Goal: Task Accomplishment & Management: Use online tool/utility

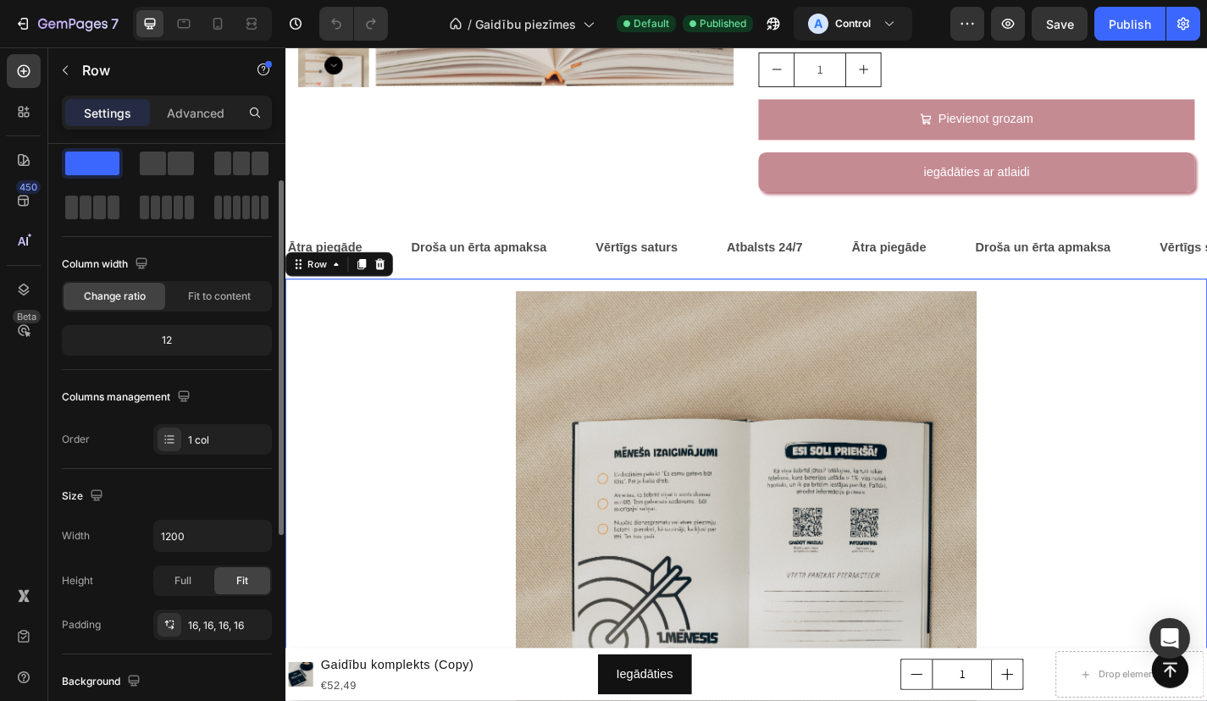
scroll to position [48, 0]
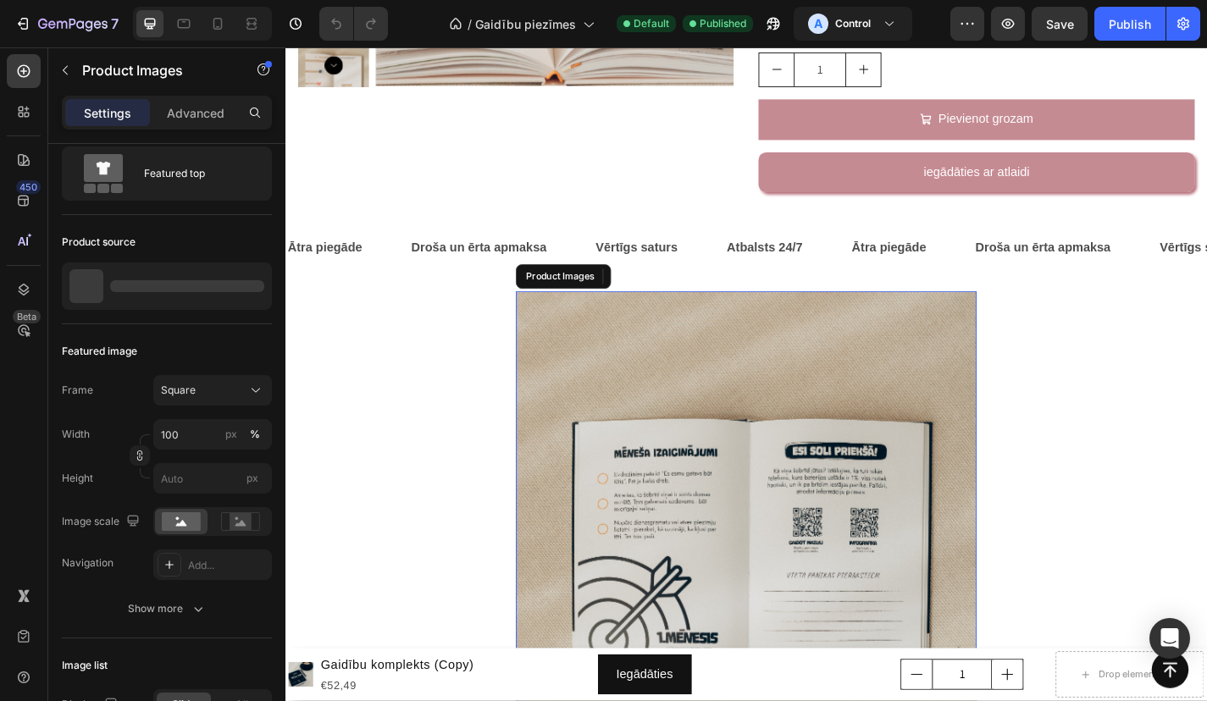
click at [560, 414] on img at bounding box center [794, 571] width 508 height 508
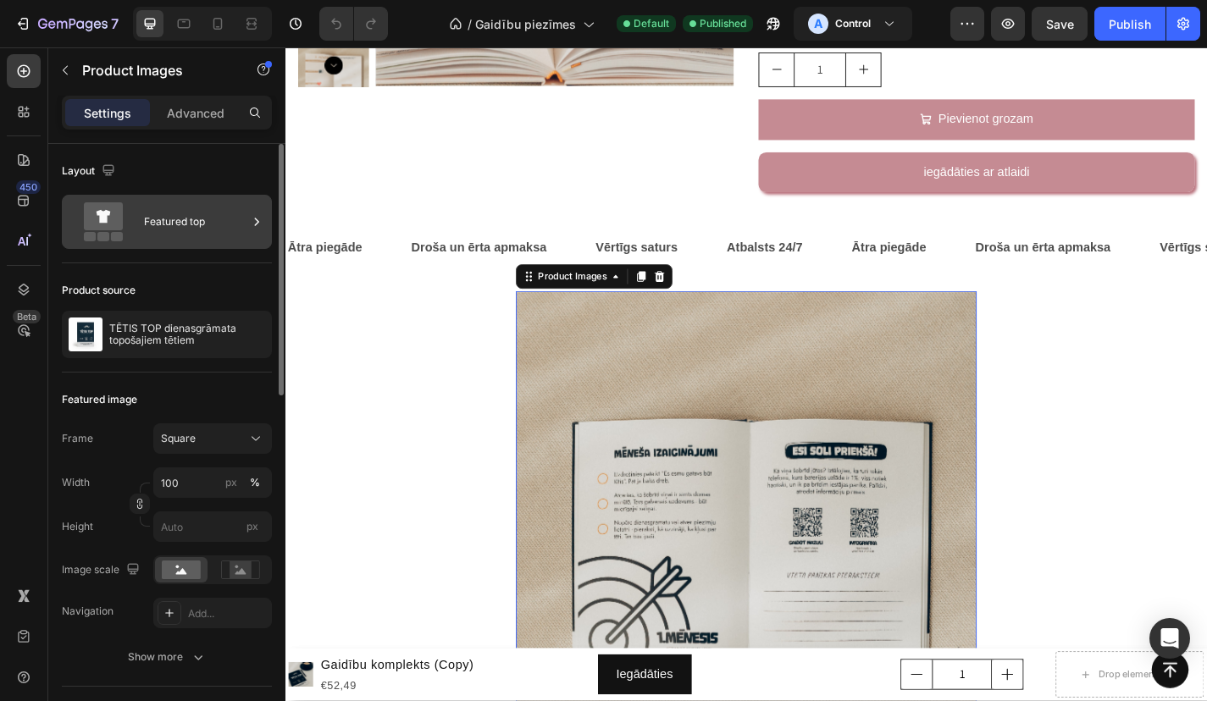
click at [178, 225] on div "Featured top" at bounding box center [195, 221] width 103 height 39
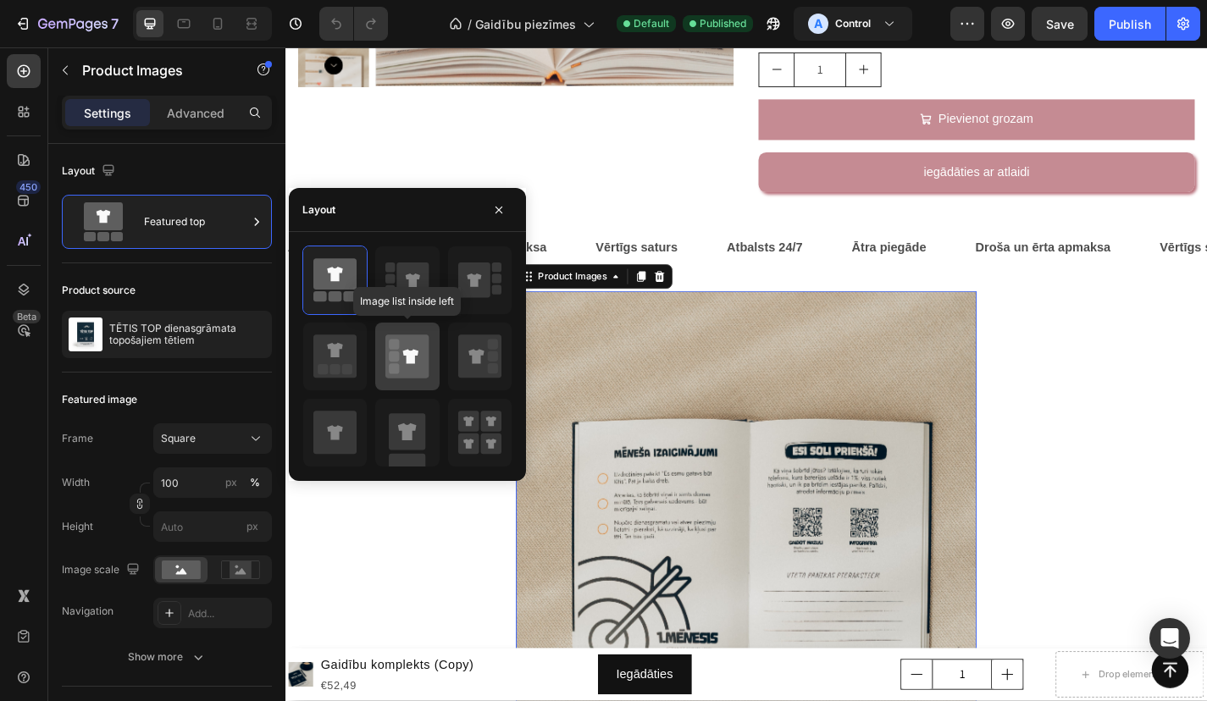
click at [397, 352] on rect at bounding box center [394, 357] width 10 height 10
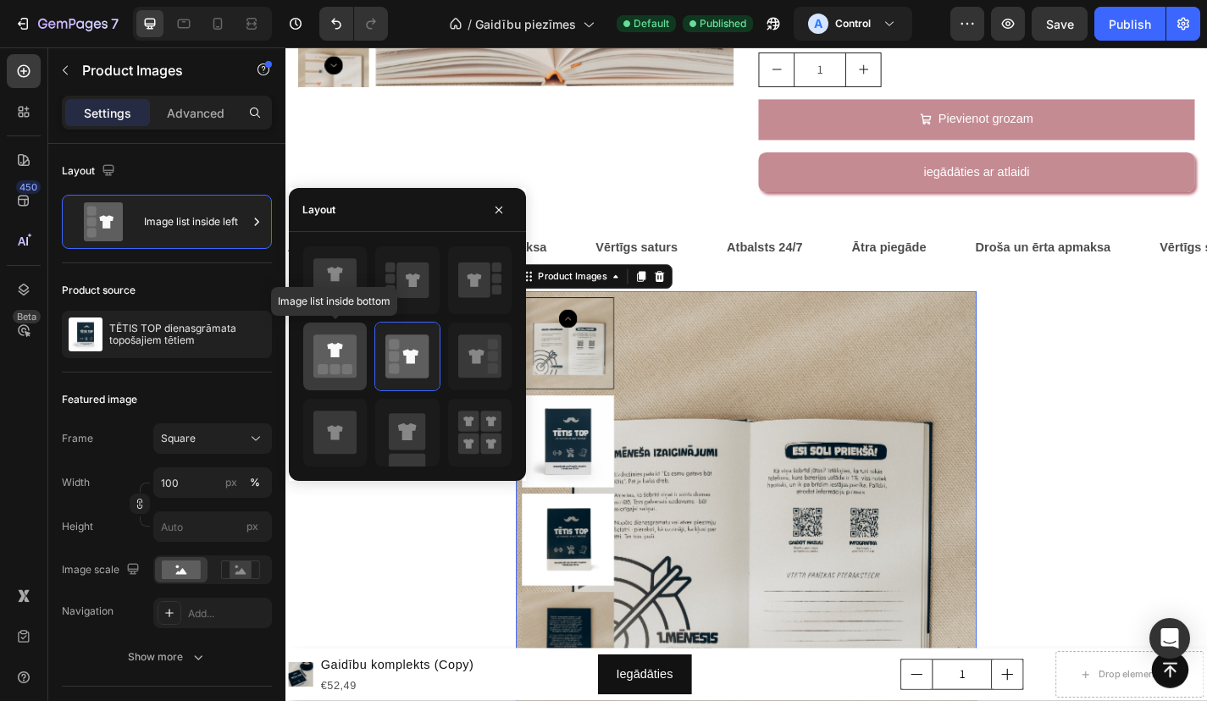
click at [335, 341] on icon at bounding box center [334, 356] width 43 height 43
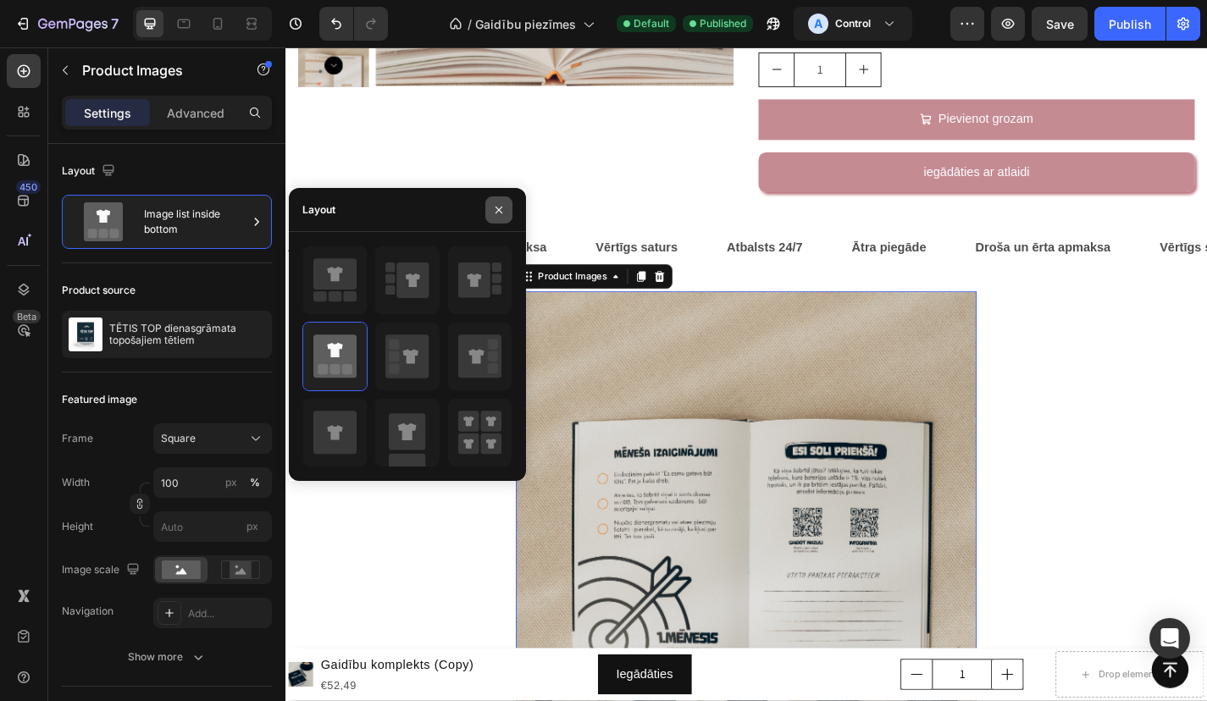
click at [501, 210] on icon "button" at bounding box center [499, 210] width 14 height 14
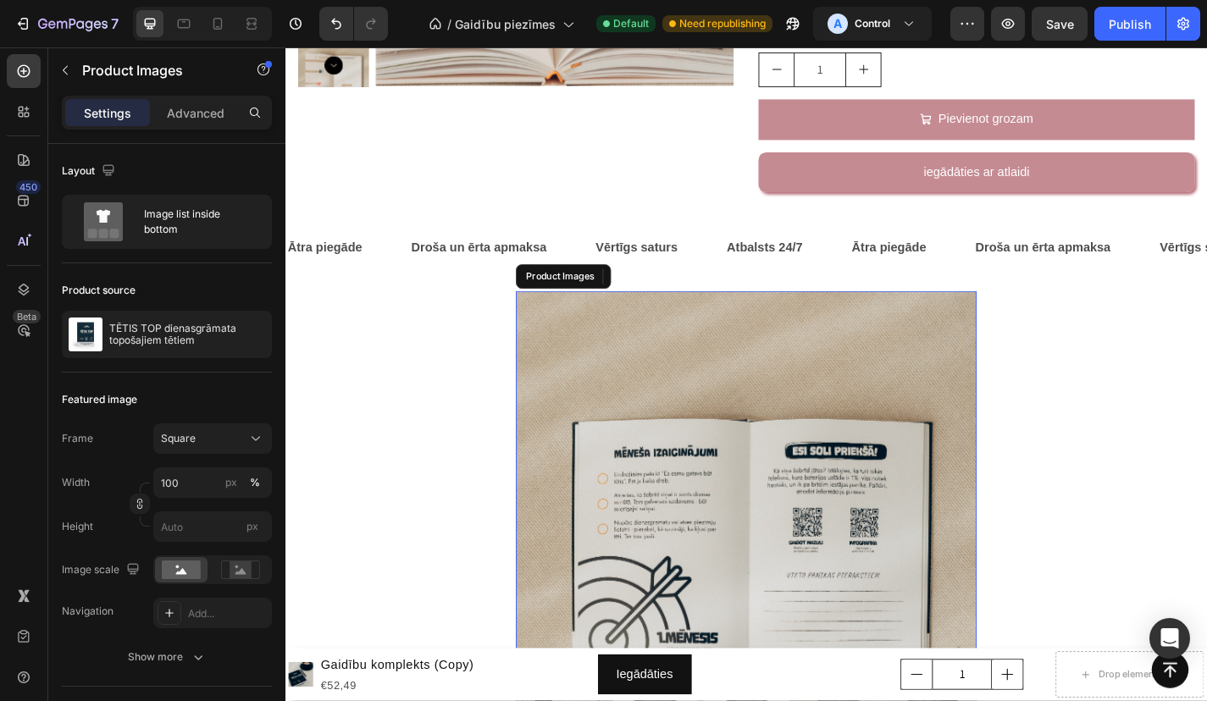
click at [577, 346] on img at bounding box center [794, 571] width 508 height 508
click at [701, 296] on icon at bounding box center [698, 301] width 14 height 14
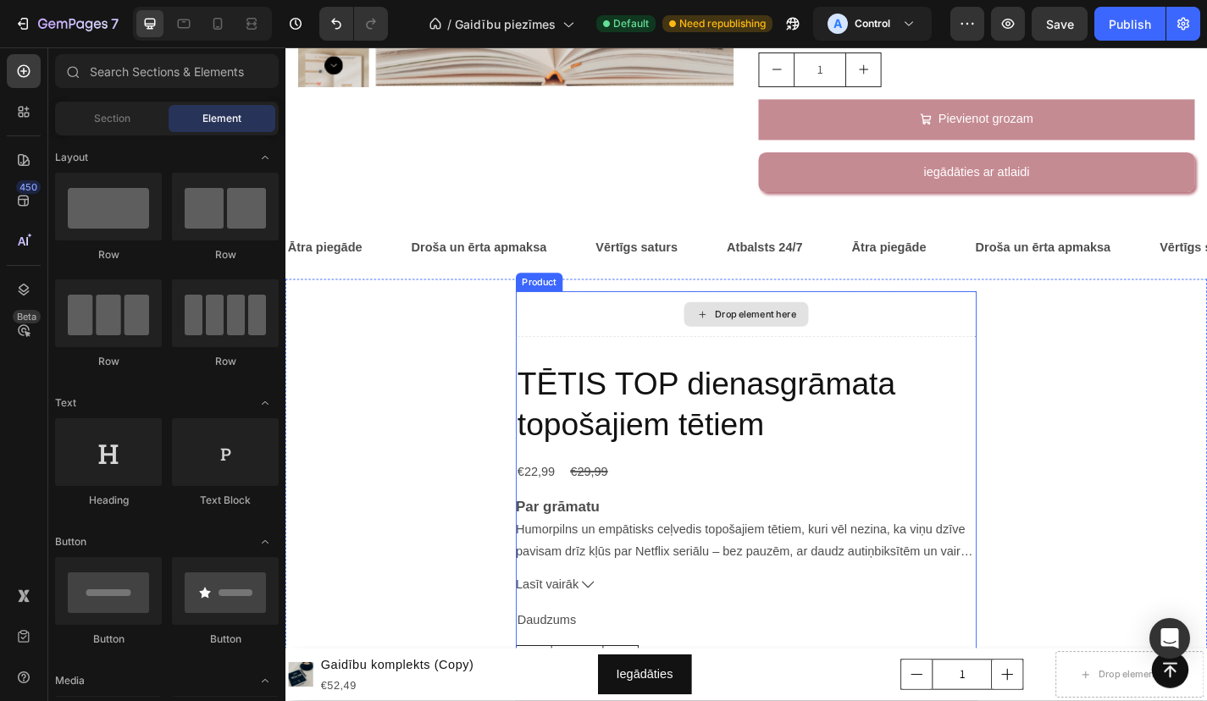
click at [587, 324] on div "Drop element here" at bounding box center [794, 342] width 508 height 51
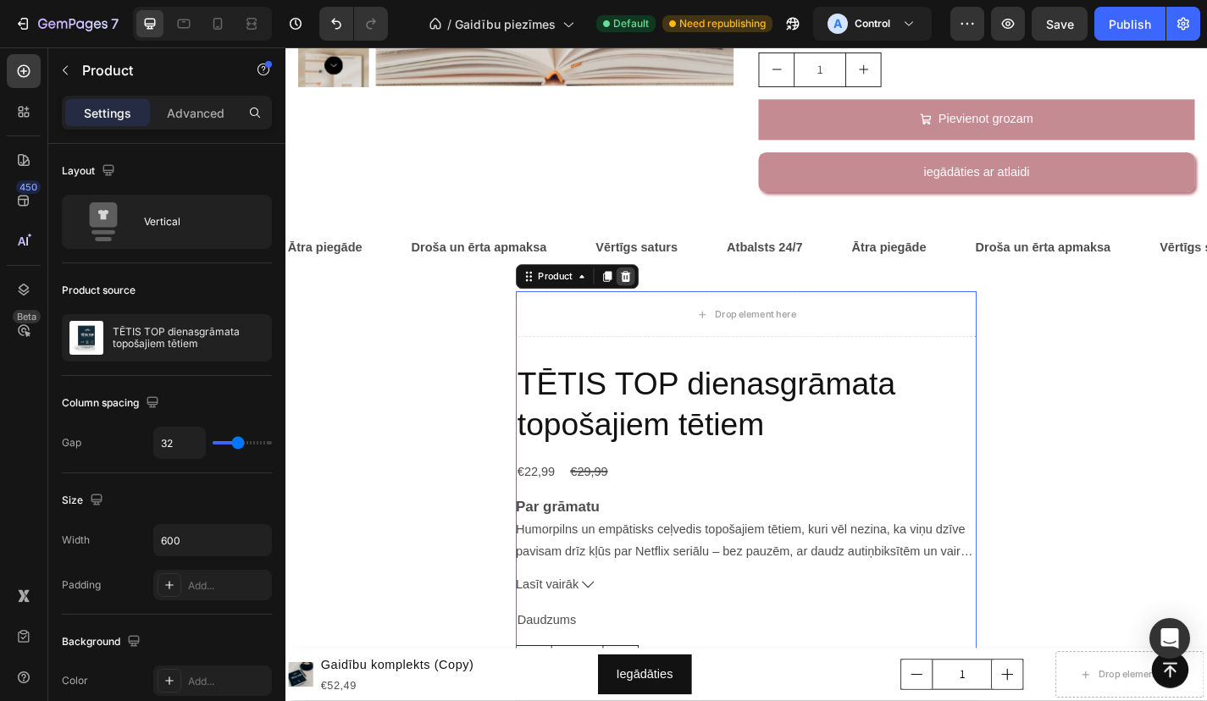
click at [660, 294] on icon at bounding box center [661, 301] width 14 height 14
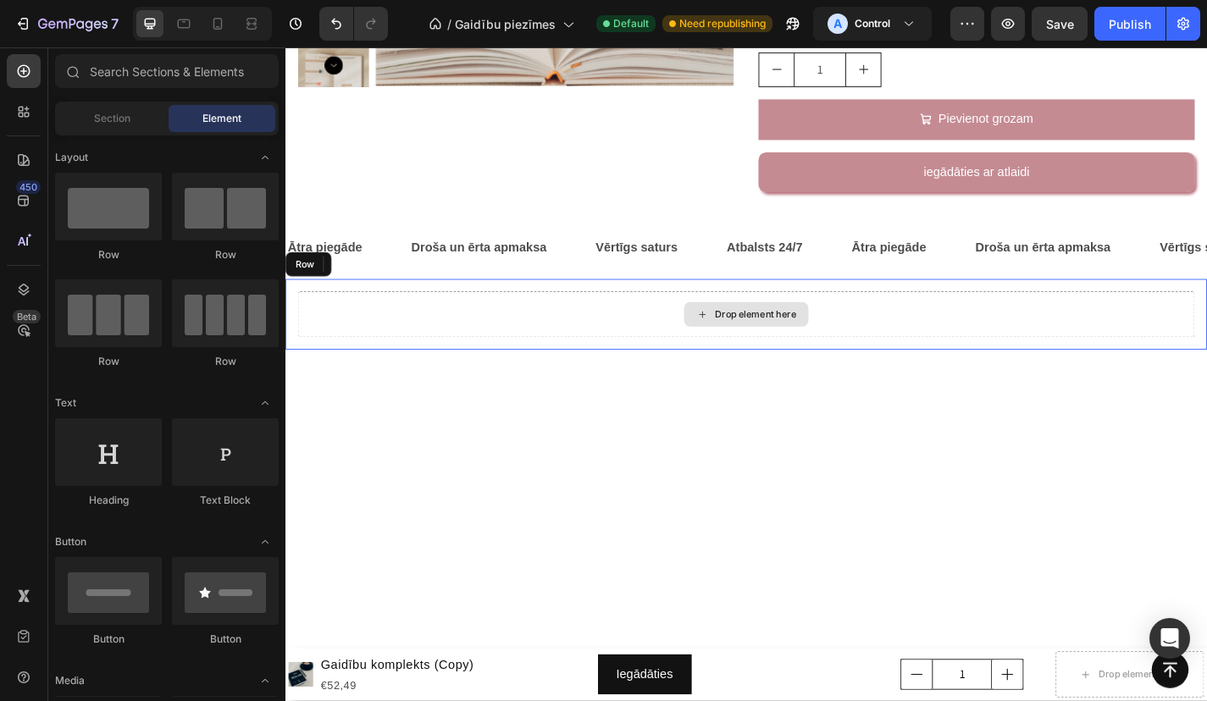
click at [579, 329] on div "Drop element here" at bounding box center [793, 342] width 989 height 51
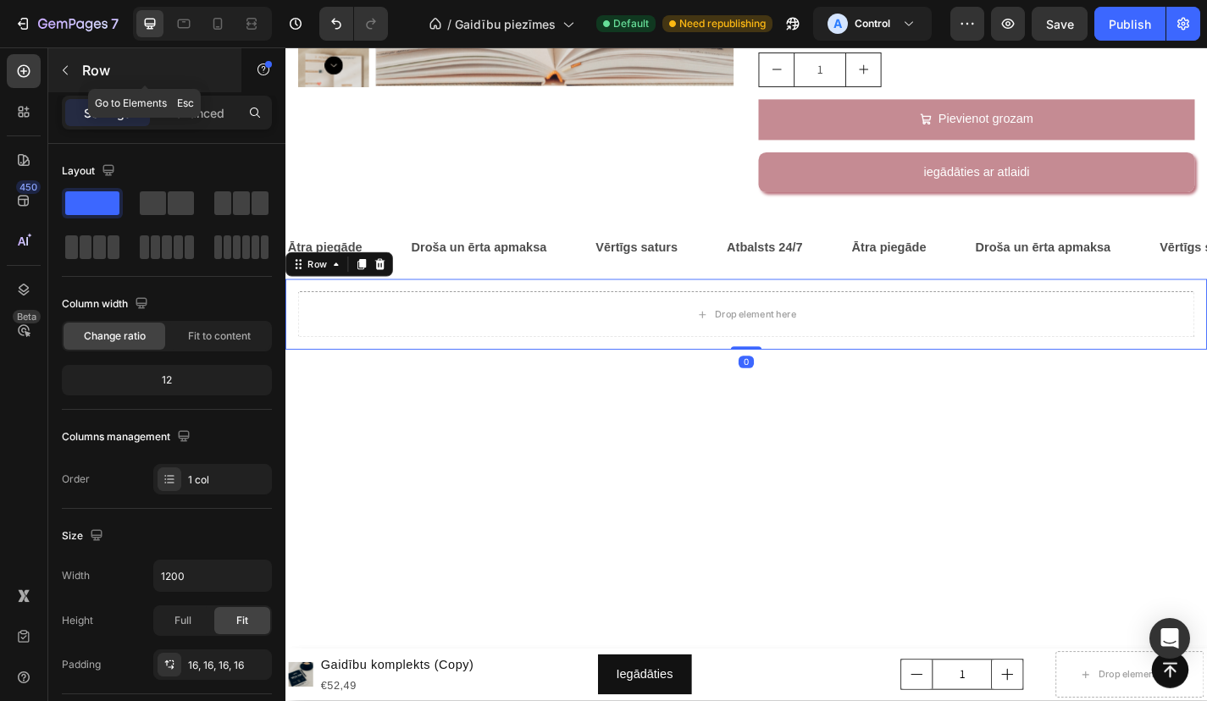
click at [63, 69] on icon "button" at bounding box center [65, 71] width 14 height 14
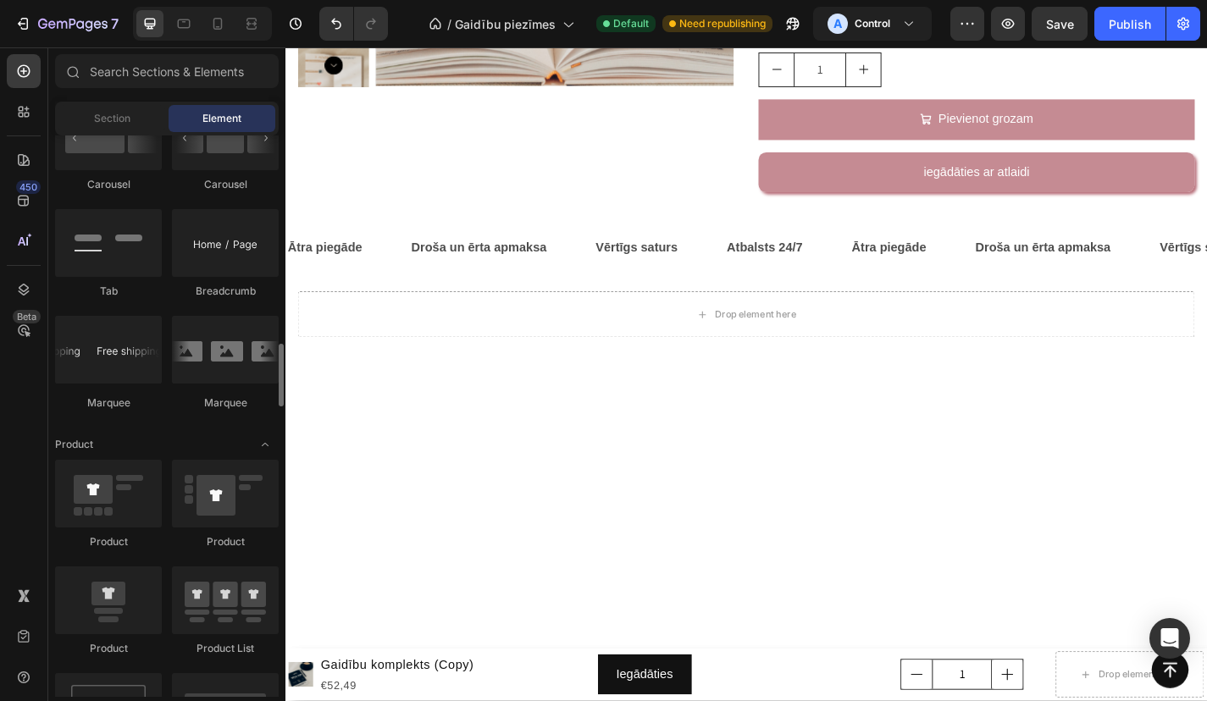
scroll to position [1891, 0]
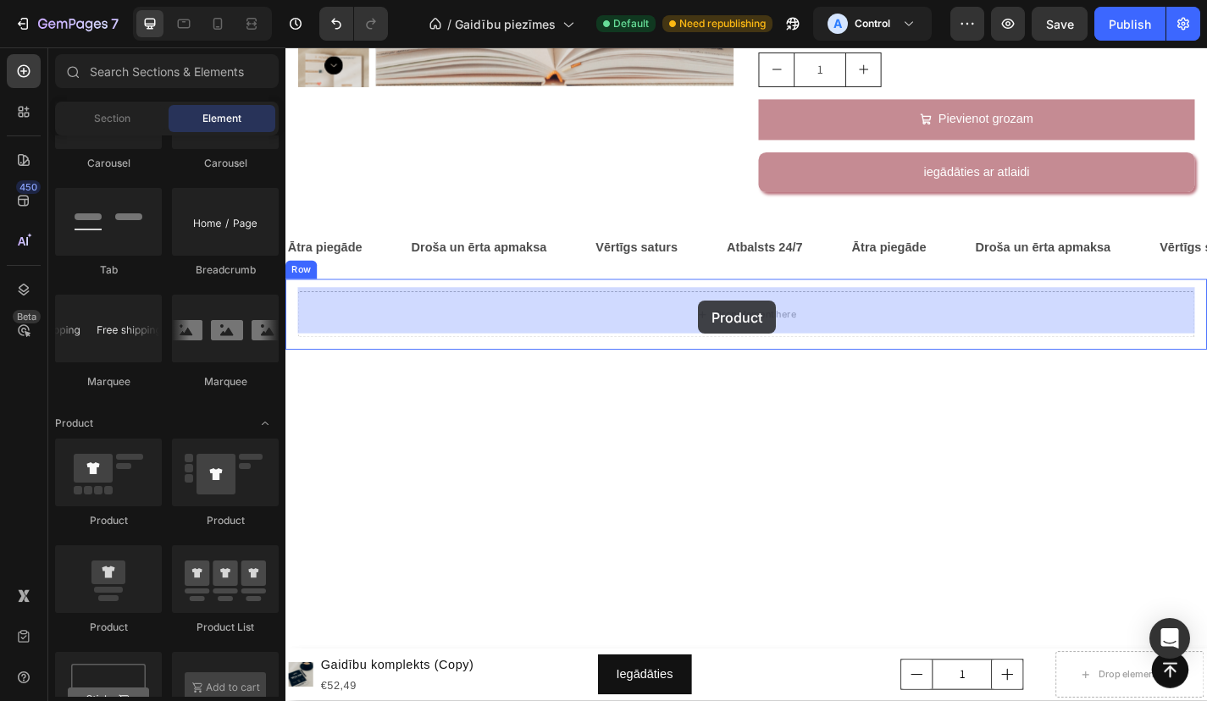
drag, startPoint x: 503, startPoint y: 531, endPoint x: 740, endPoint y: 327, distance: 312.9
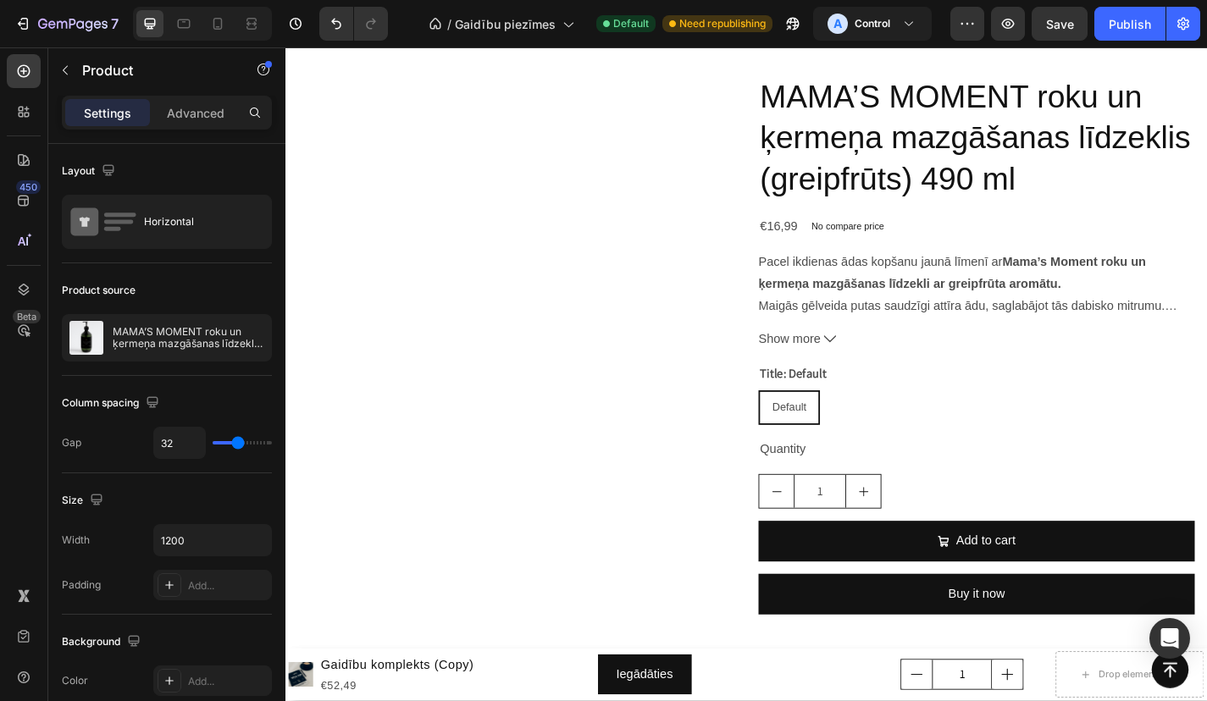
scroll to position [2951, 0]
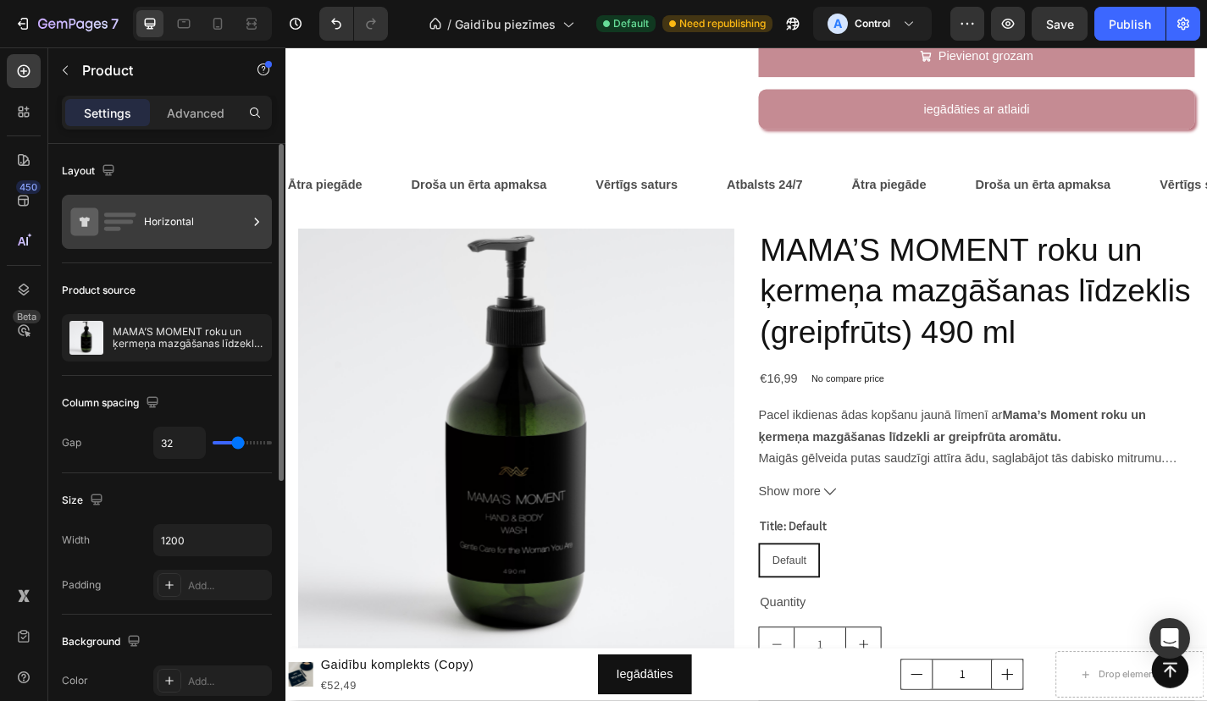
click at [219, 230] on div "Horizontal" at bounding box center [195, 221] width 103 height 39
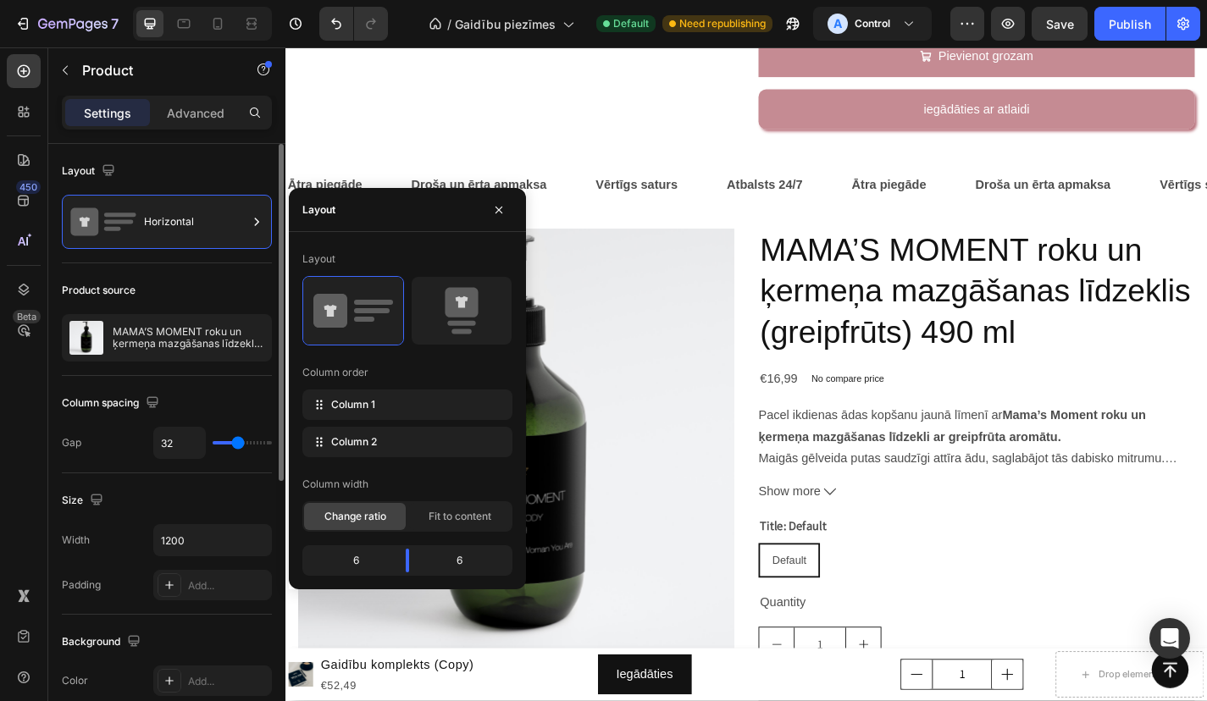
click at [187, 302] on div "Product source" at bounding box center [167, 290] width 210 height 27
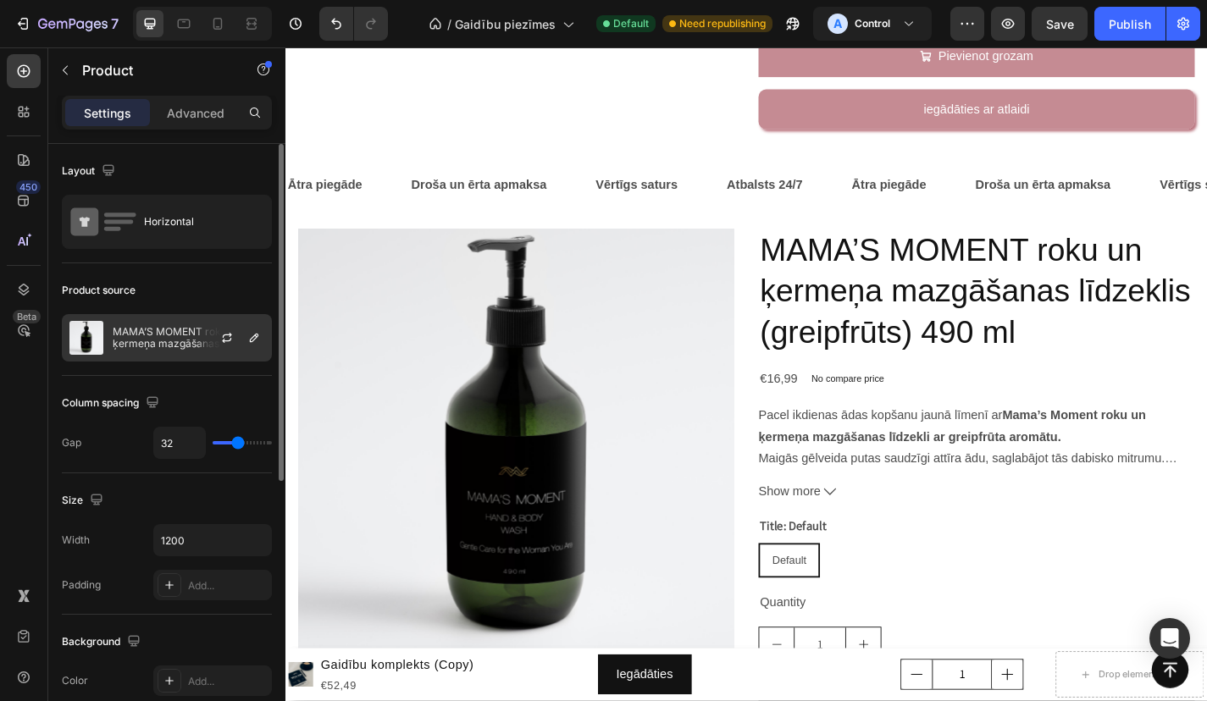
click at [173, 329] on p "MAMA’S MOMENT roku un ķermeņa mazgāšanas līdzeklis (greipfrūts) 490 ml" at bounding box center [189, 338] width 152 height 24
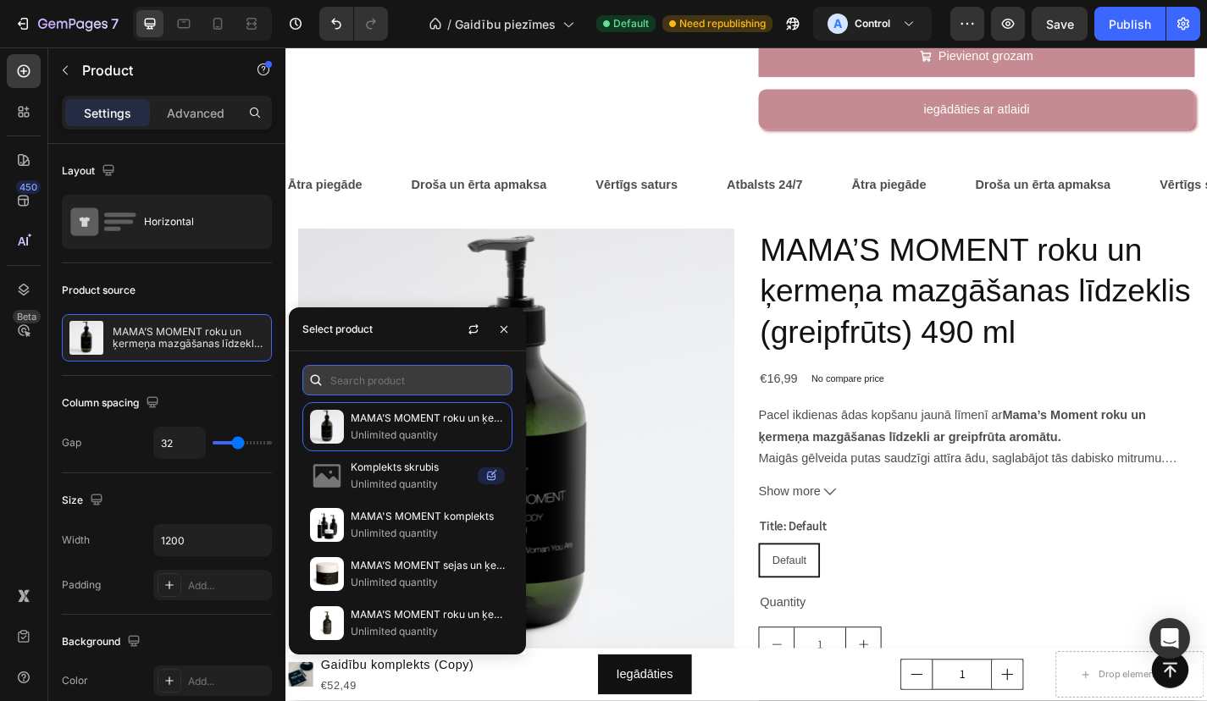
click at [379, 379] on input "text" at bounding box center [407, 380] width 210 height 30
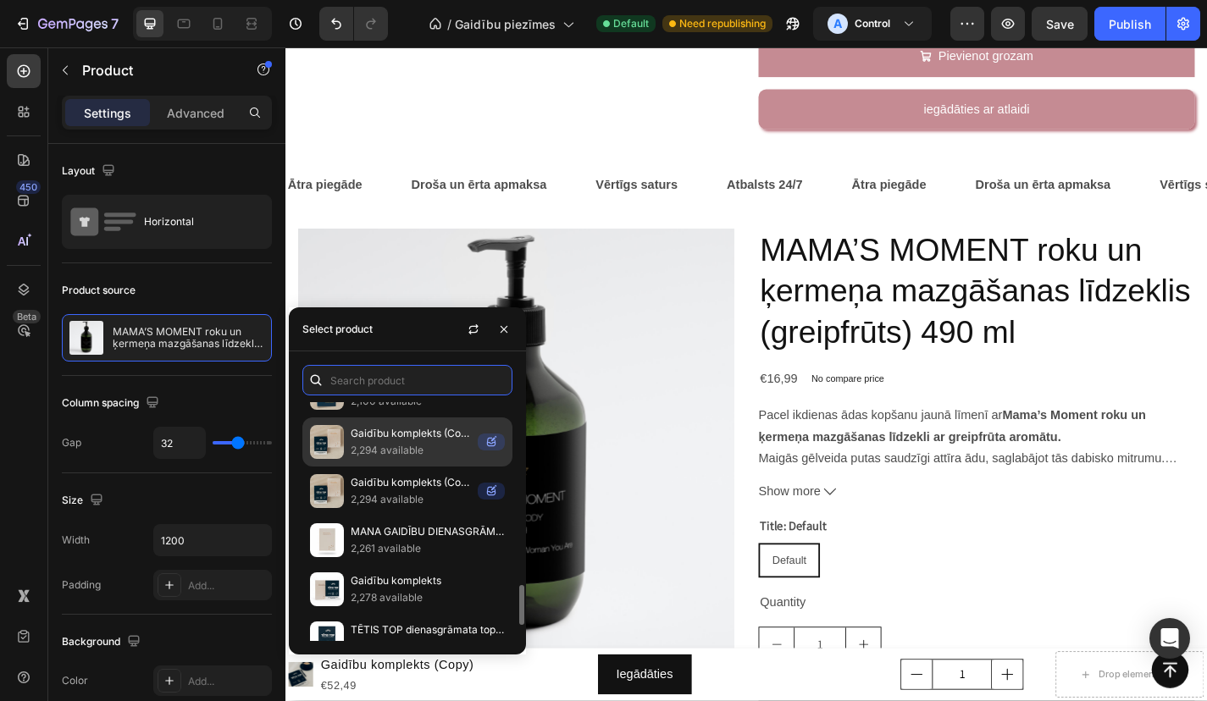
scroll to position [1186, 0]
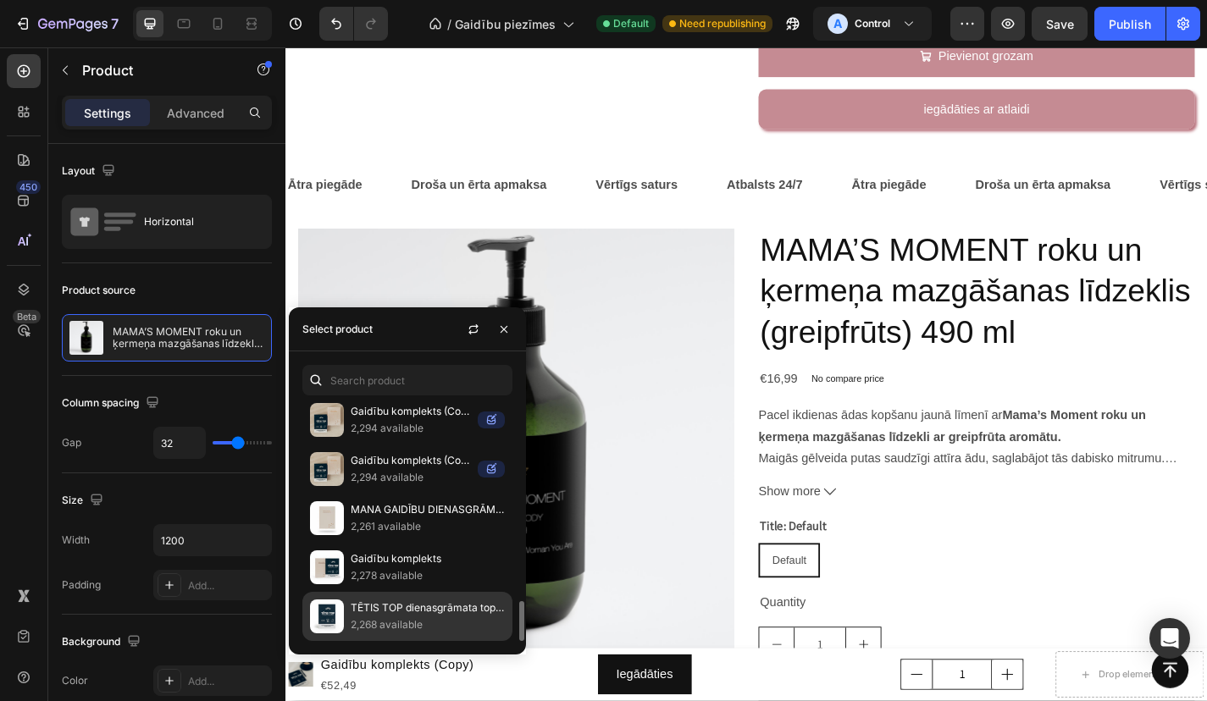
click at [394, 614] on p "TĒTIS TOP dienasgrāmata topošajiem tētiem" at bounding box center [428, 608] width 154 height 17
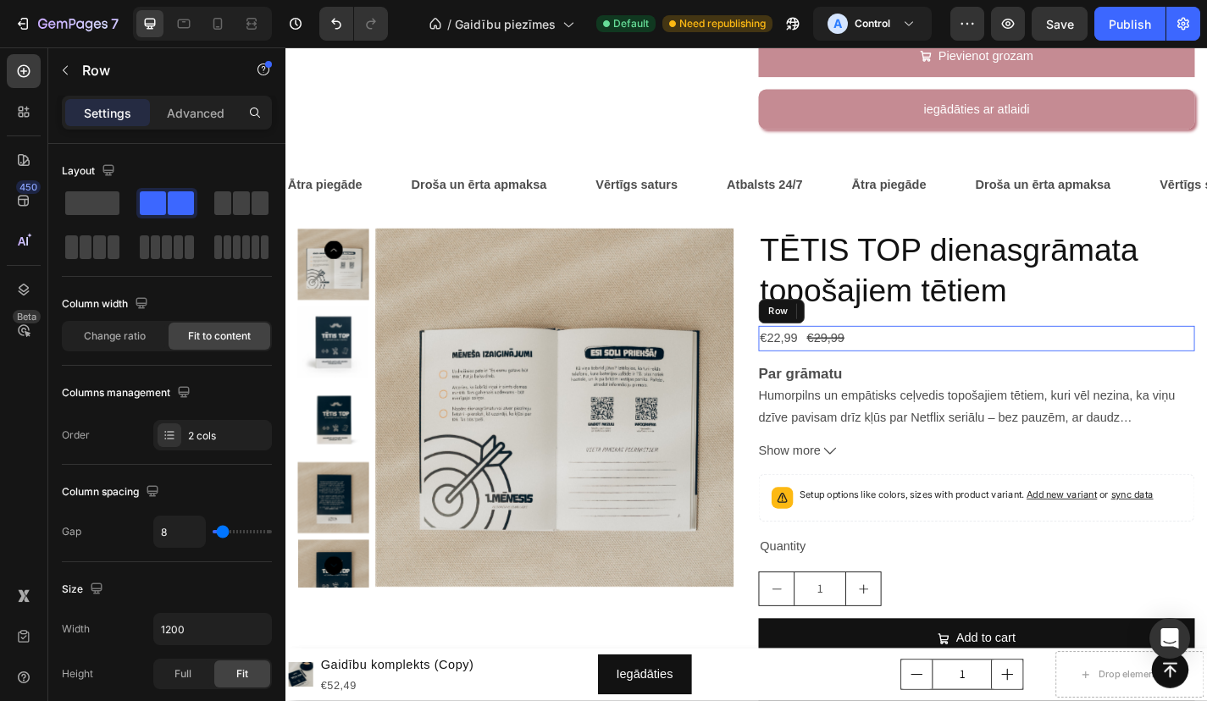
click at [1012, 358] on div "€22,99 Product Price Product Price €29,99 Product Price Product Price Row" at bounding box center [1047, 369] width 481 height 28
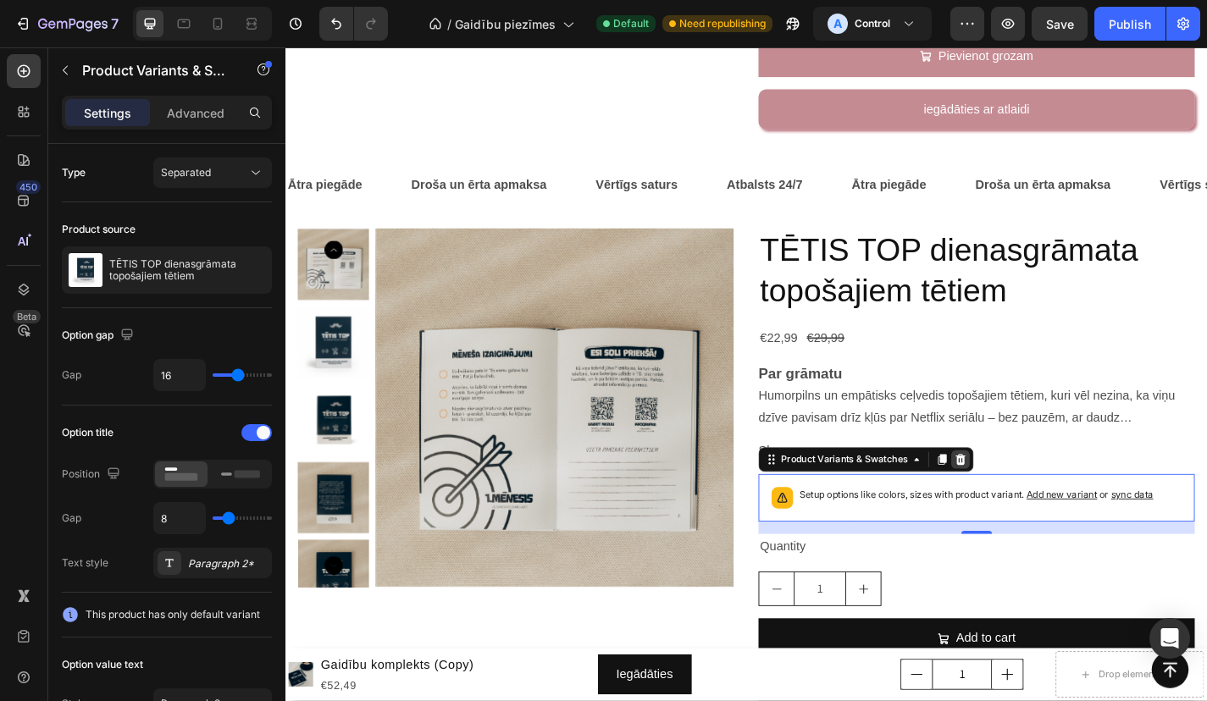
click at [1033, 499] on icon at bounding box center [1030, 502] width 11 height 12
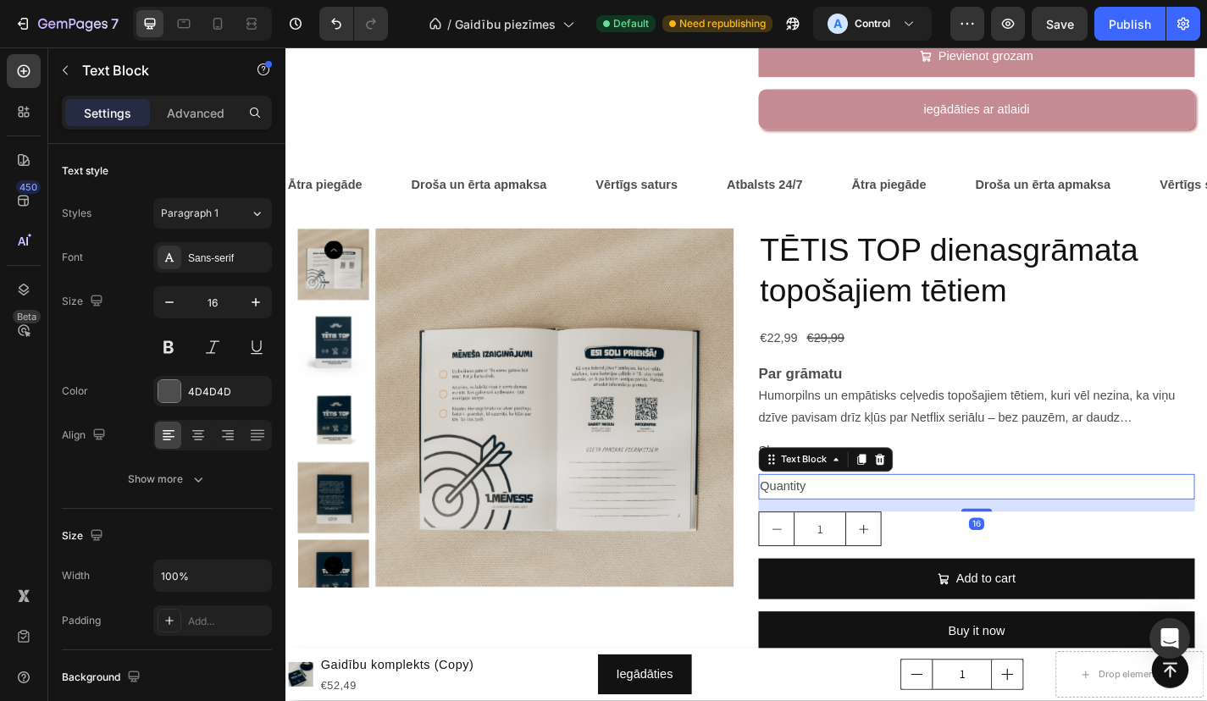
click at [861, 523] on div "Quantity" at bounding box center [1047, 532] width 481 height 28
click at [861, 523] on p "Quantity" at bounding box center [1048, 532] width 478 height 25
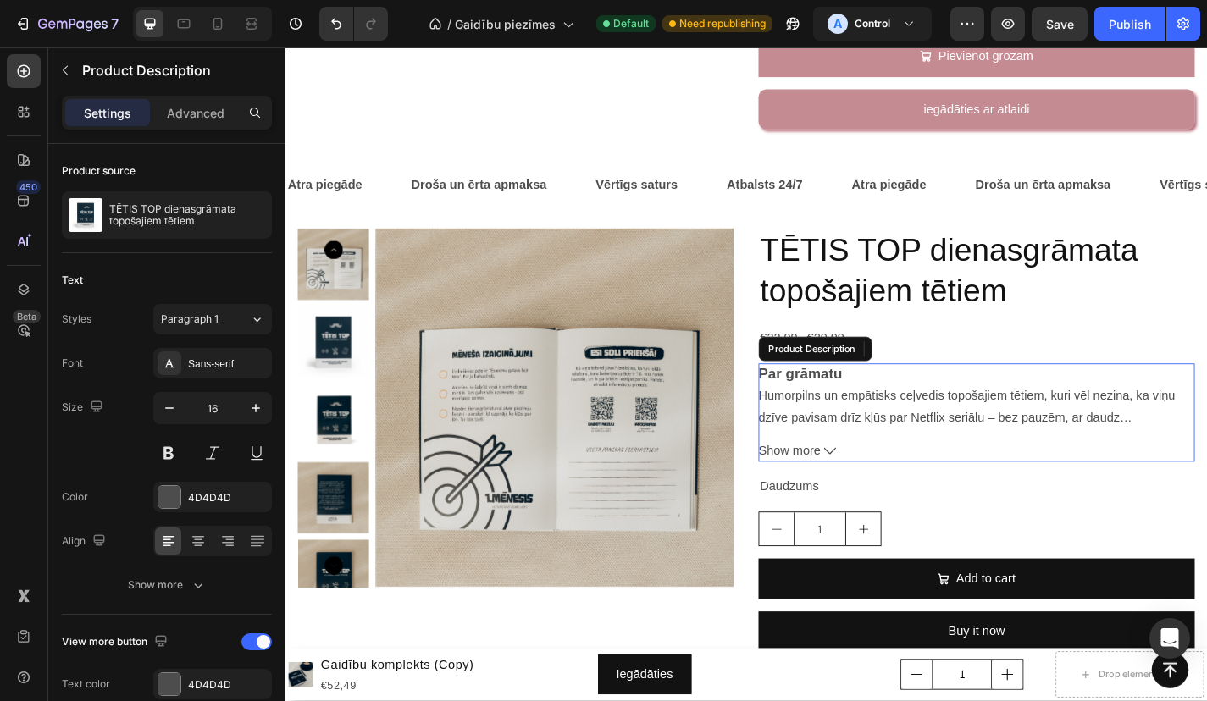
click at [861, 490] on span "Show more" at bounding box center [841, 493] width 69 height 25
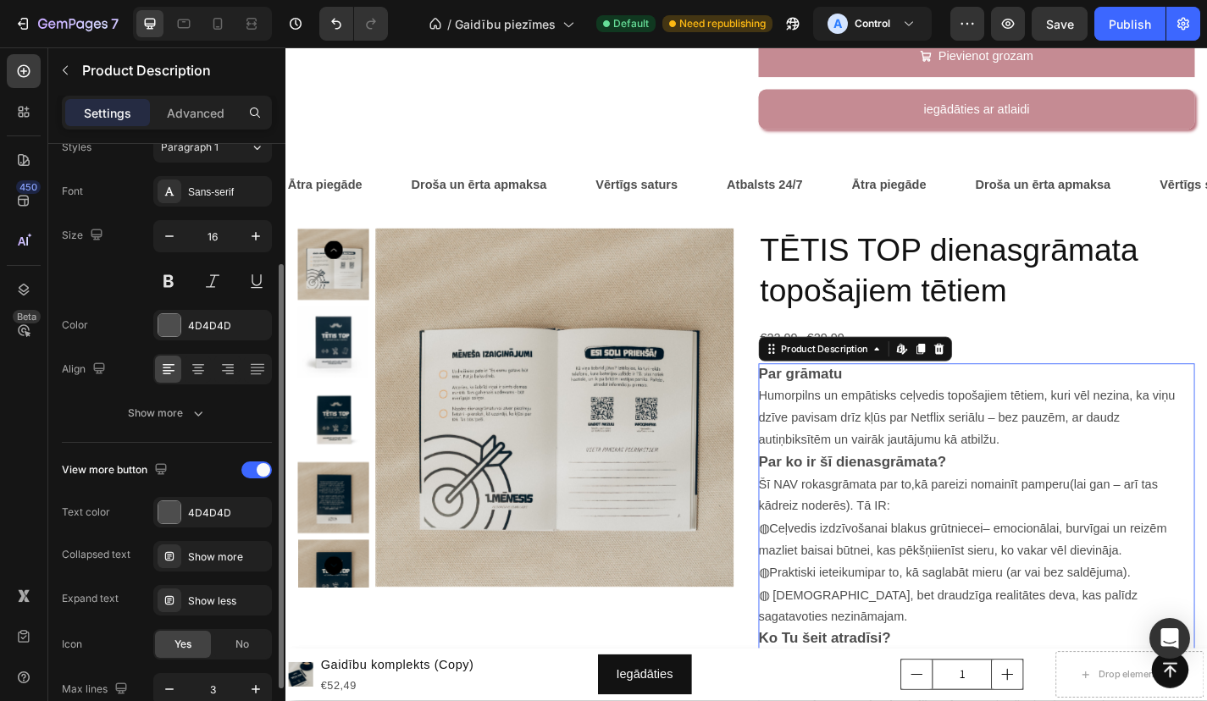
scroll to position [180, 0]
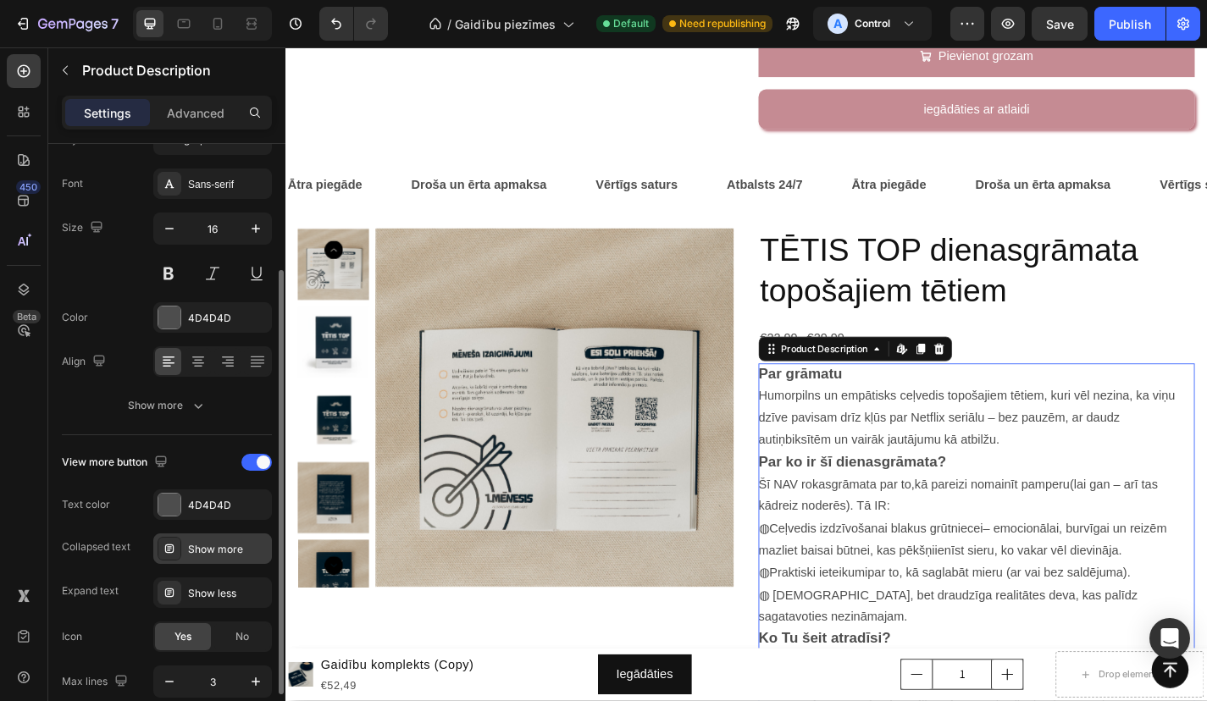
click at [200, 556] on div "Show more" at bounding box center [228, 549] width 80 height 15
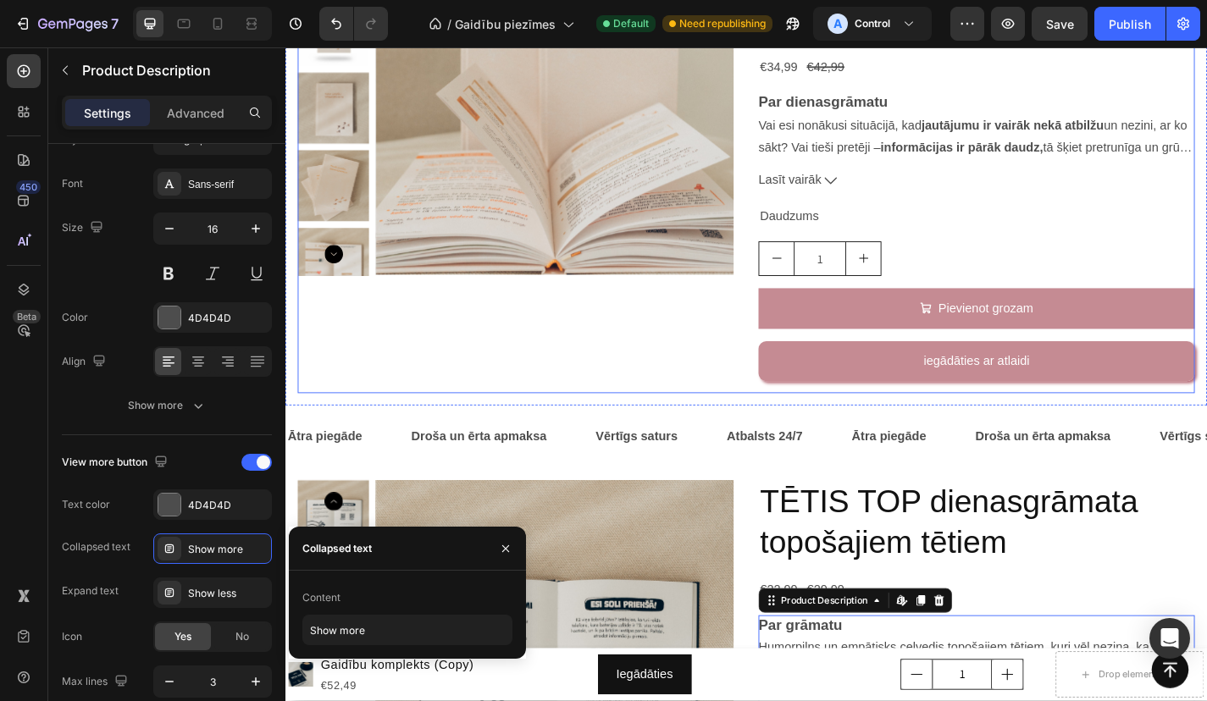
scroll to position [2759, 0]
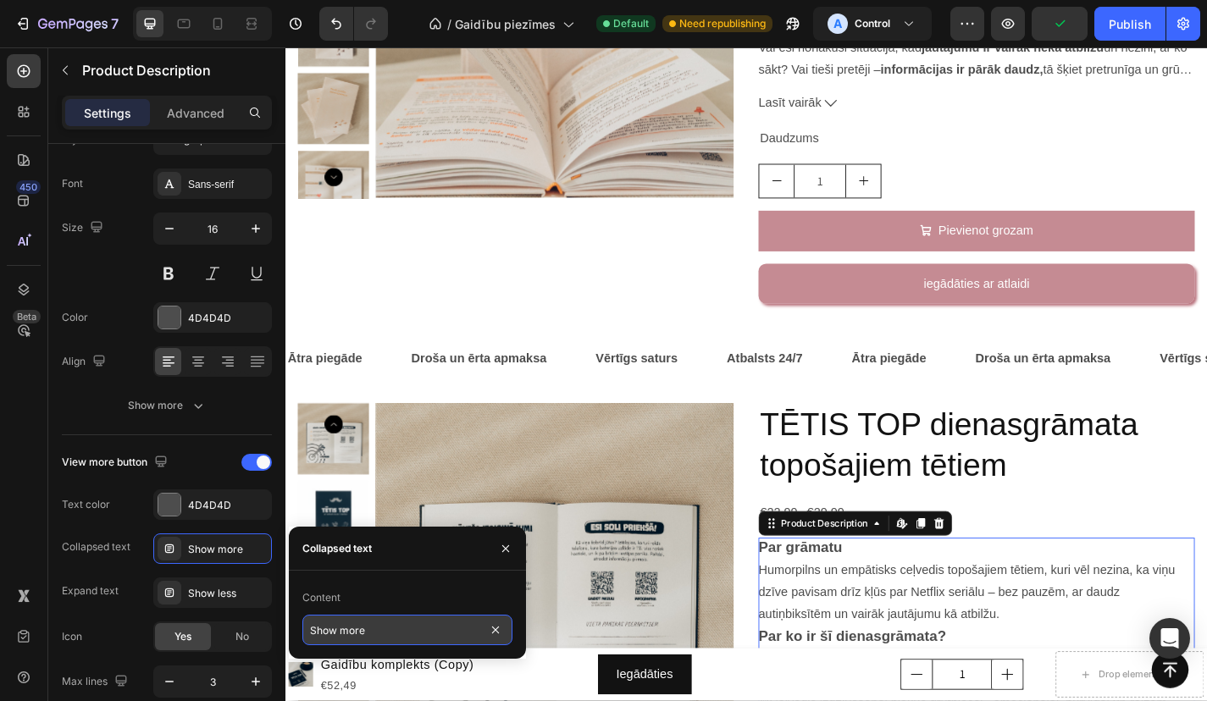
click at [374, 633] on input "Show more" at bounding box center [407, 630] width 210 height 30
type input "Lasīt vairāk"
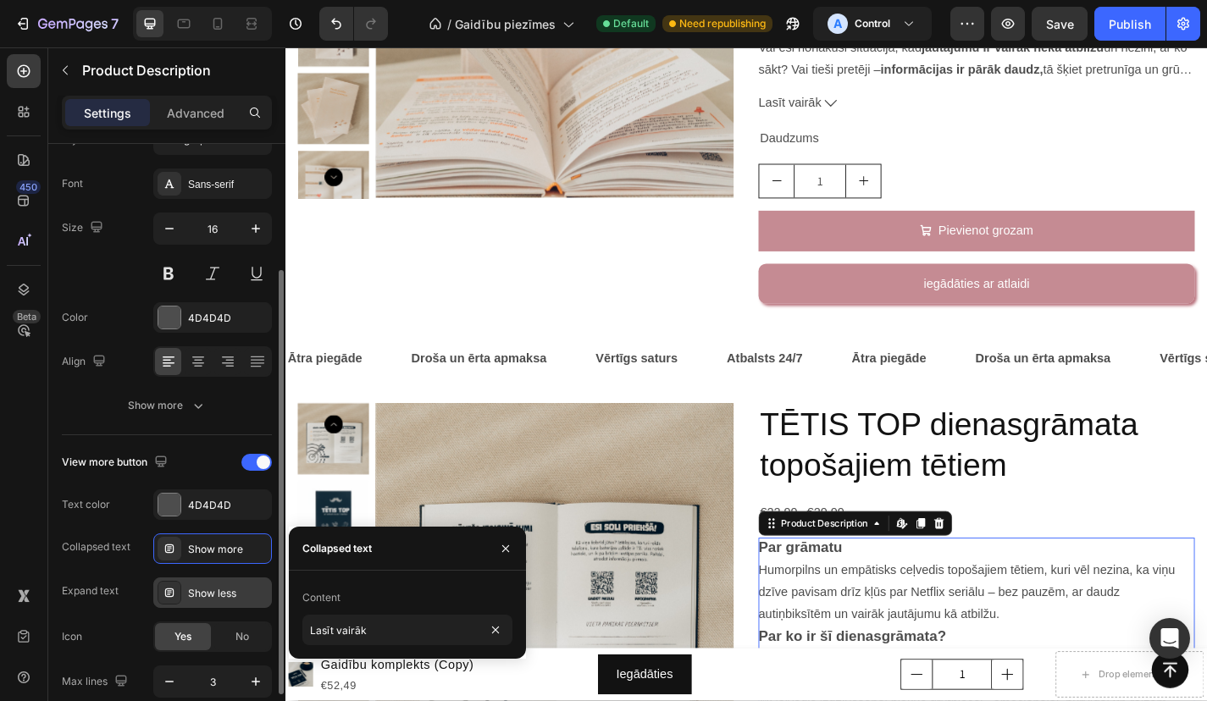
click at [213, 597] on div "Show less" at bounding box center [228, 593] width 80 height 15
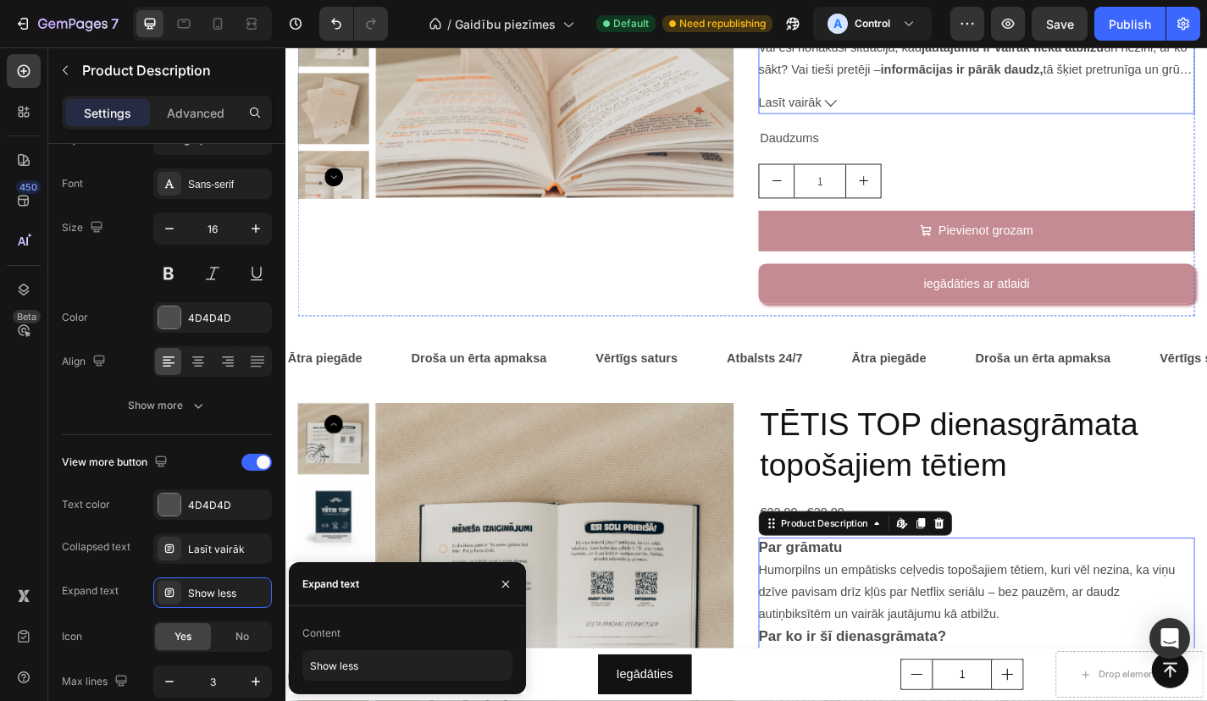
click at [884, 111] on icon at bounding box center [887, 109] width 14 height 14
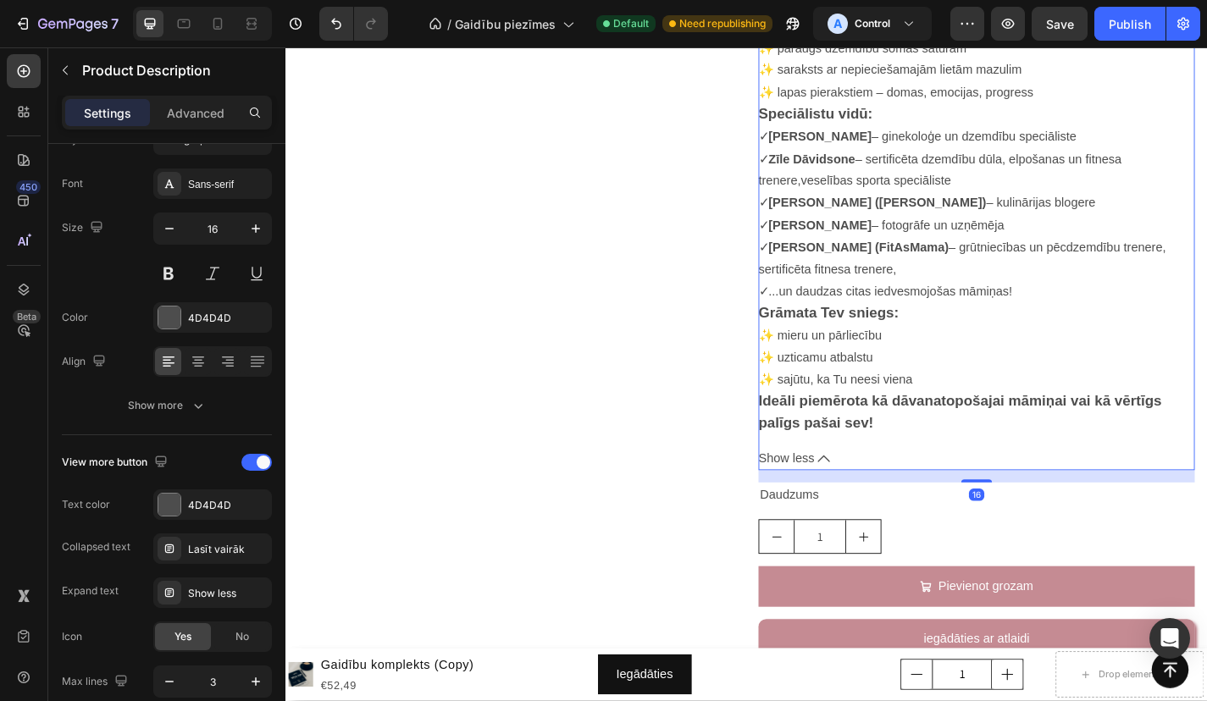
scroll to position [3183, 0]
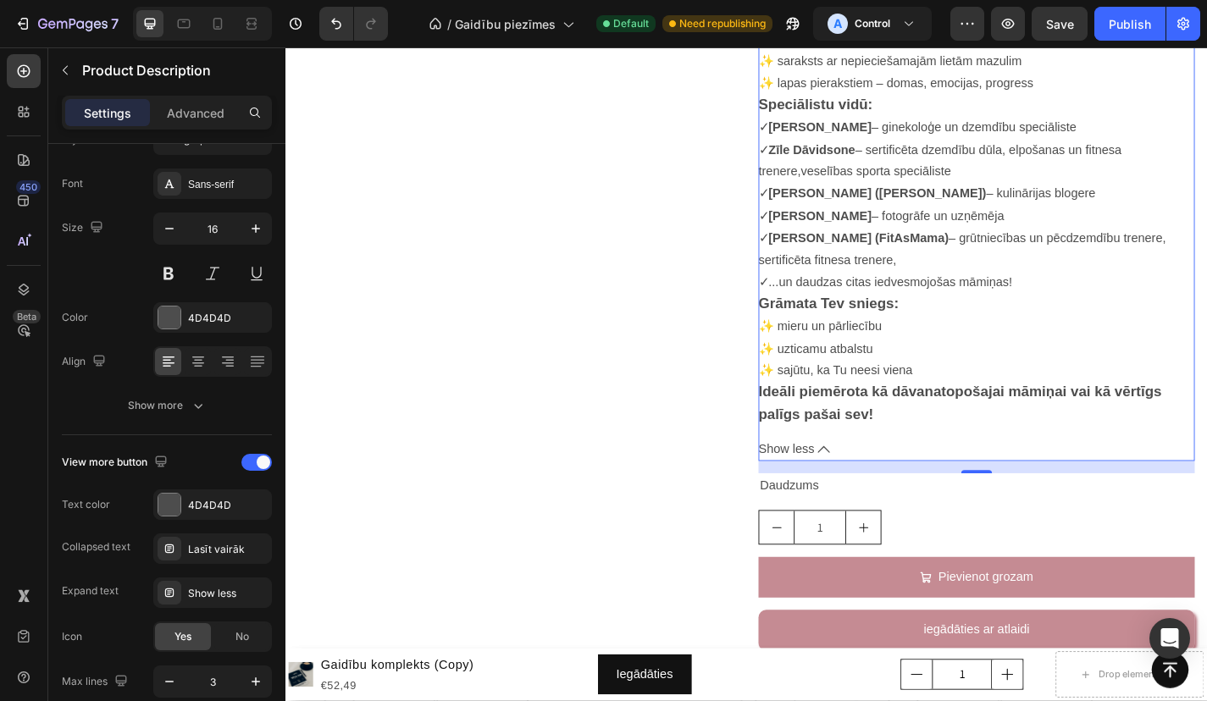
click at [877, 485] on icon at bounding box center [879, 492] width 14 height 14
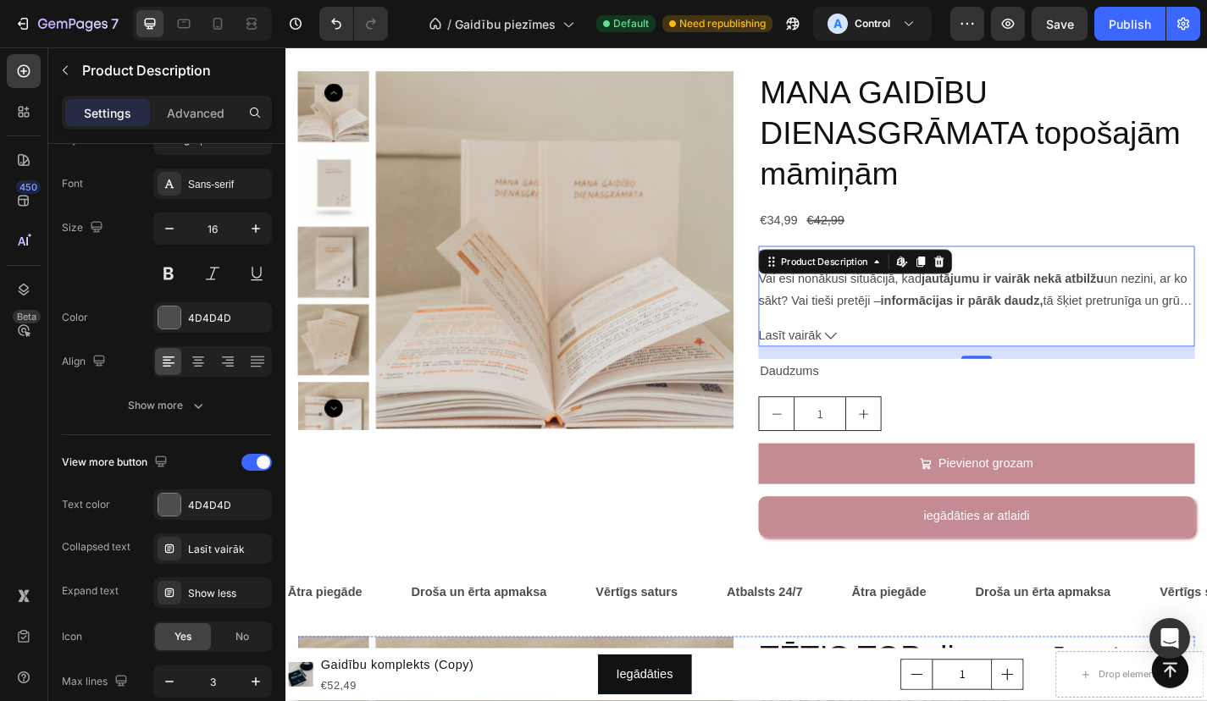
scroll to position [2502, 0]
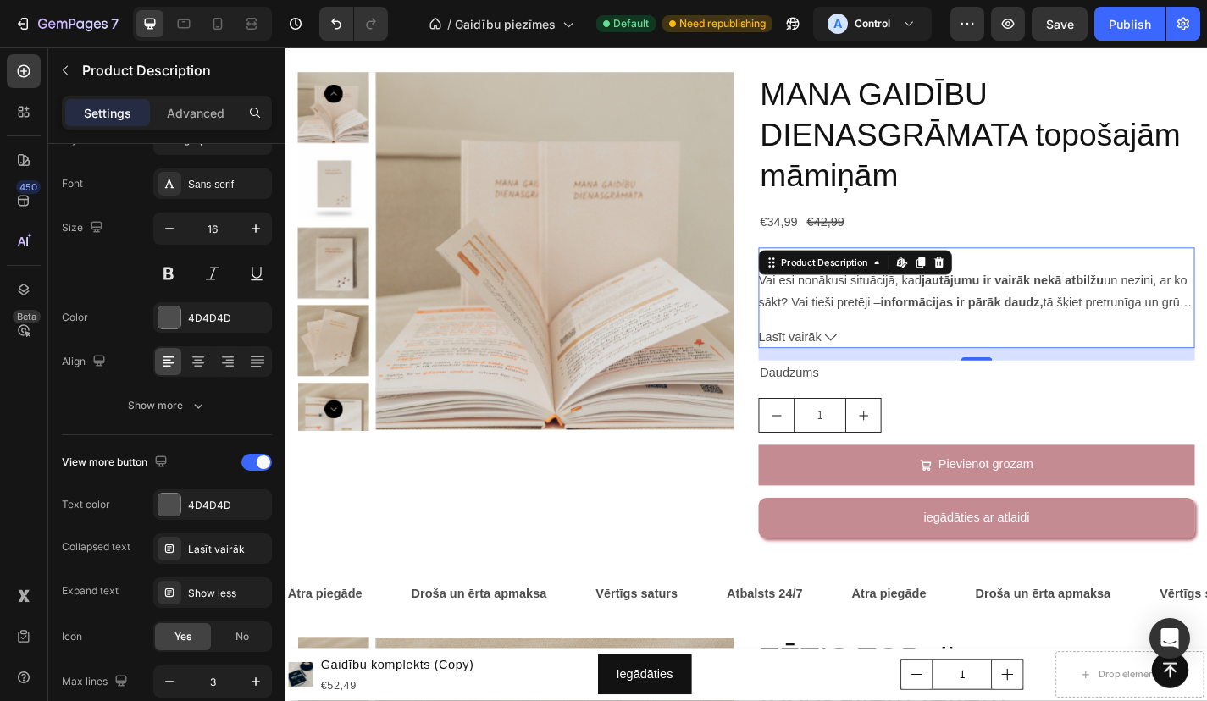
click at [876, 356] on span "Lasīt vairāk" at bounding box center [841, 368] width 69 height 25
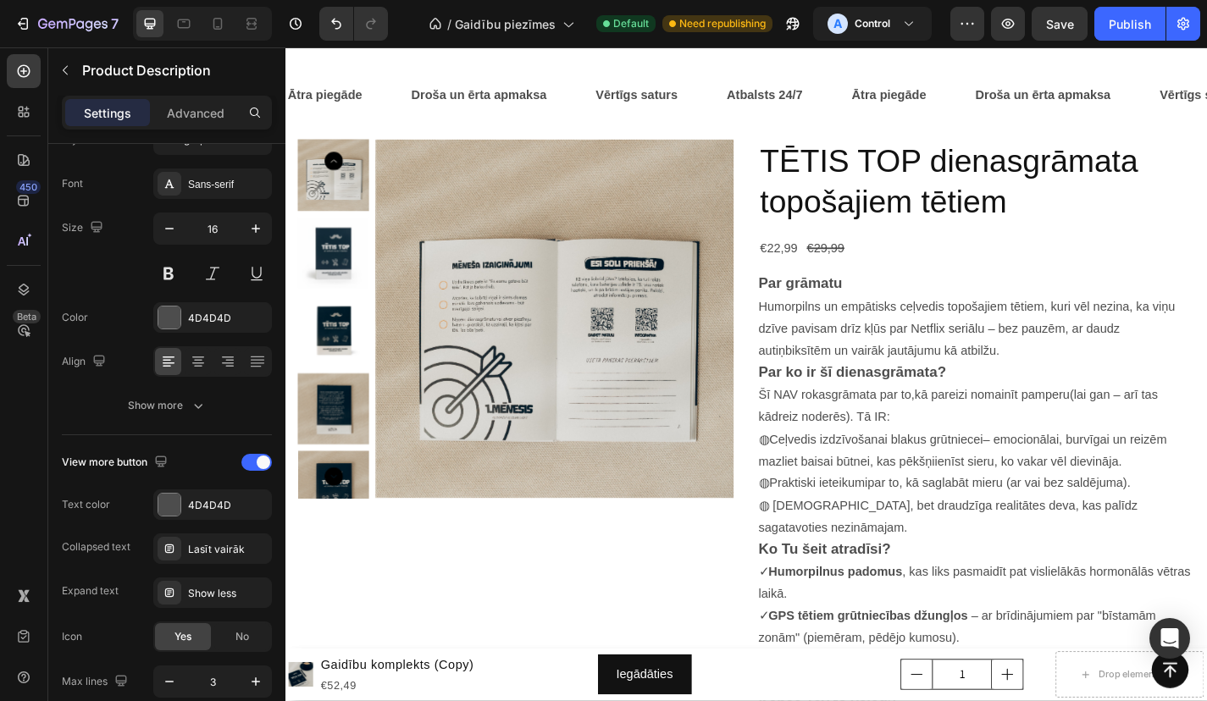
scroll to position [3878, 0]
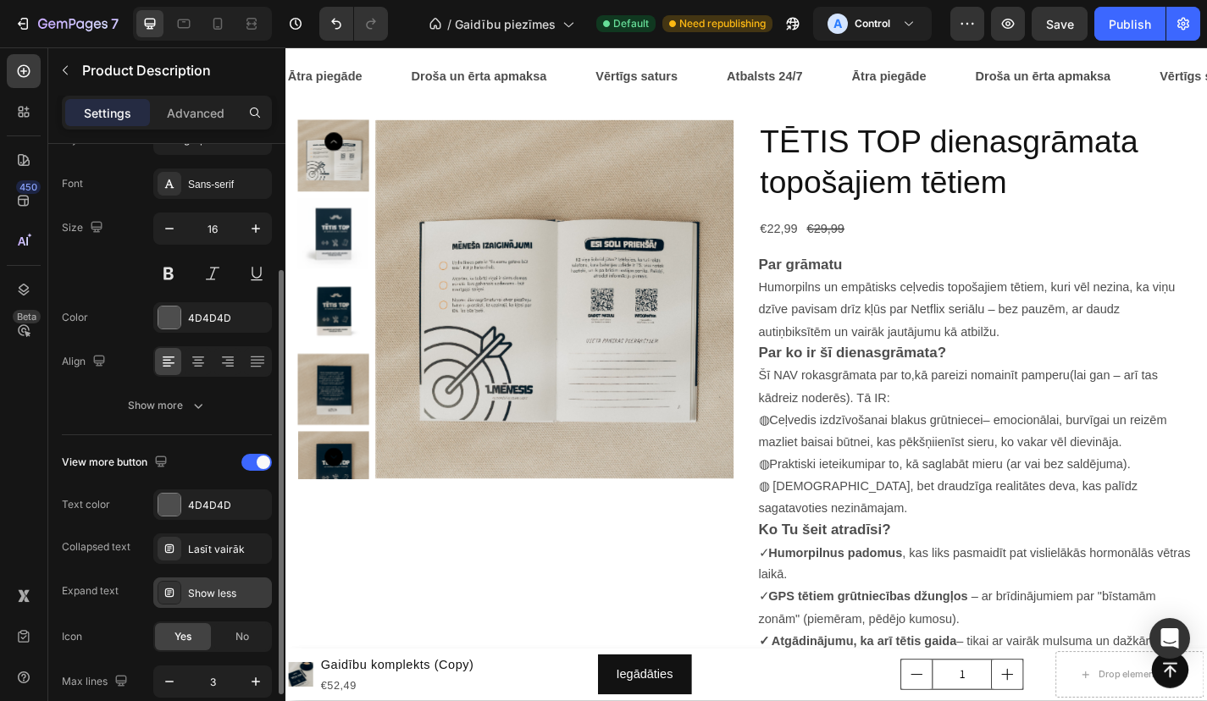
click at [197, 595] on div "Show less" at bounding box center [228, 593] width 80 height 15
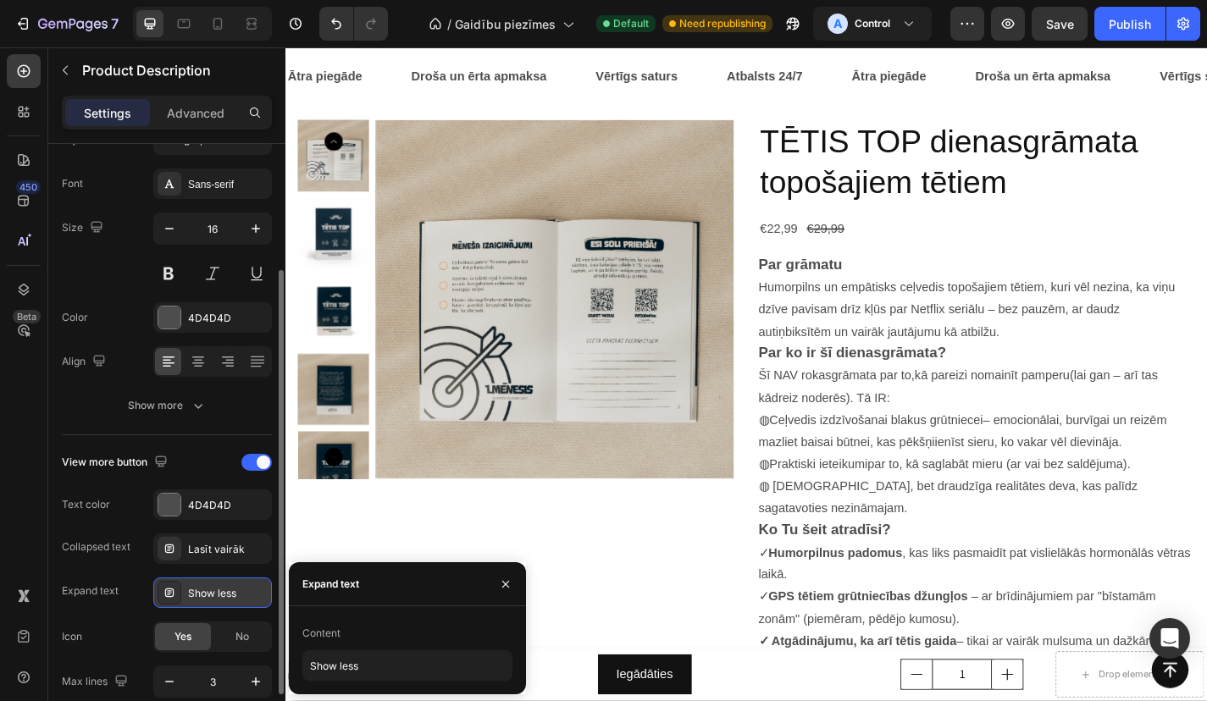
click at [197, 595] on div "Show less" at bounding box center [228, 593] width 80 height 15
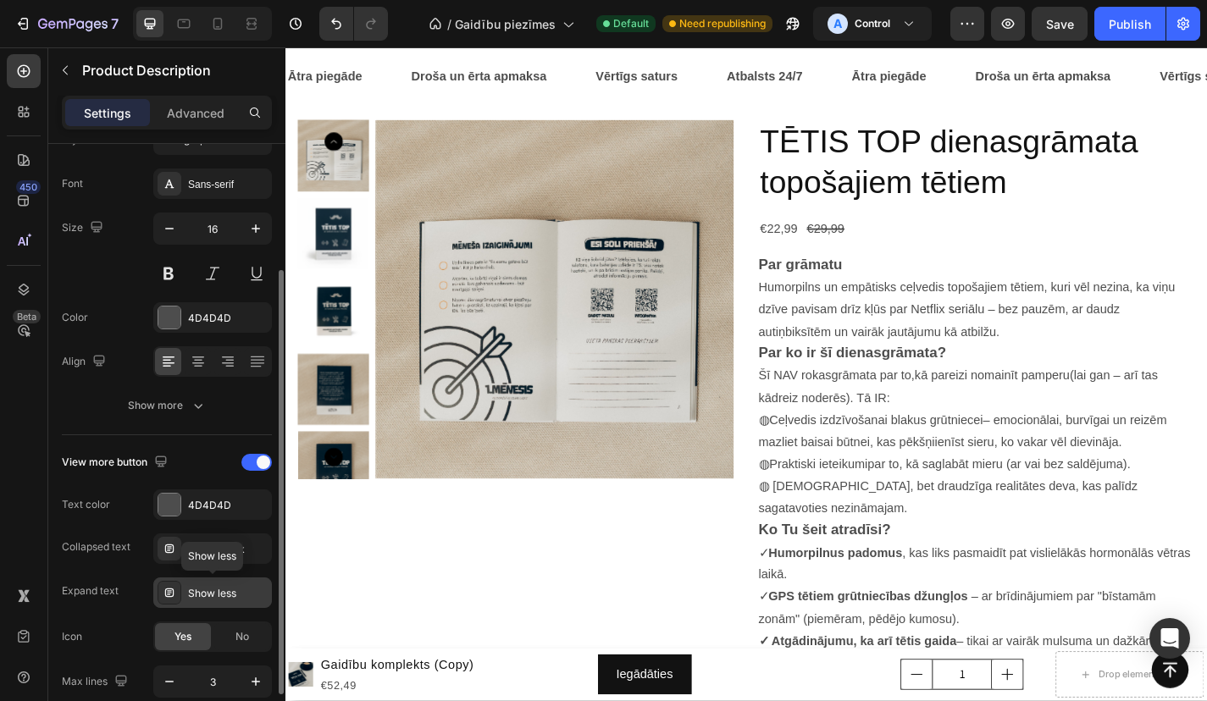
click at [197, 595] on div "Show less" at bounding box center [228, 593] width 80 height 15
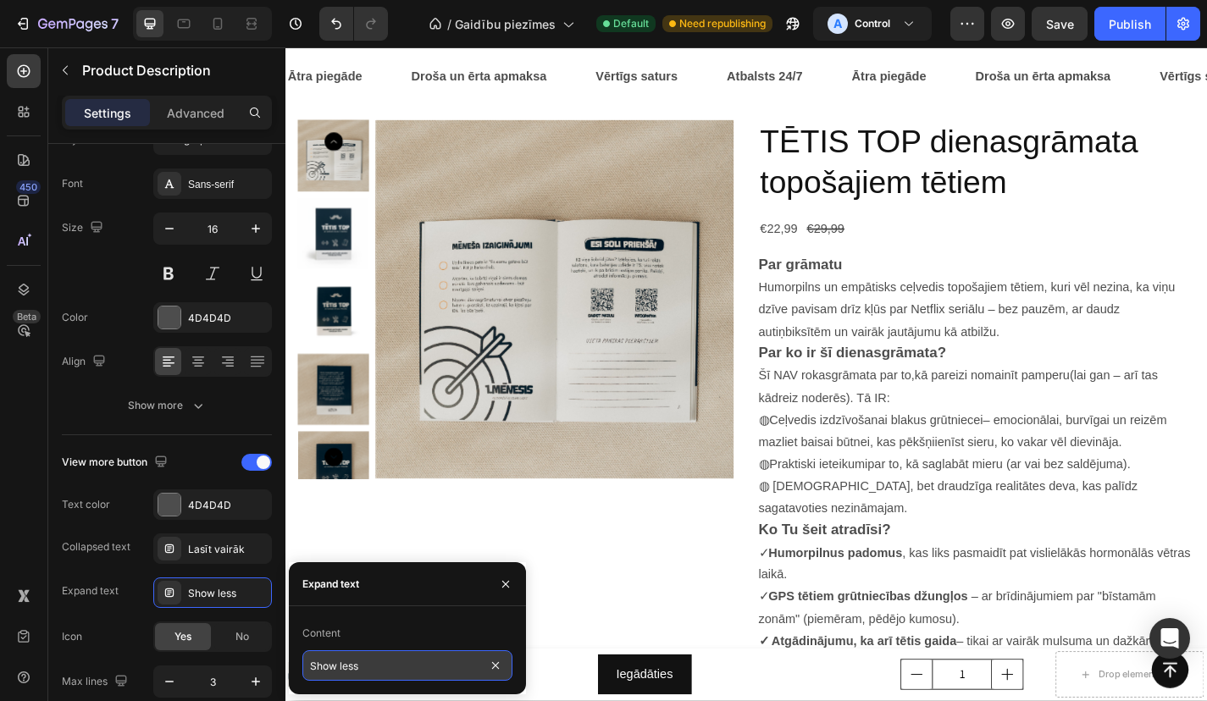
click at [334, 659] on input "Show less" at bounding box center [407, 666] width 210 height 30
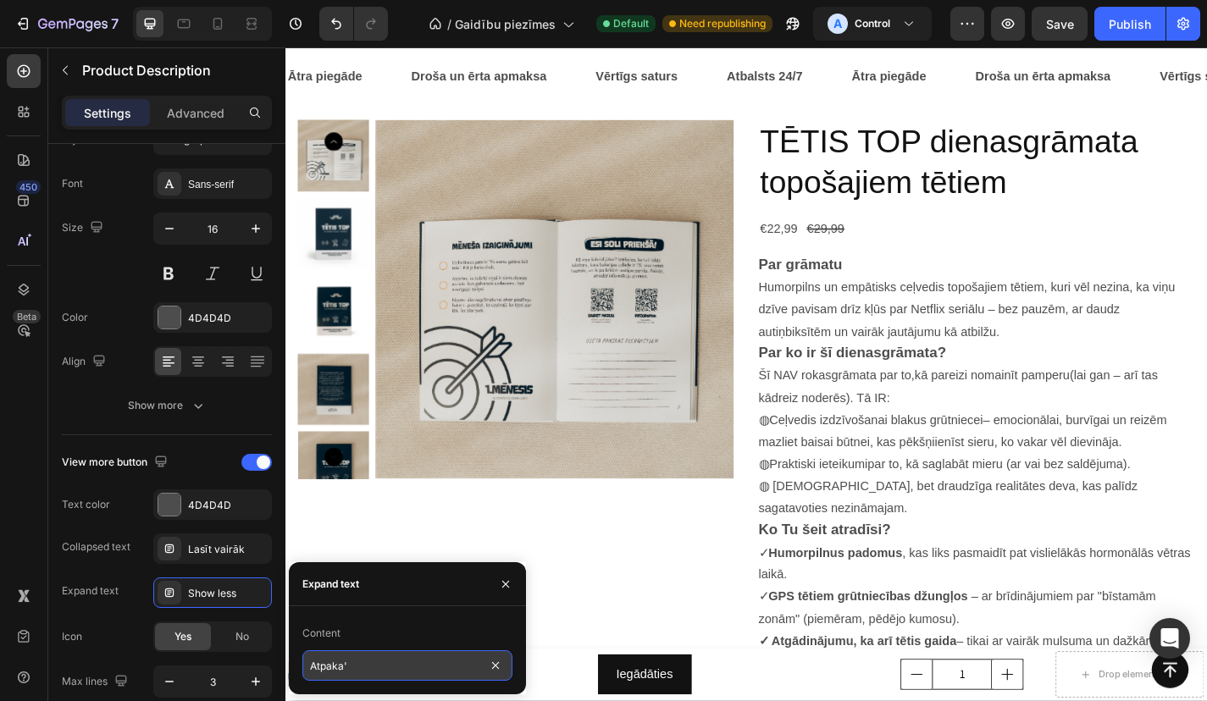
type input "Atpakaļ"
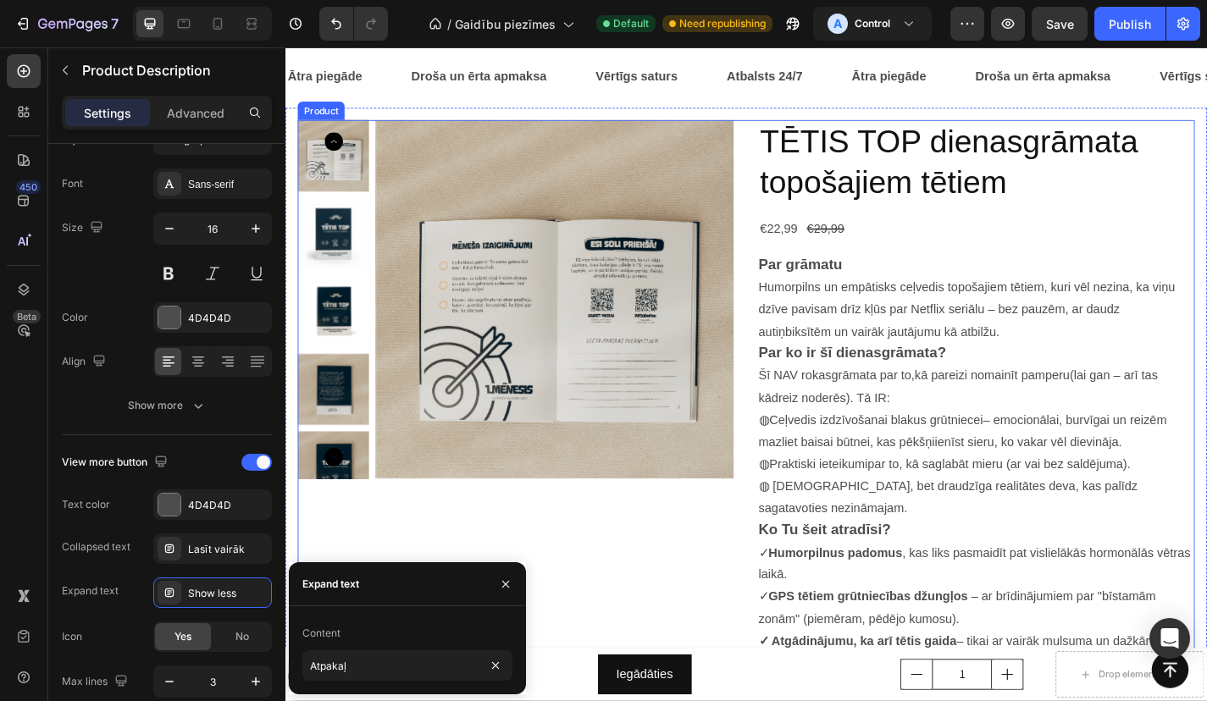
click at [341, 551] on div "Product Images" at bounding box center [539, 686] width 481 height 1117
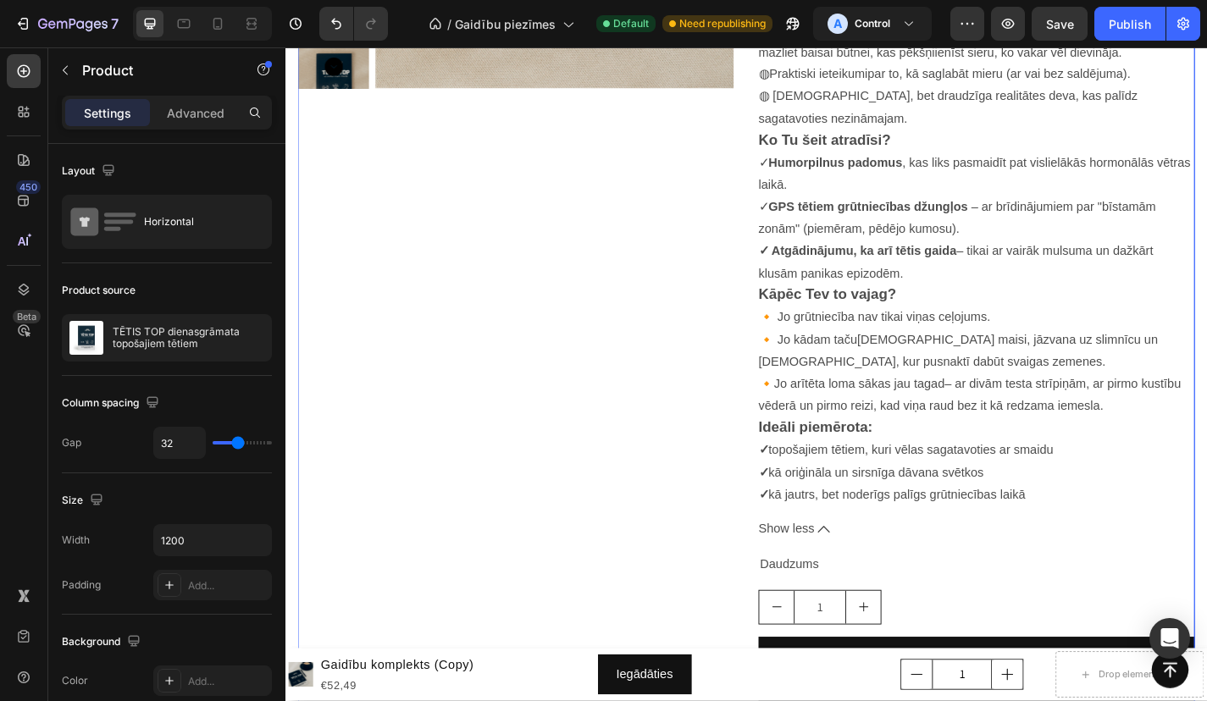
scroll to position [4550, 0]
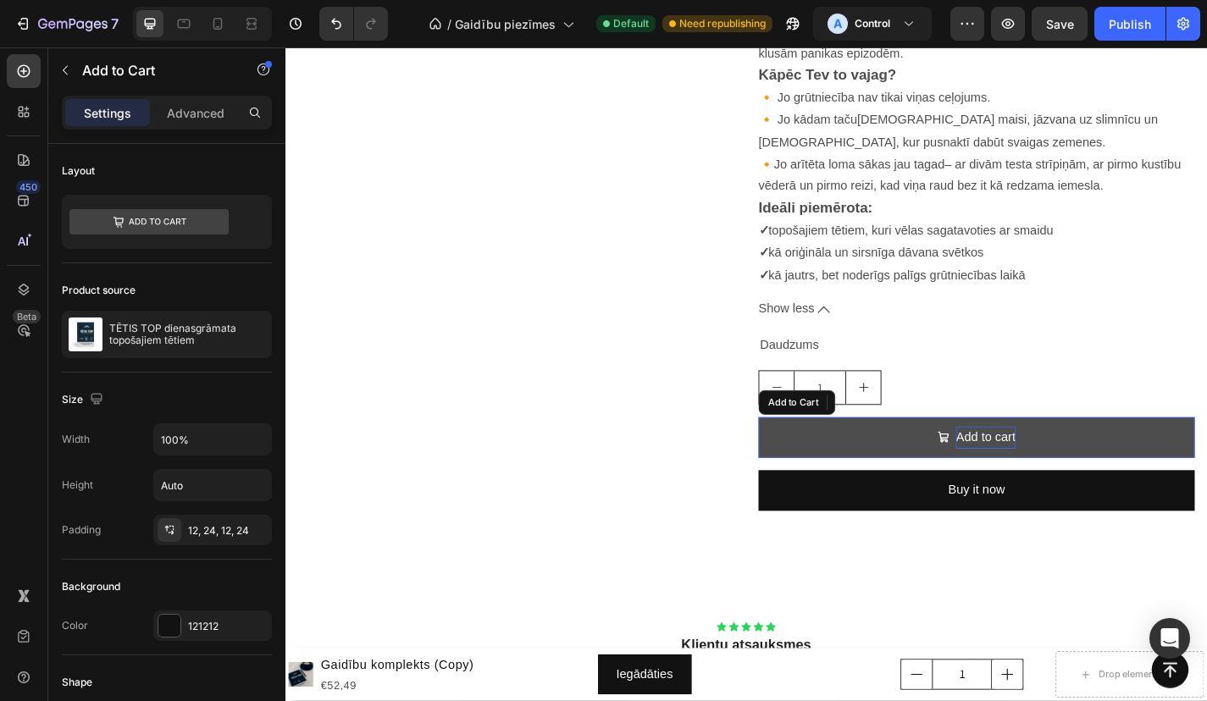
click at [1066, 466] on div "Add to cart" at bounding box center [1057, 478] width 65 height 25
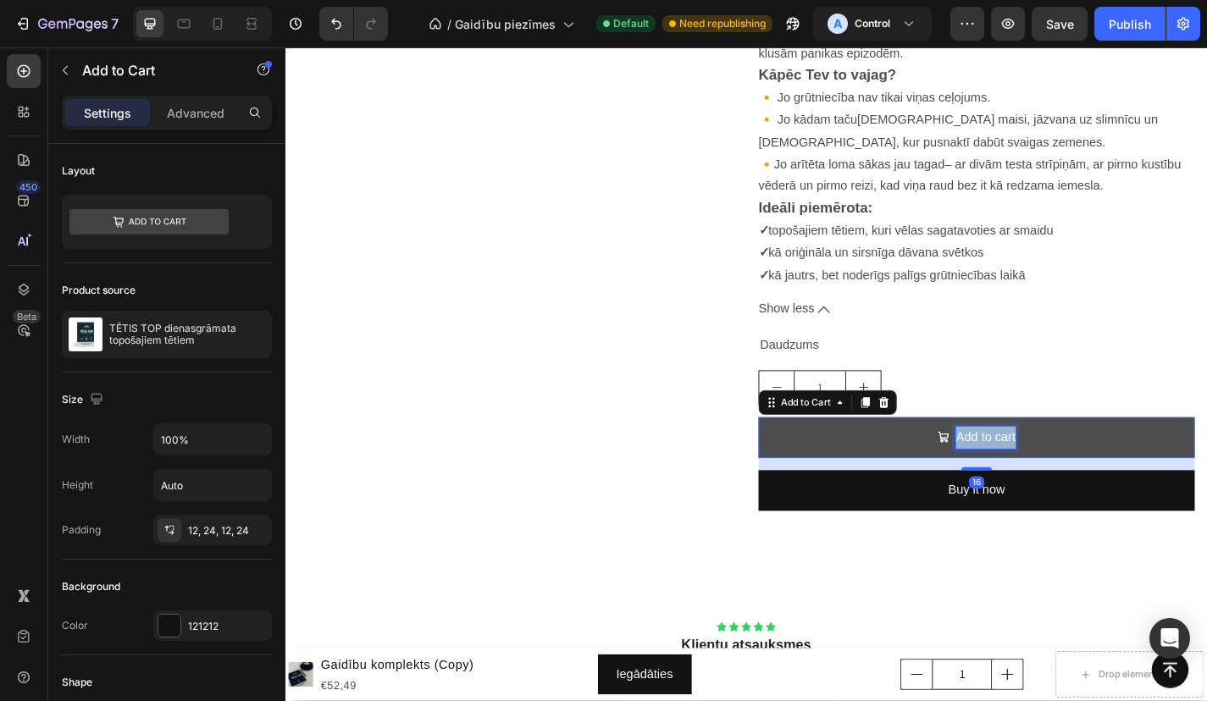
click at [1066, 466] on p "Add to cart" at bounding box center [1057, 478] width 65 height 25
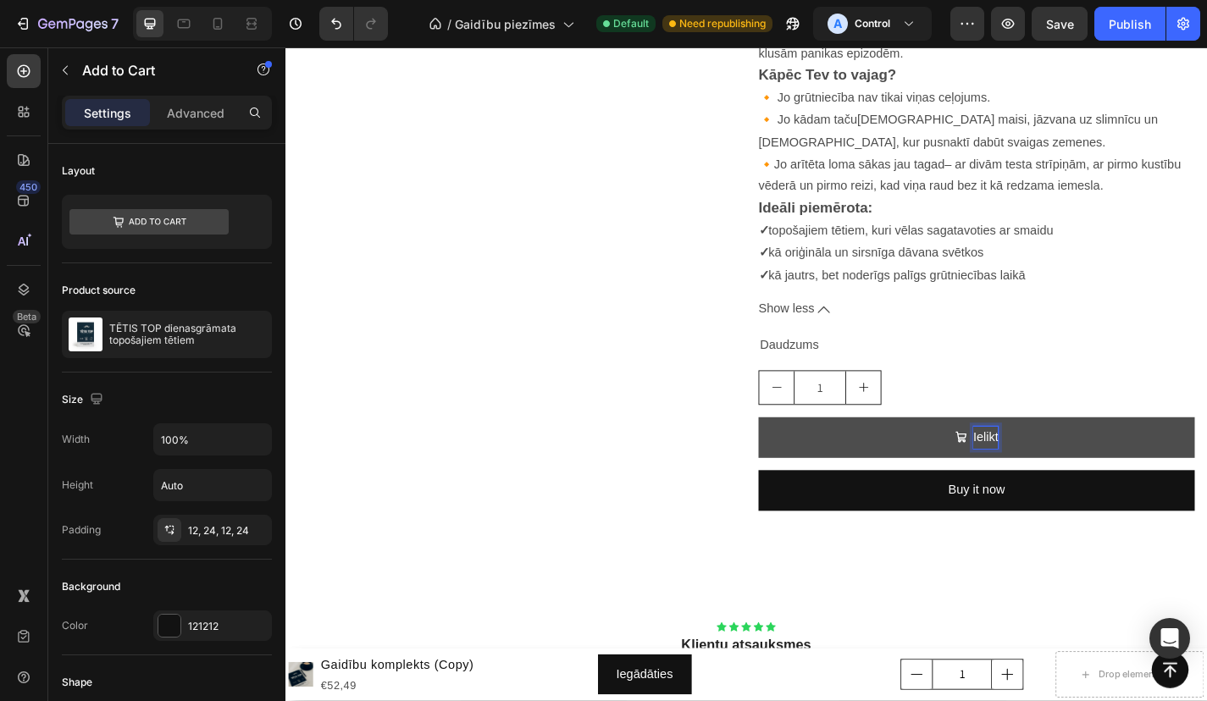
click at [1048, 456] on button "Ielikt" at bounding box center [1047, 478] width 481 height 45
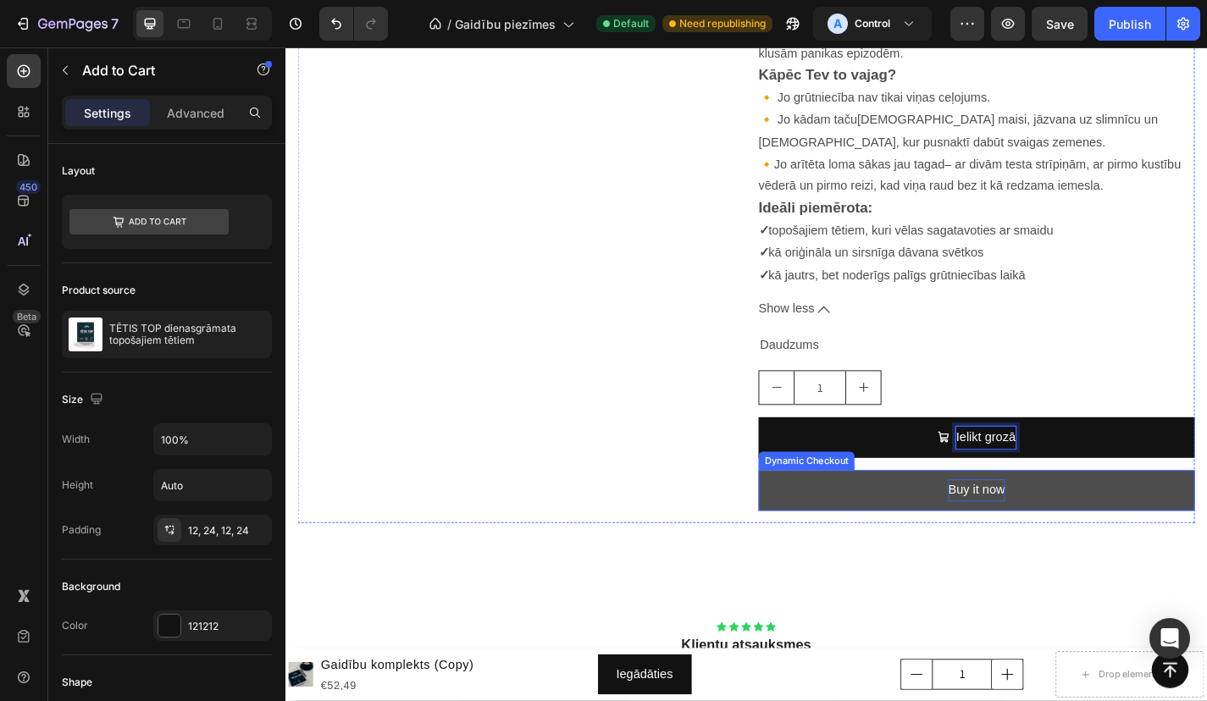
click at [1073, 524] on div "Buy it now" at bounding box center [1047, 536] width 63 height 25
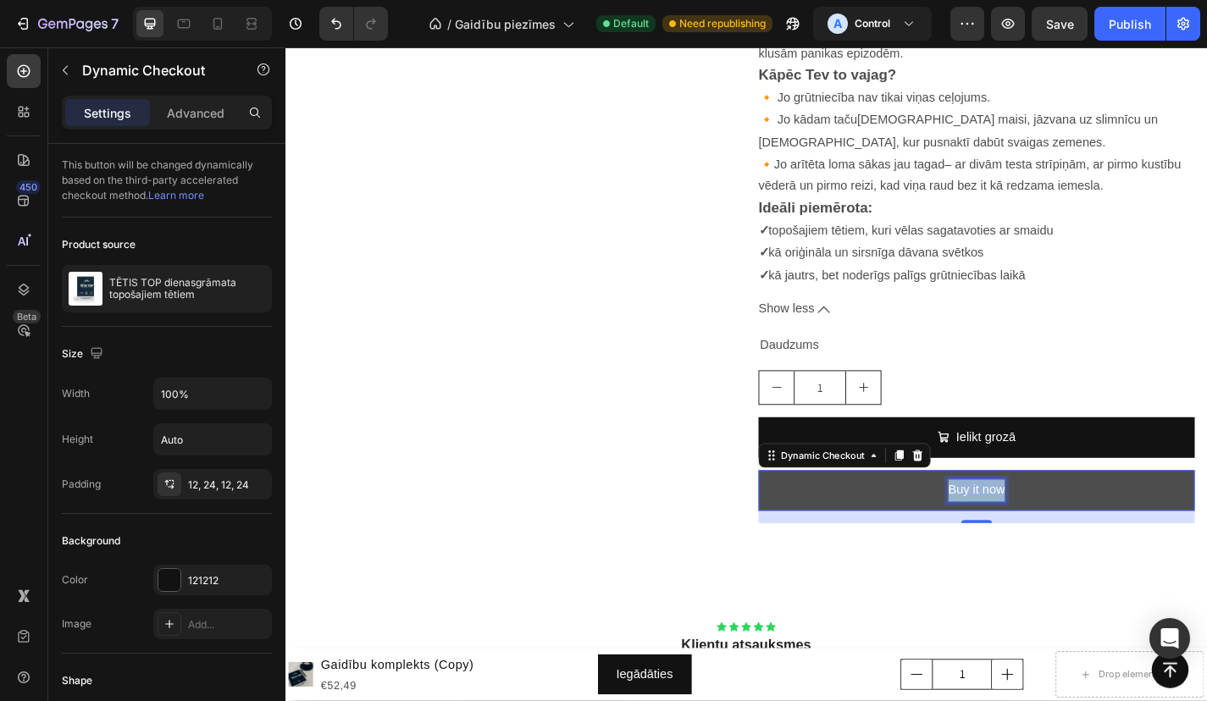
click at [1073, 524] on p "Buy it now" at bounding box center [1047, 536] width 63 height 25
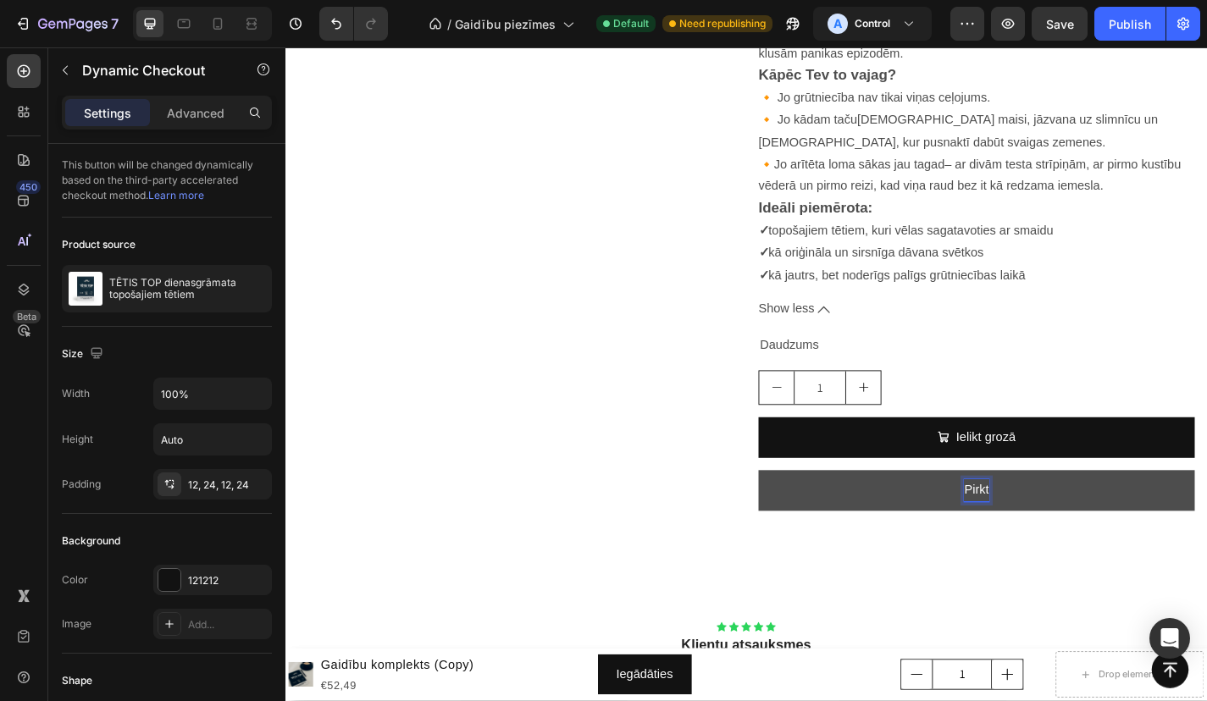
click at [1048, 514] on button "Pirkt" at bounding box center [1047, 536] width 481 height 45
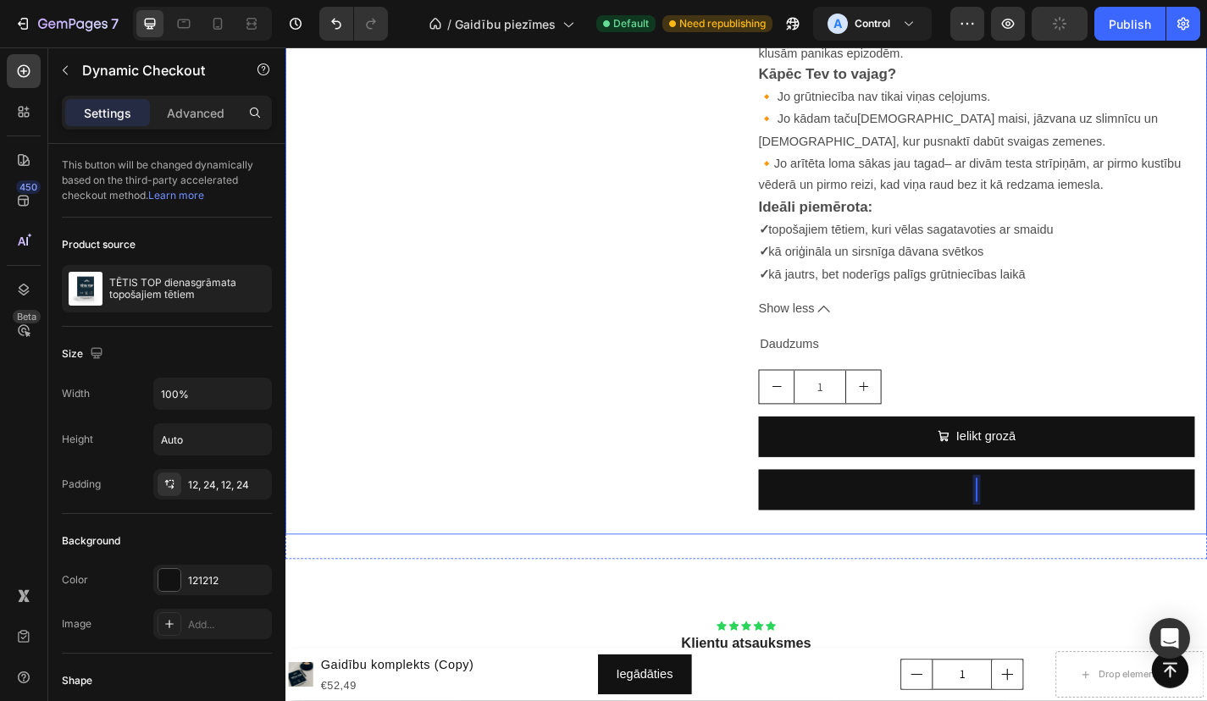
scroll to position [4552, 0]
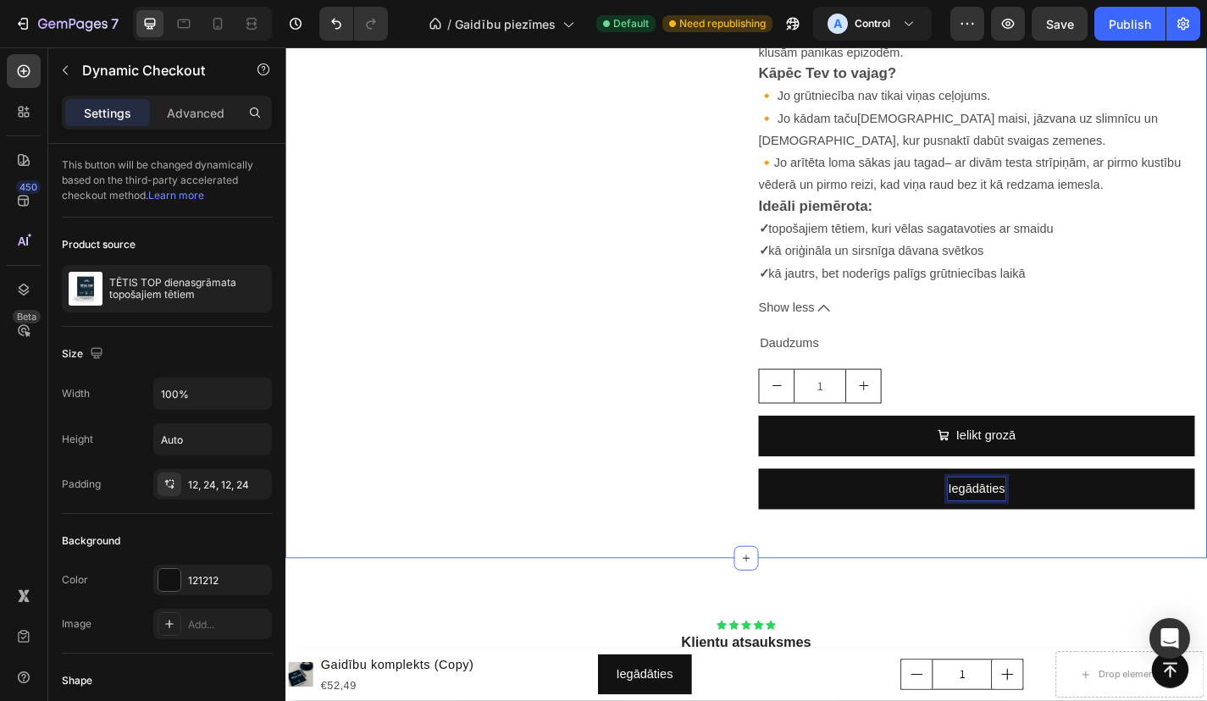
click at [1048, 512] on button "Iegādāties" at bounding box center [1047, 534] width 481 height 45
click at [1048, 512] on button "Iegādāties ar" at bounding box center [1047, 534] width 481 height 45
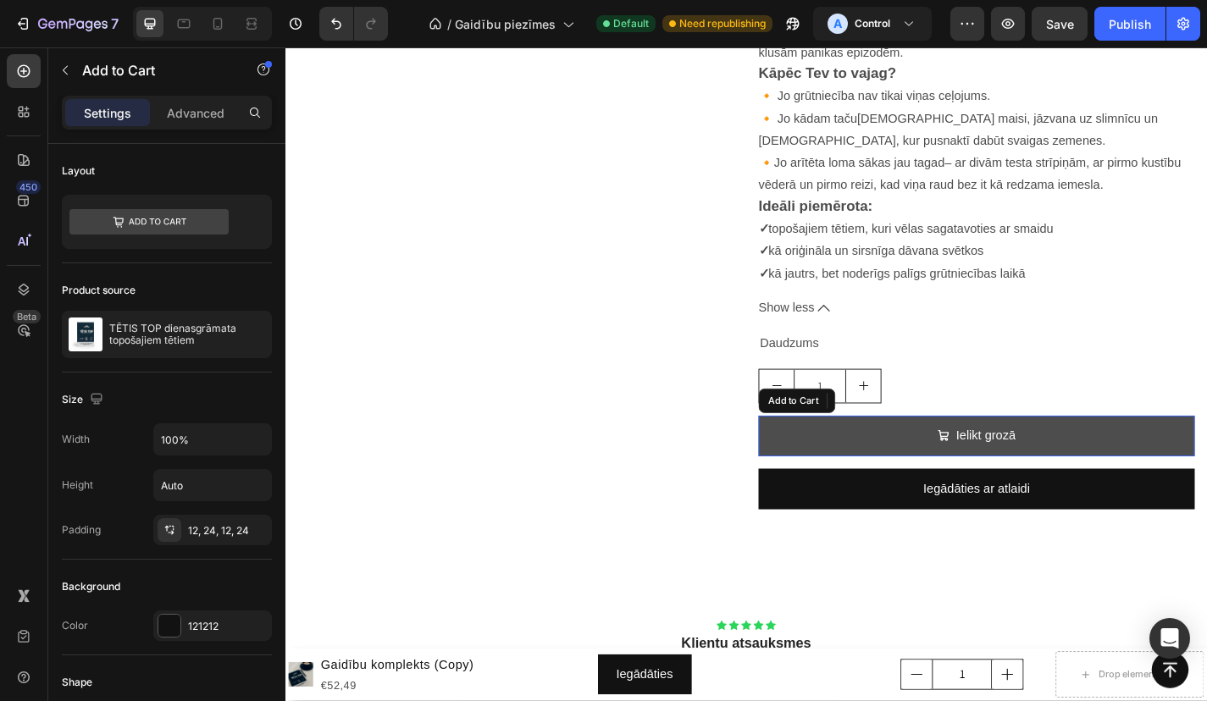
click at [955, 454] on button "Ielikt grozā" at bounding box center [1047, 476] width 481 height 45
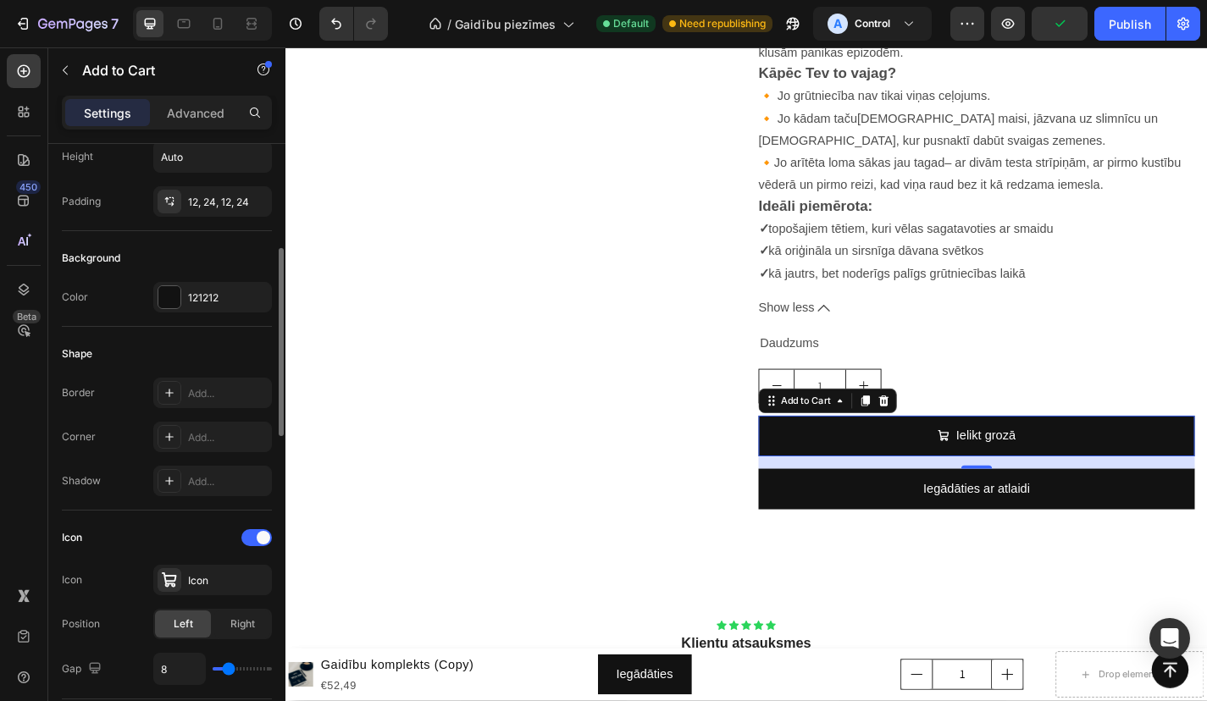
scroll to position [328, 0]
click at [177, 296] on div at bounding box center [169, 298] width 22 height 22
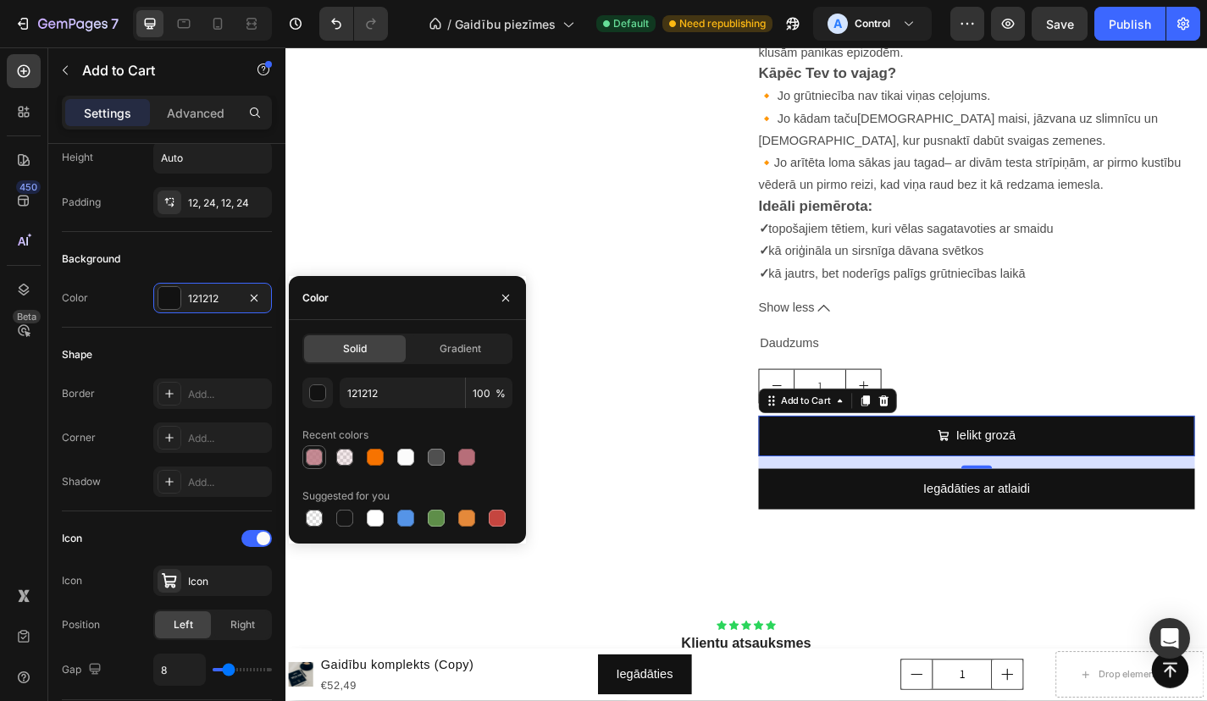
click at [316, 459] on div at bounding box center [314, 457] width 17 height 17
type input "B76E79"
type input "80"
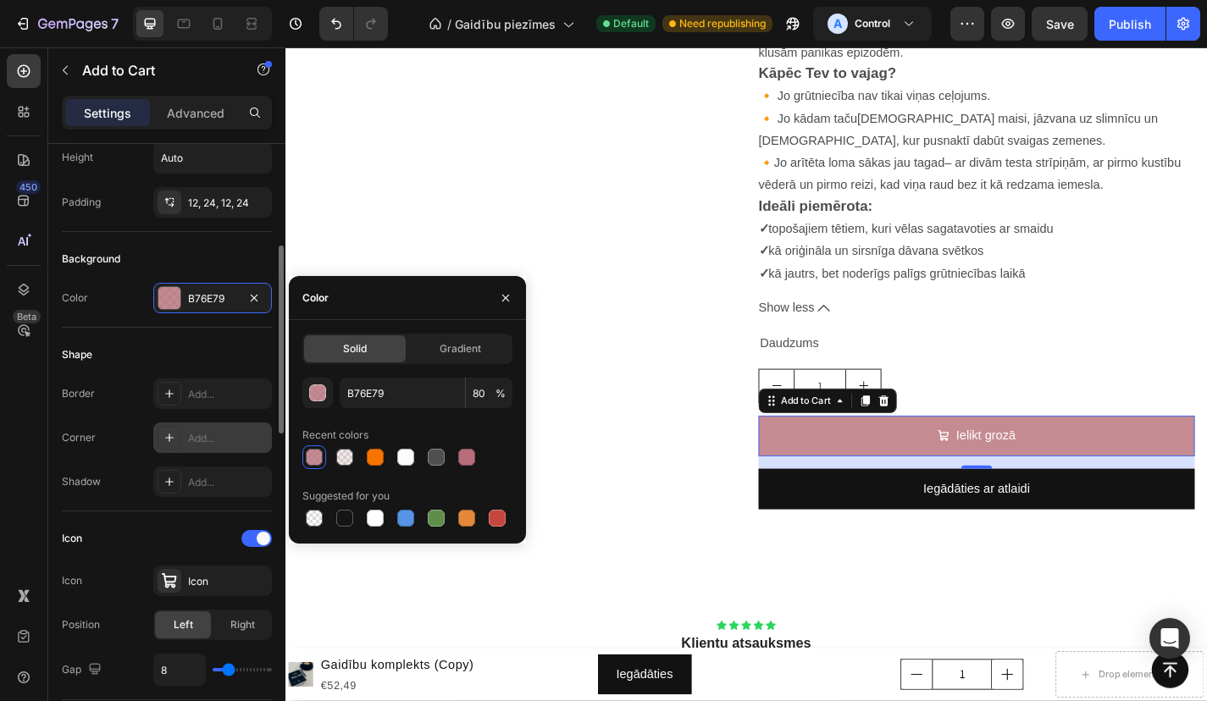
click at [221, 446] on div "Add..." at bounding box center [228, 438] width 80 height 15
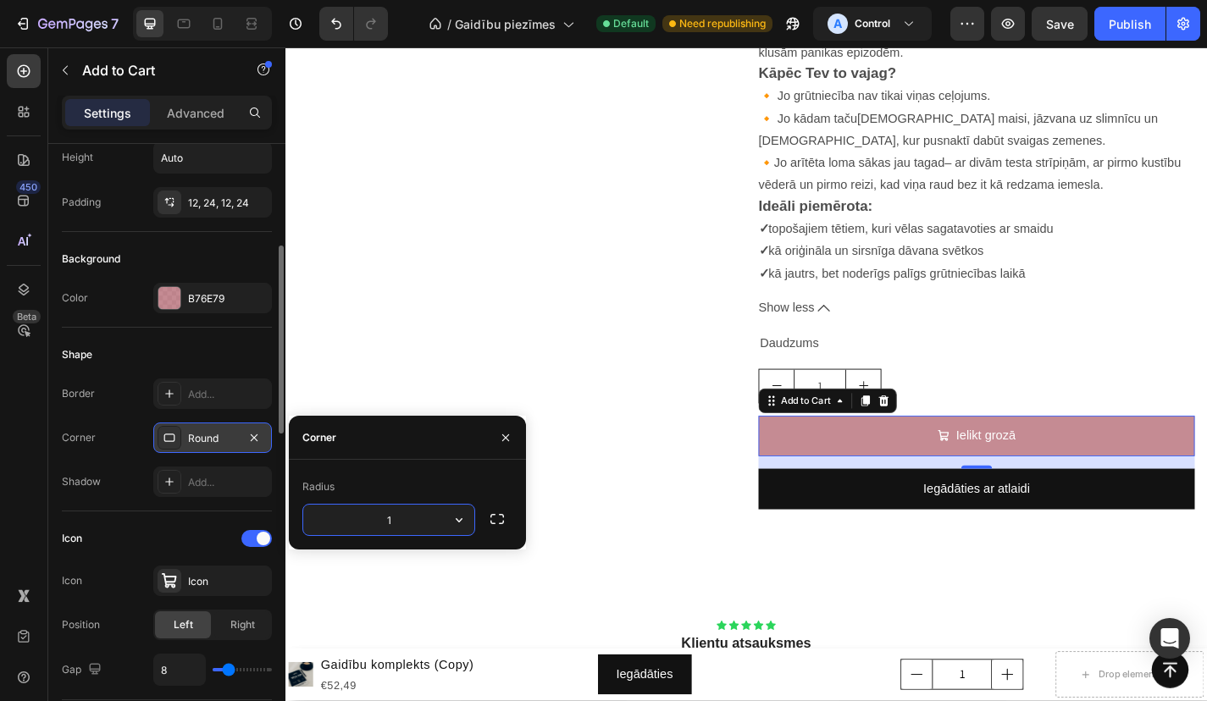
type input "10"
click at [254, 475] on div "Add..." at bounding box center [228, 482] width 80 height 15
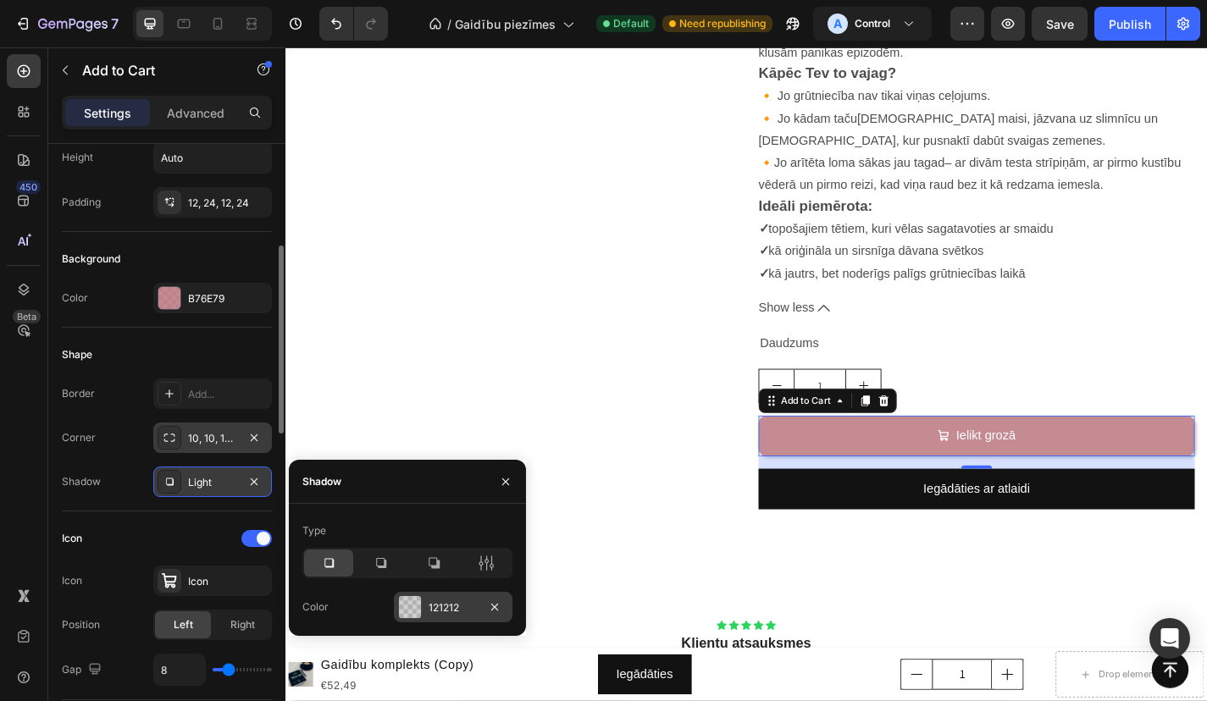
click at [418, 612] on div at bounding box center [410, 607] width 22 height 22
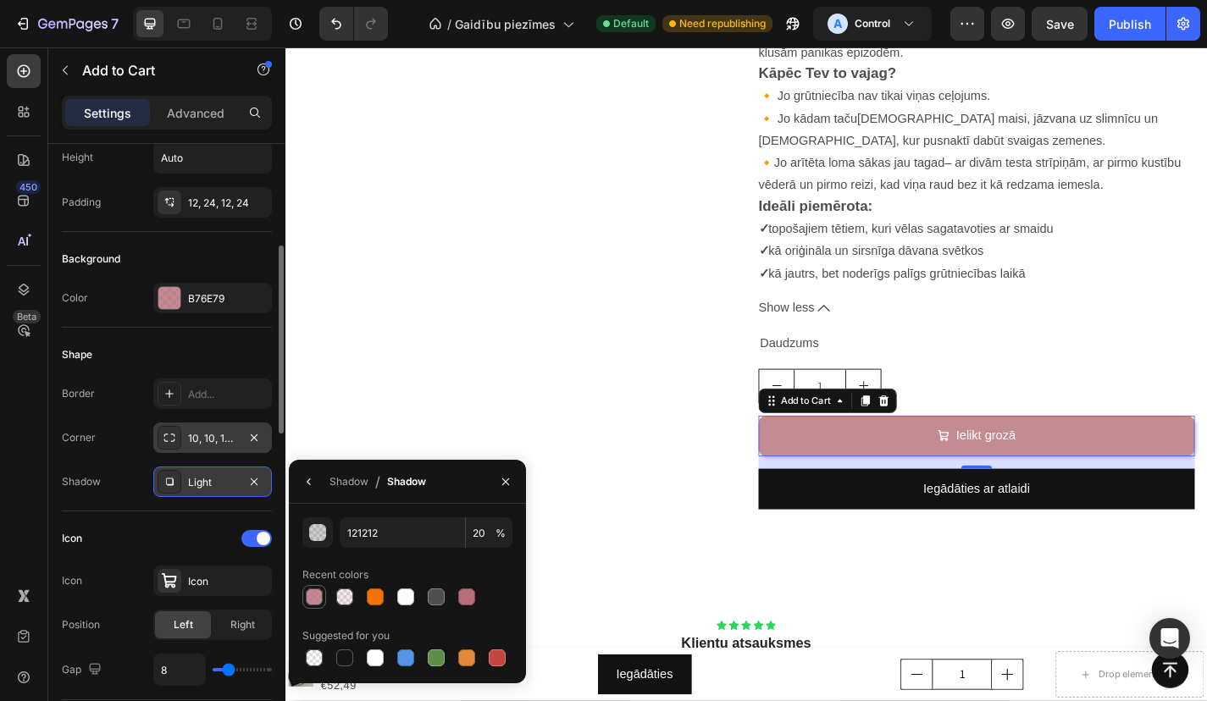
click at [311, 590] on div at bounding box center [314, 597] width 17 height 17
type input "B76E79"
type input "80"
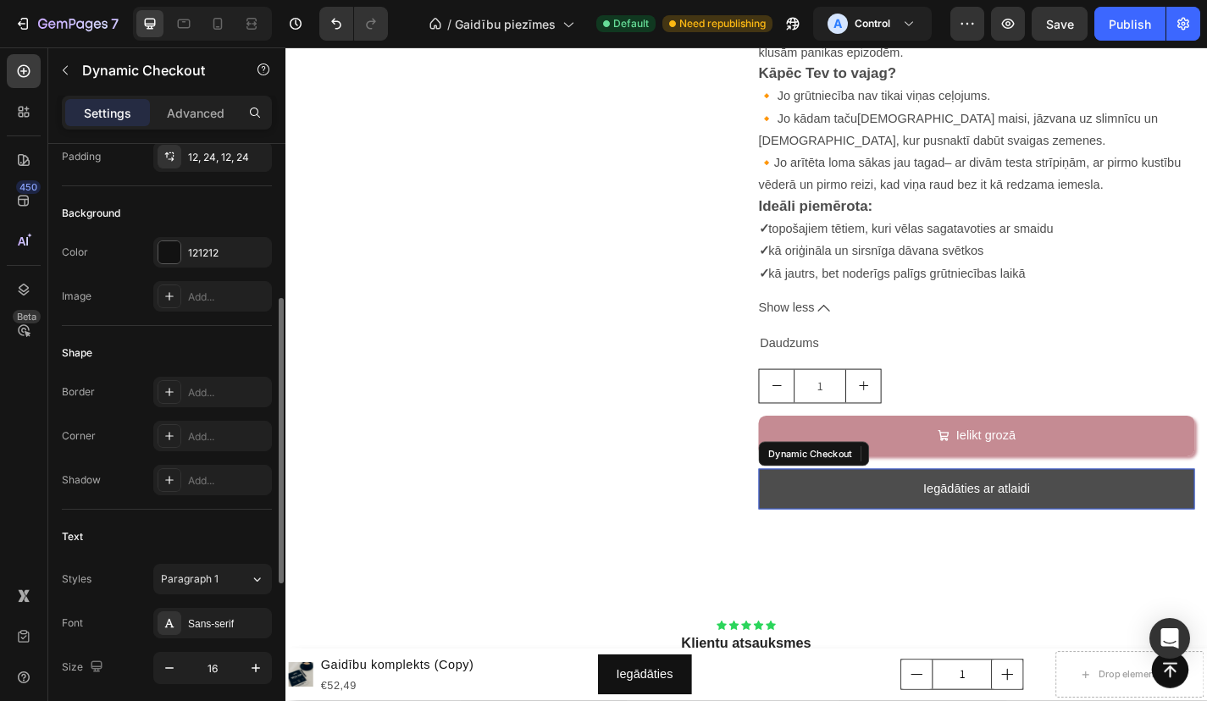
click at [935, 512] on button "Iegādāties ar atlaidi" at bounding box center [1047, 534] width 481 height 45
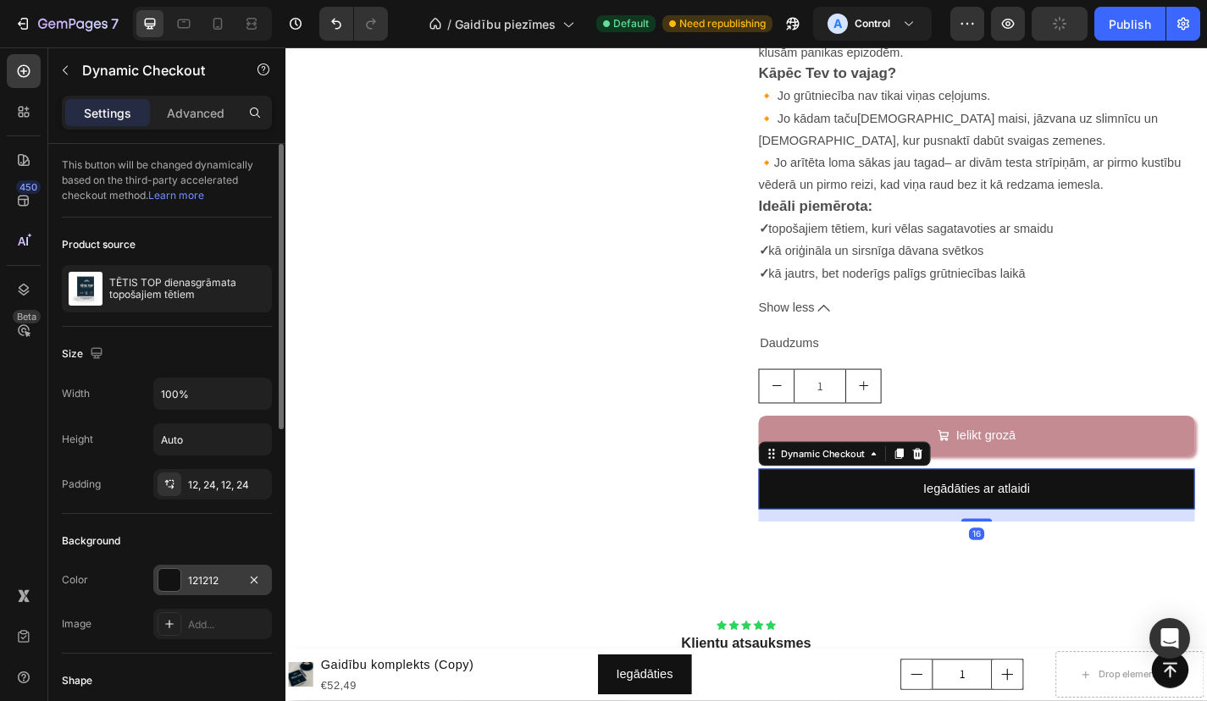
click at [208, 573] on div "121212" at bounding box center [212, 580] width 49 height 15
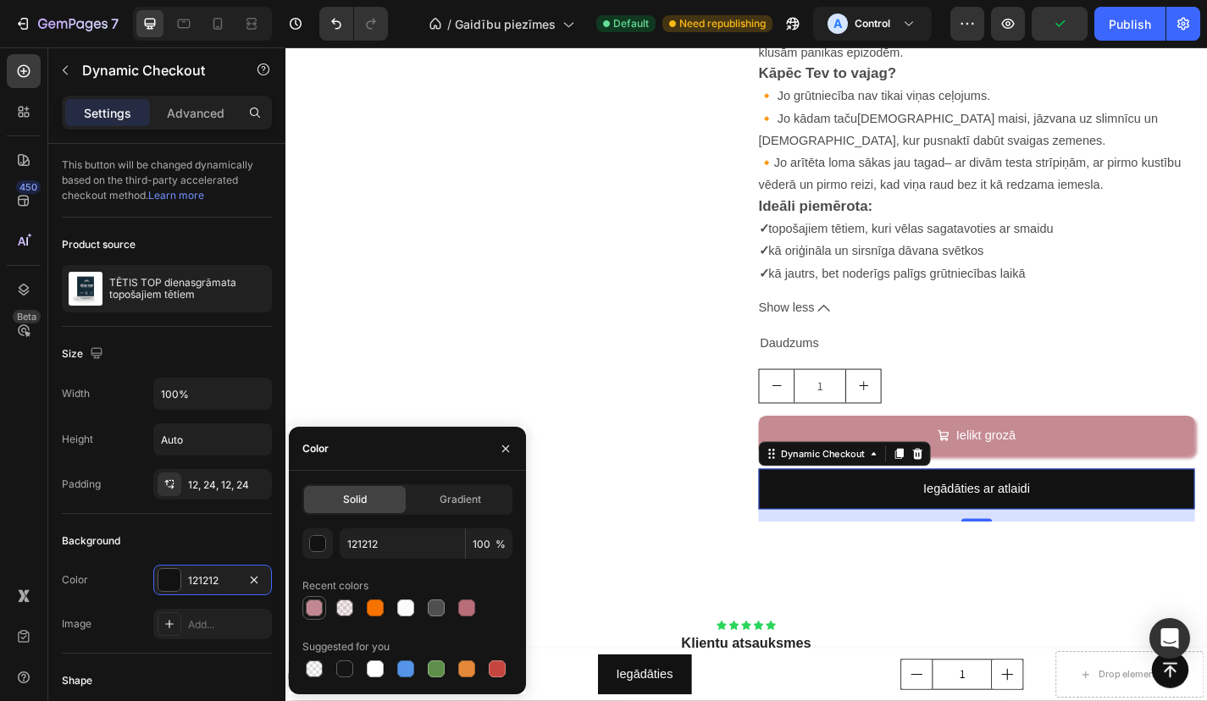
click at [317, 612] on div at bounding box center [314, 608] width 17 height 17
type input "B76E79"
type input "80"
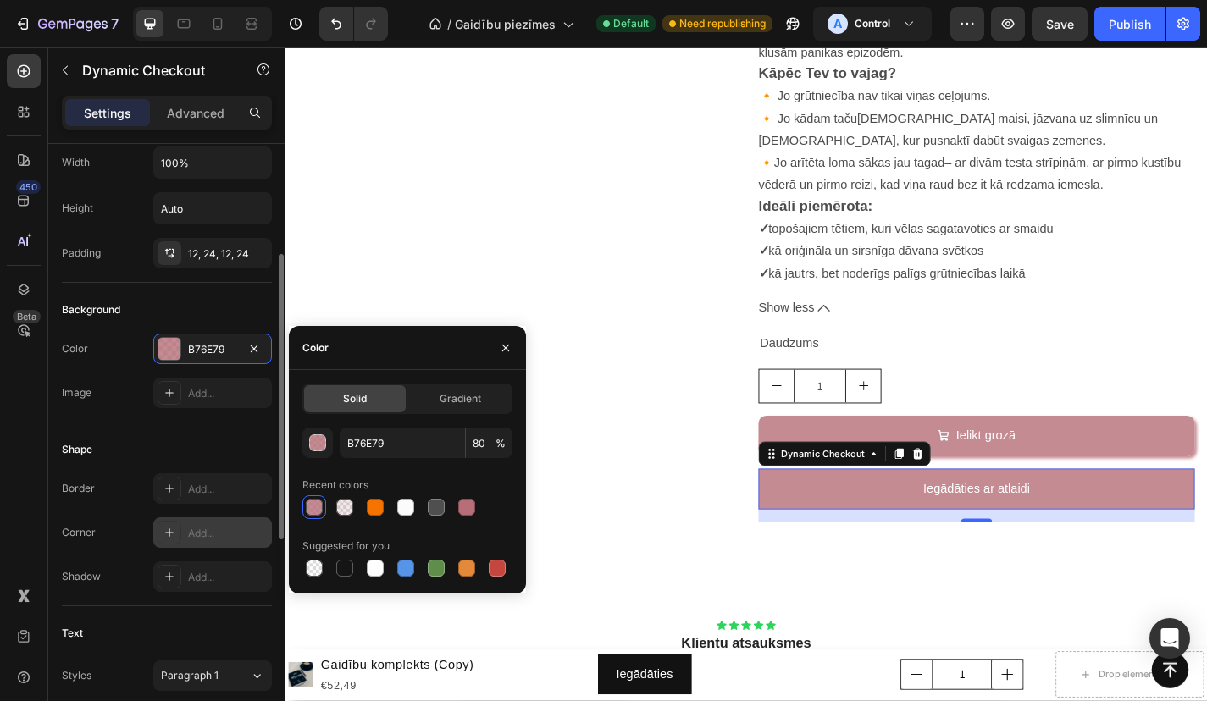
scroll to position [232, 0]
click at [201, 530] on div "Add..." at bounding box center [228, 532] width 80 height 15
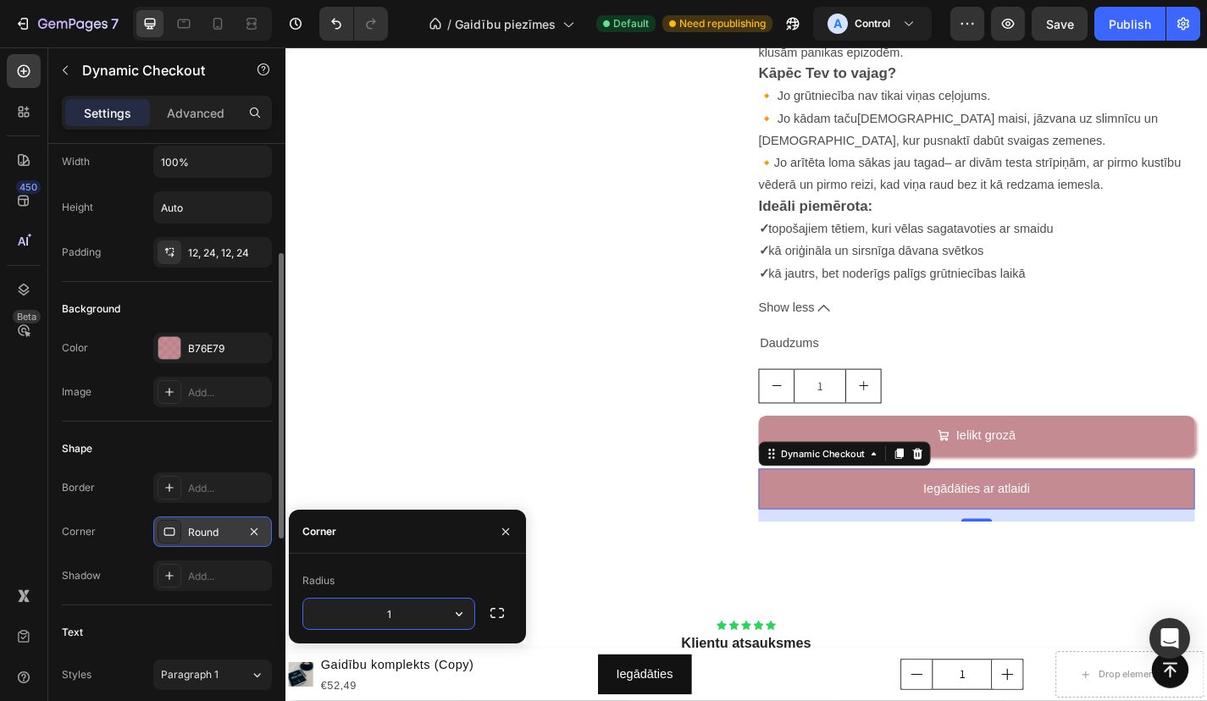
type input "10"
click at [205, 551] on div "Border Add... Corner 10, 10, 10, 10 Shadow Add..." at bounding box center [167, 532] width 210 height 119
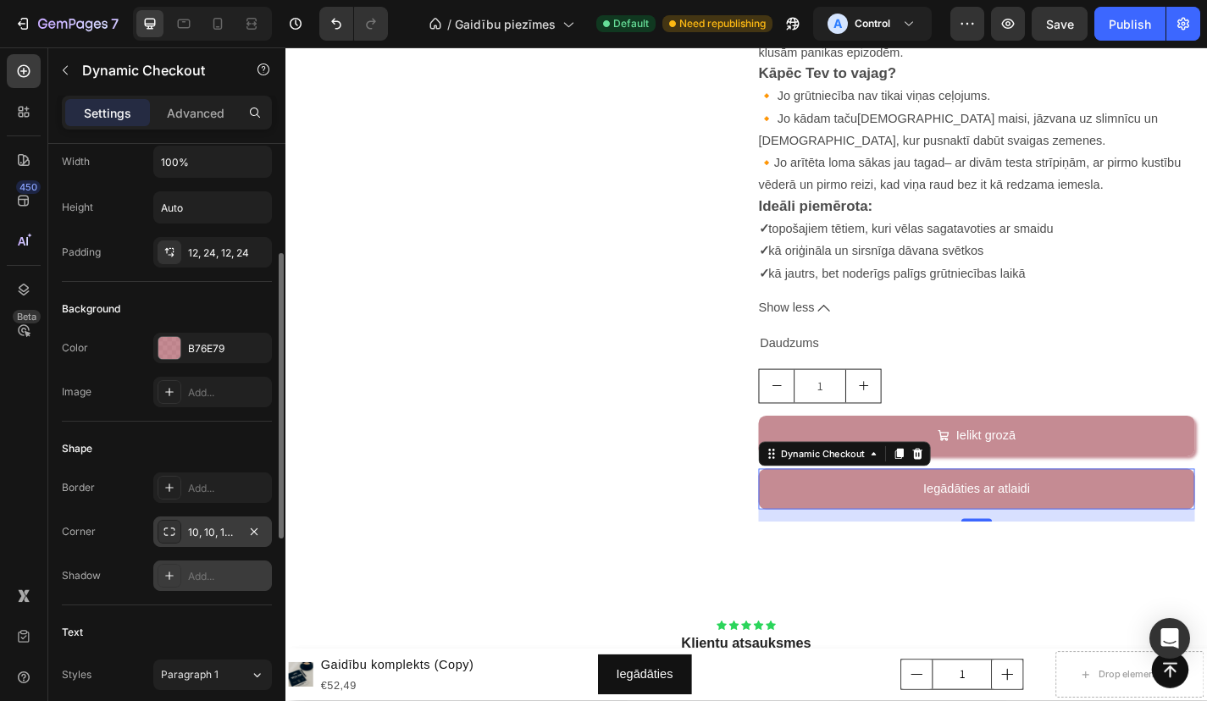
click at [205, 573] on div "Add..." at bounding box center [228, 576] width 80 height 15
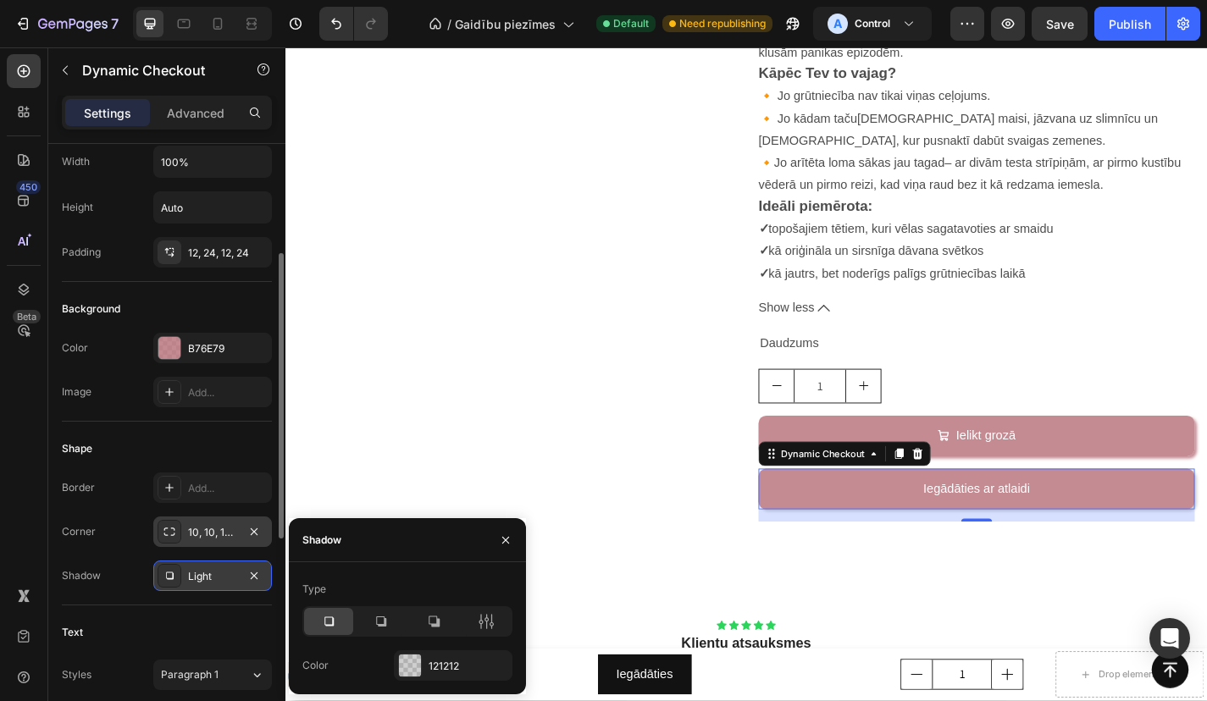
click at [437, 685] on div "Type Color 121212" at bounding box center [407, 628] width 237 height 132
click at [437, 670] on div "121212" at bounding box center [453, 666] width 49 height 15
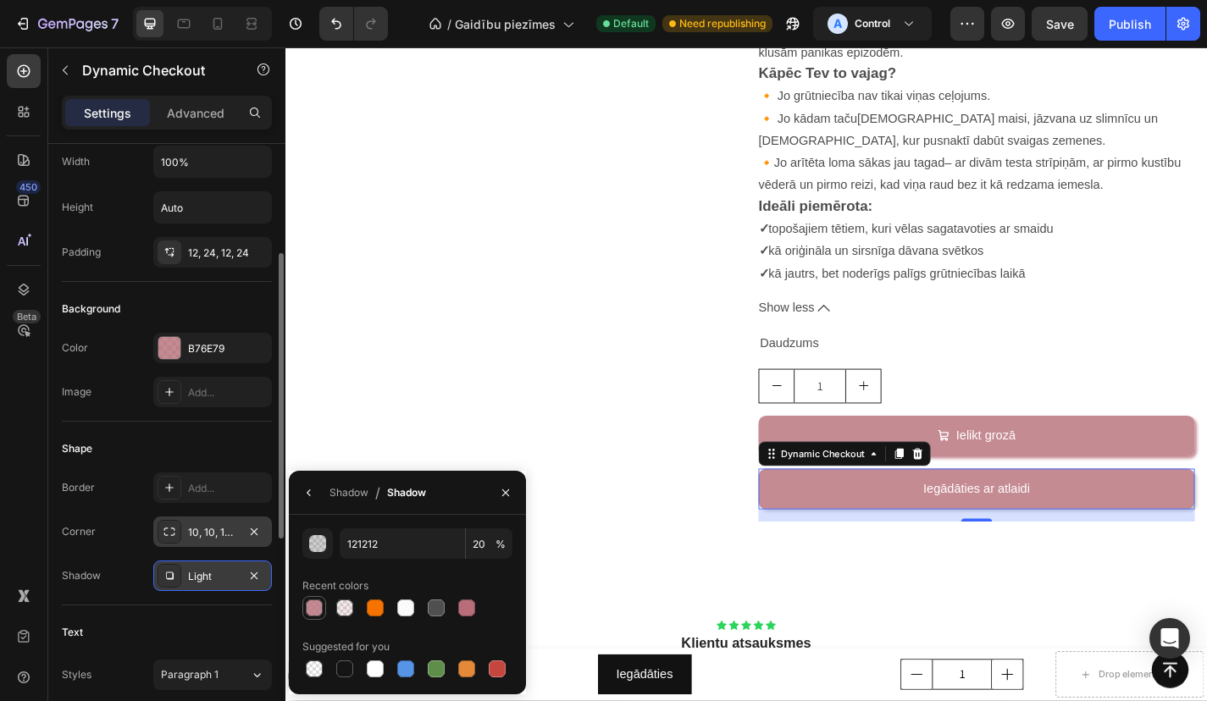
click at [319, 605] on div at bounding box center [314, 608] width 17 height 17
type input "B76E79"
type input "80"
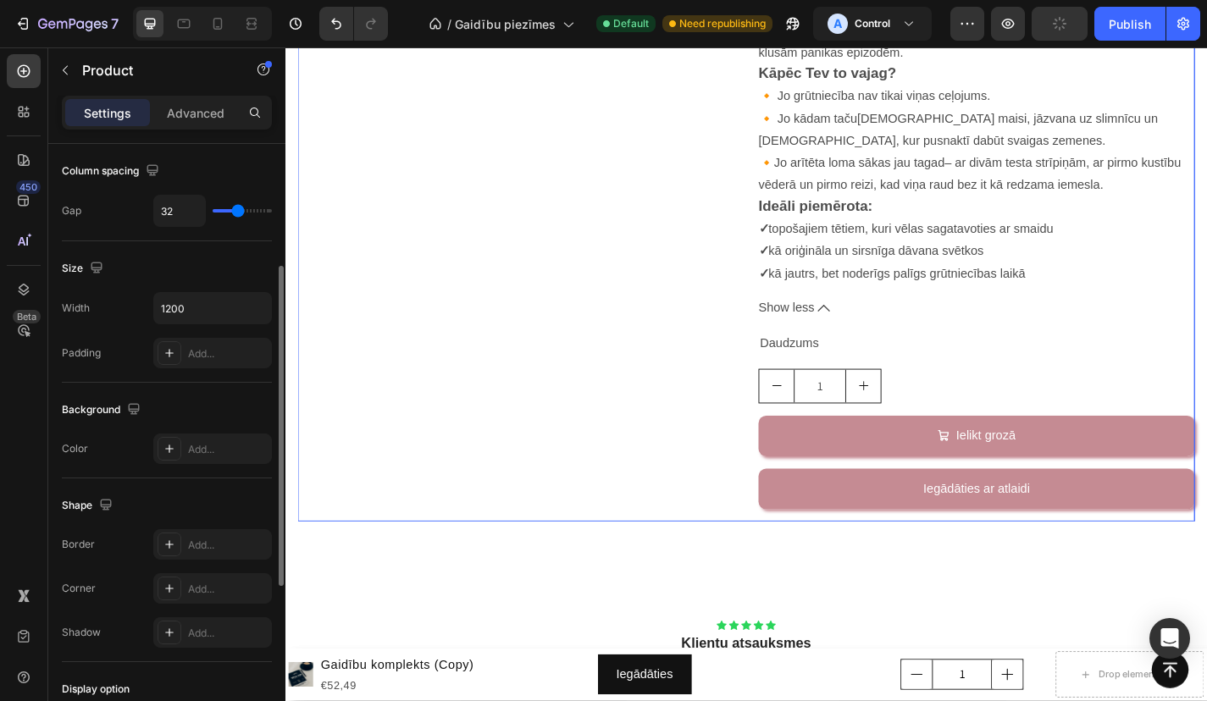
click at [446, 407] on div "Product Images" at bounding box center [539, 12] width 481 height 1117
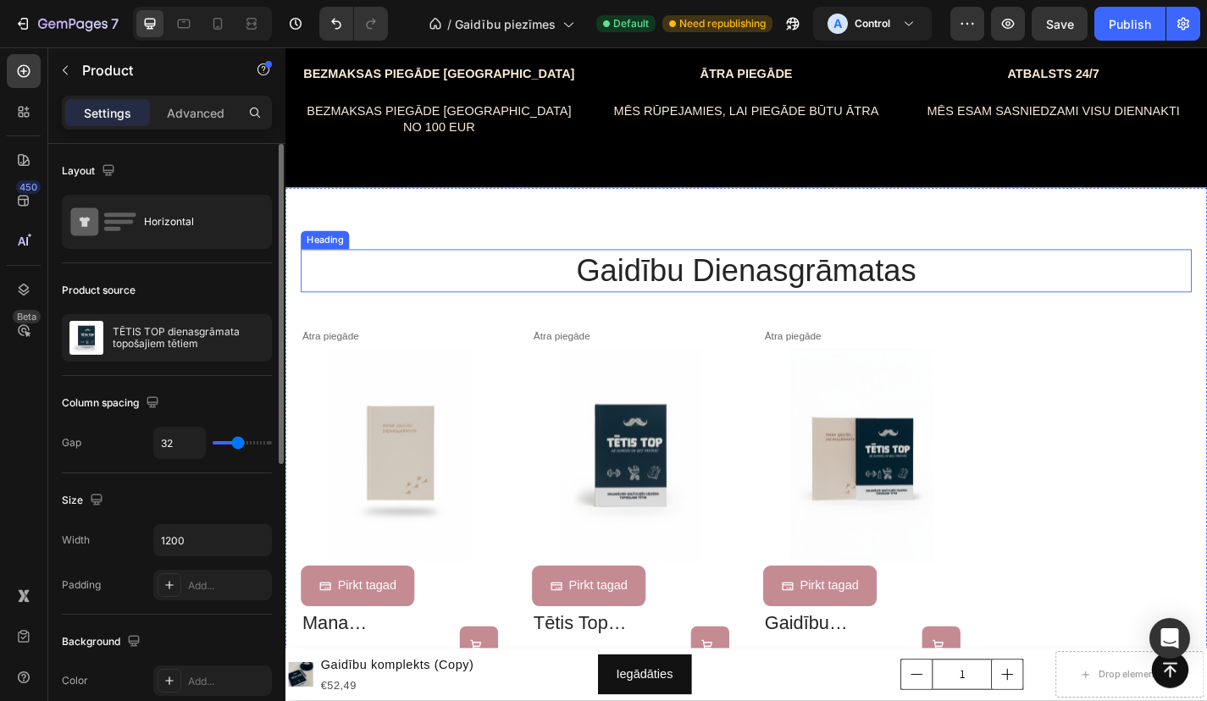
scroll to position [704, 0]
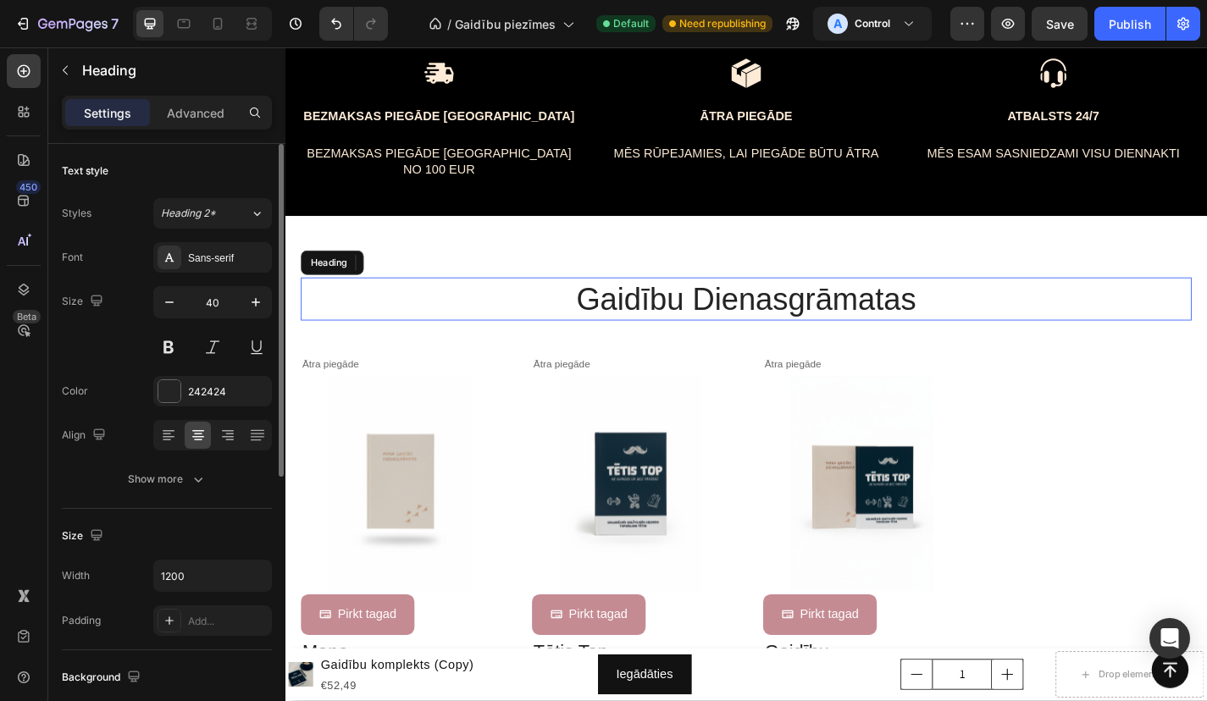
click at [783, 311] on h2 "gaidību dienasgrāmatas" at bounding box center [793, 325] width 983 height 47
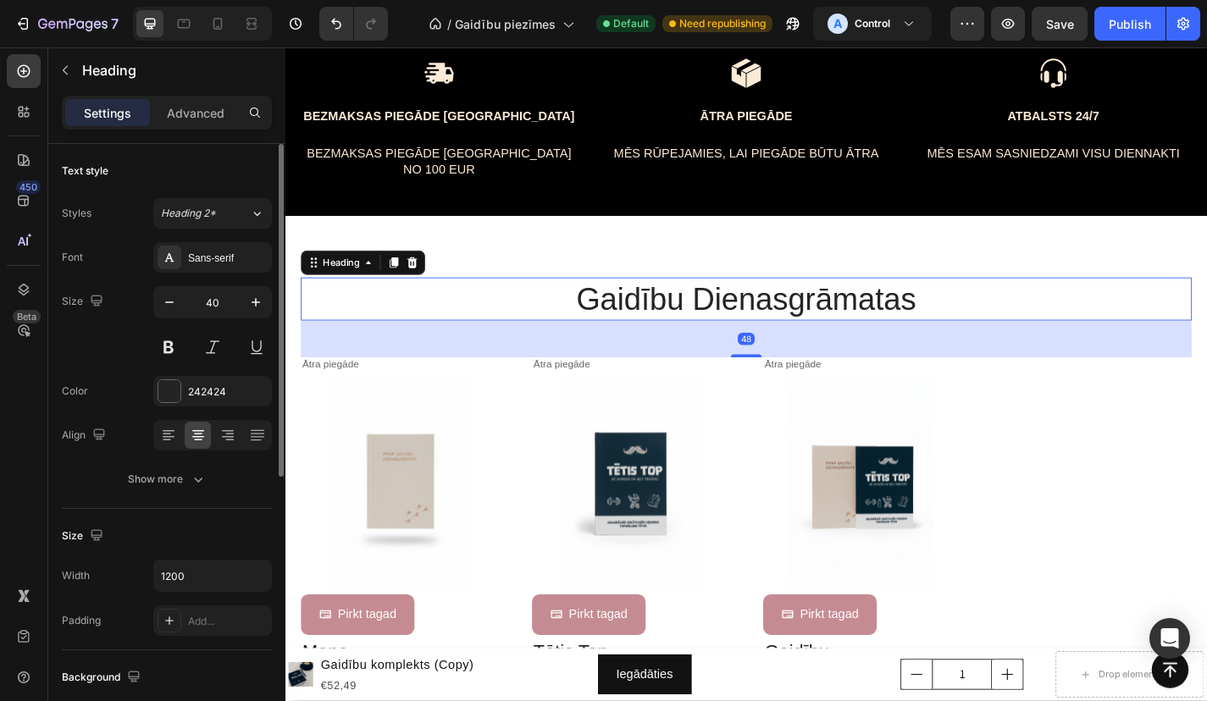
click at [783, 303] on p "gaidību dienasgrāmatas" at bounding box center [793, 325] width 979 height 44
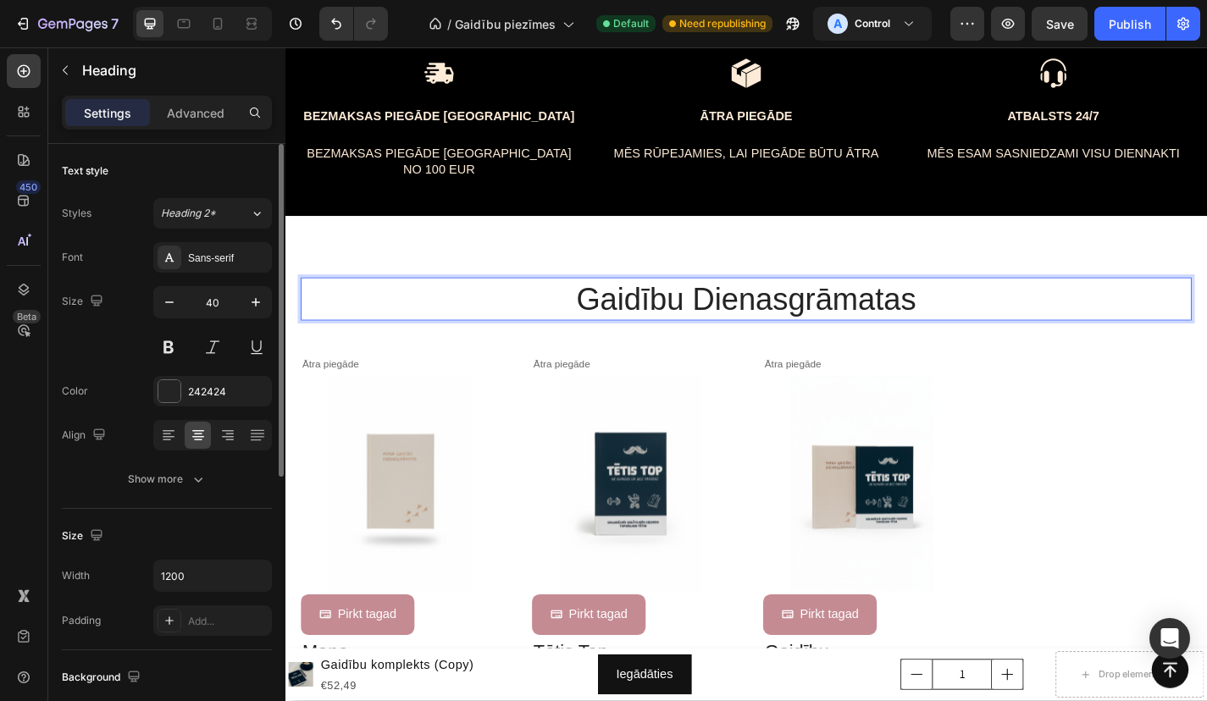
click at [783, 303] on p "gaidību dienasgrāmatas" at bounding box center [793, 325] width 979 height 44
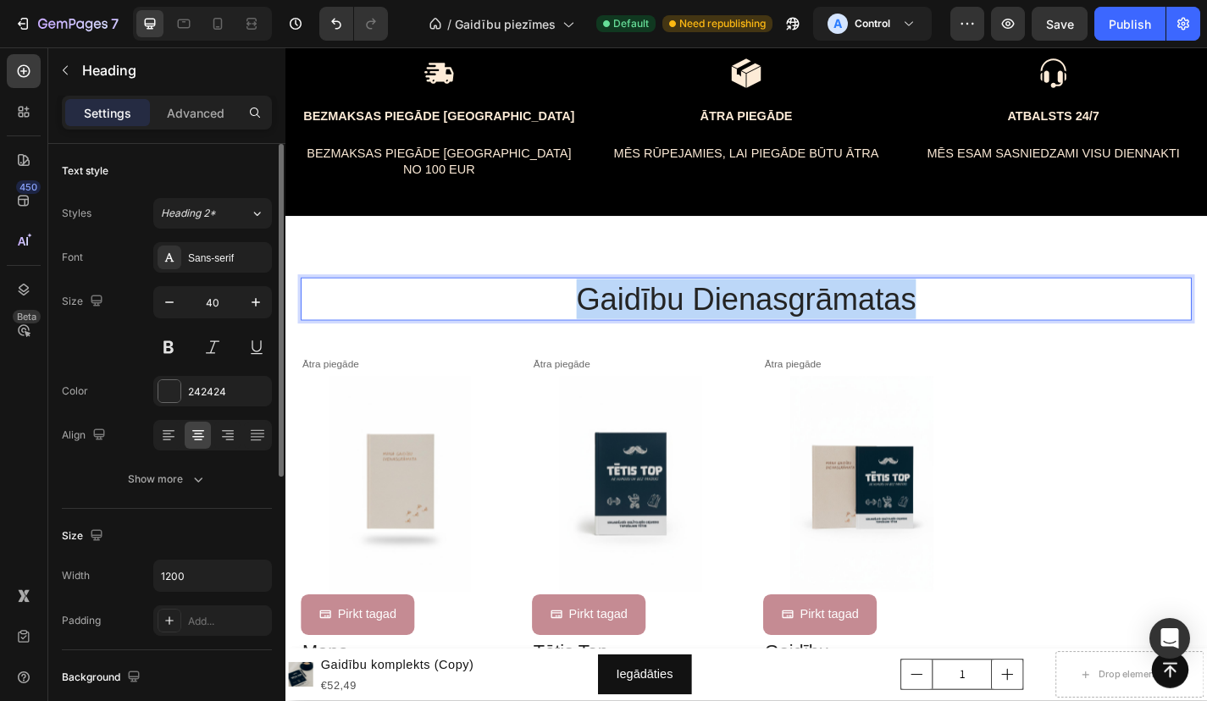
click at [783, 303] on p "gaidību dienasgrāmatas" at bounding box center [793, 325] width 979 height 44
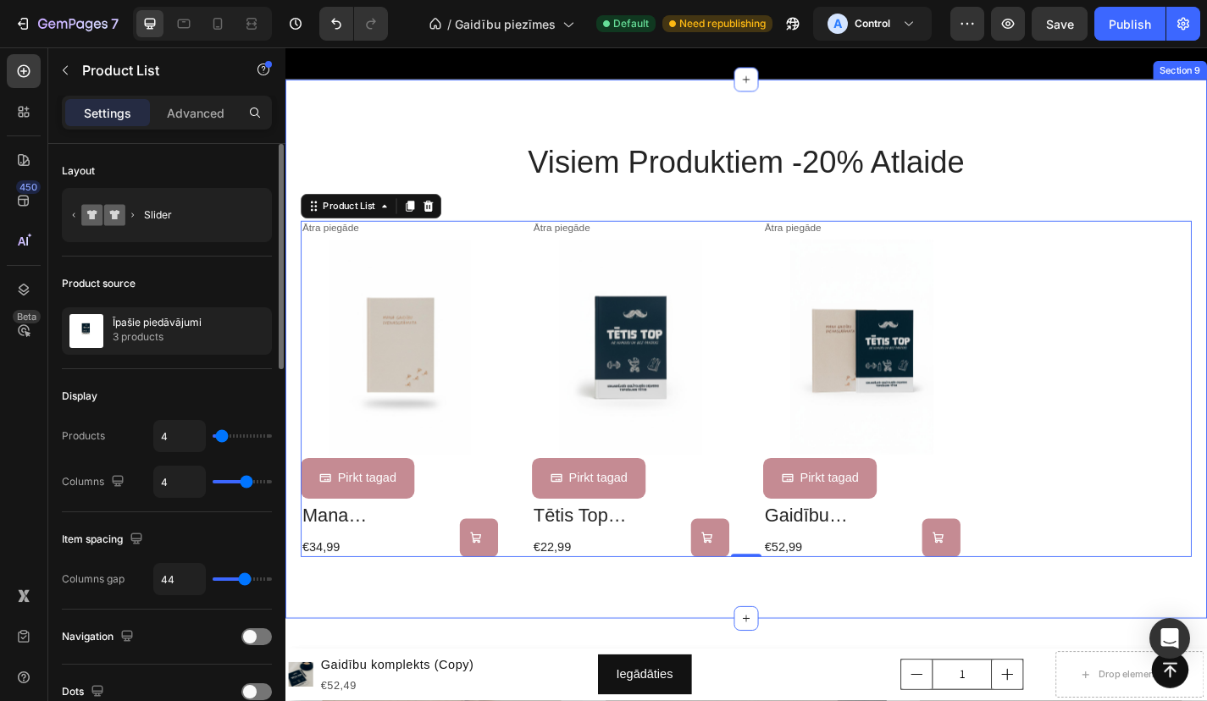
scroll to position [856, 0]
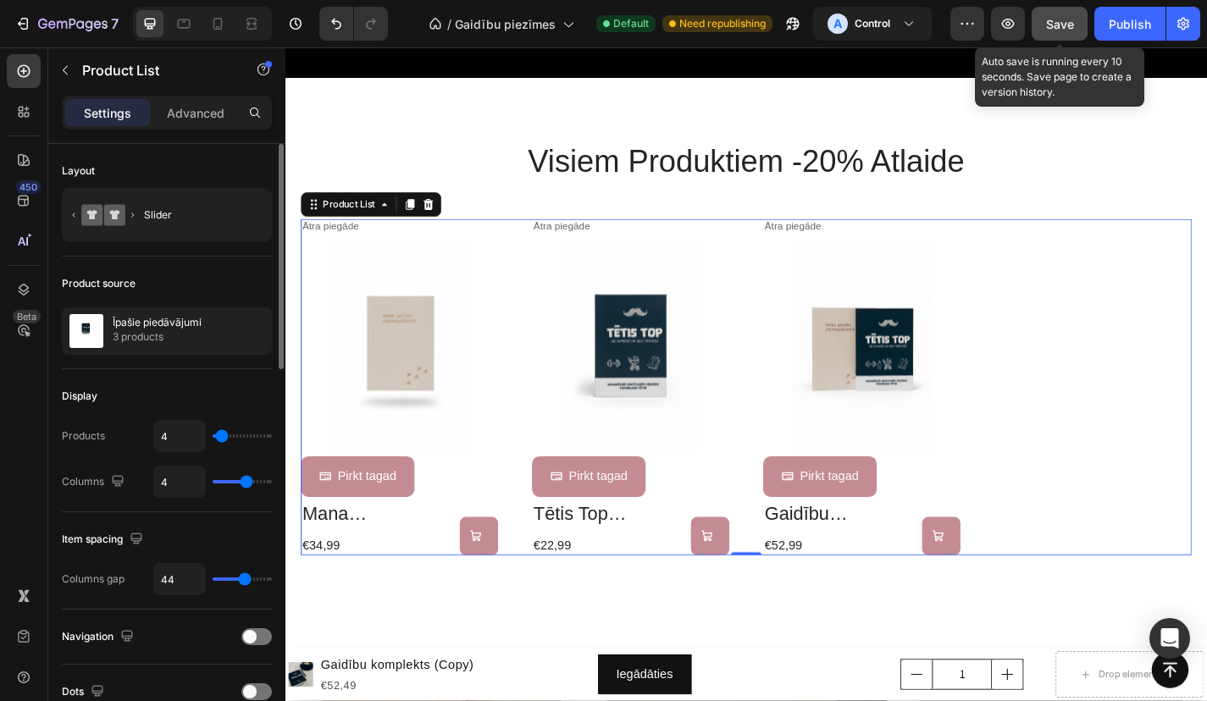
click at [1057, 30] on span "Save" at bounding box center [1060, 24] width 28 height 14
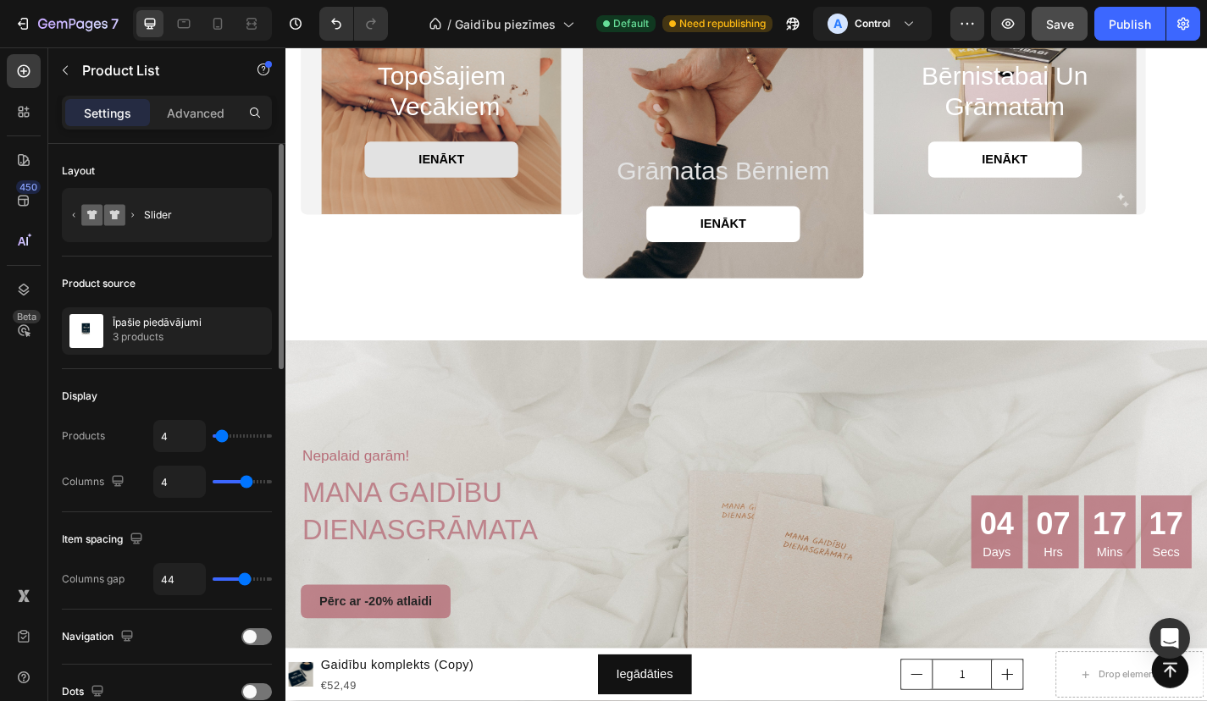
scroll to position [1740, 0]
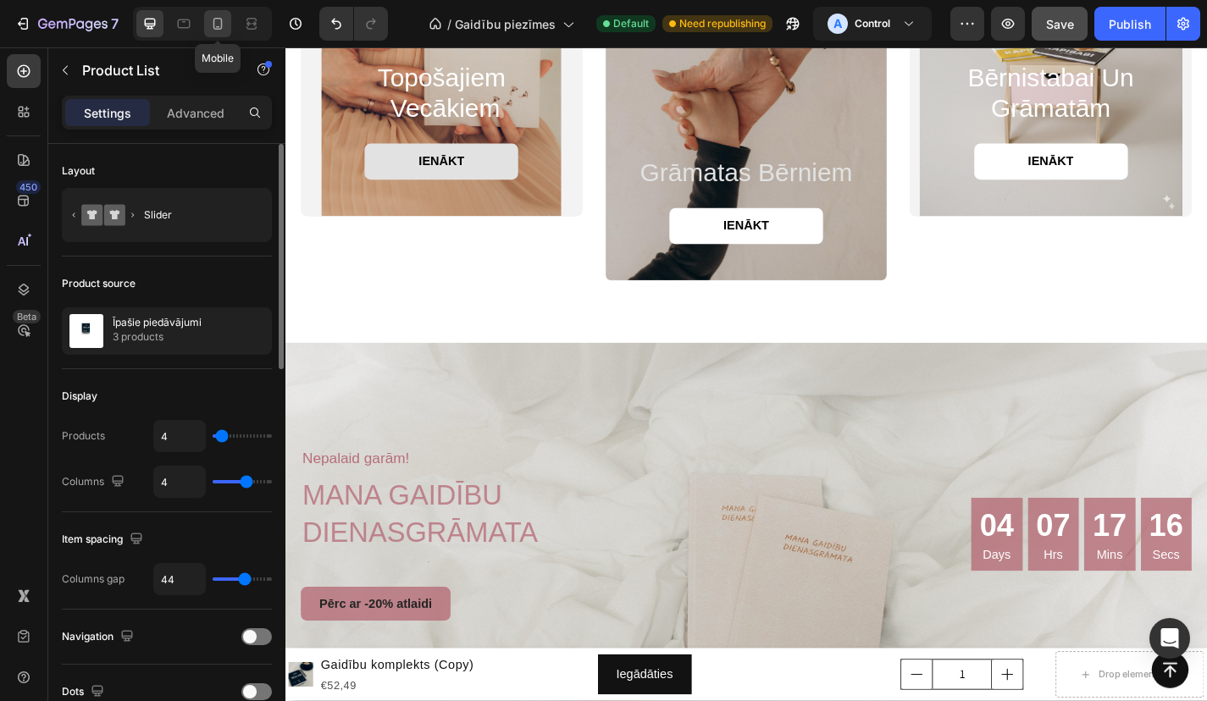
click at [219, 23] on icon at bounding box center [217, 23] width 17 height 17
type input "1.4"
type input "1"
type input "21"
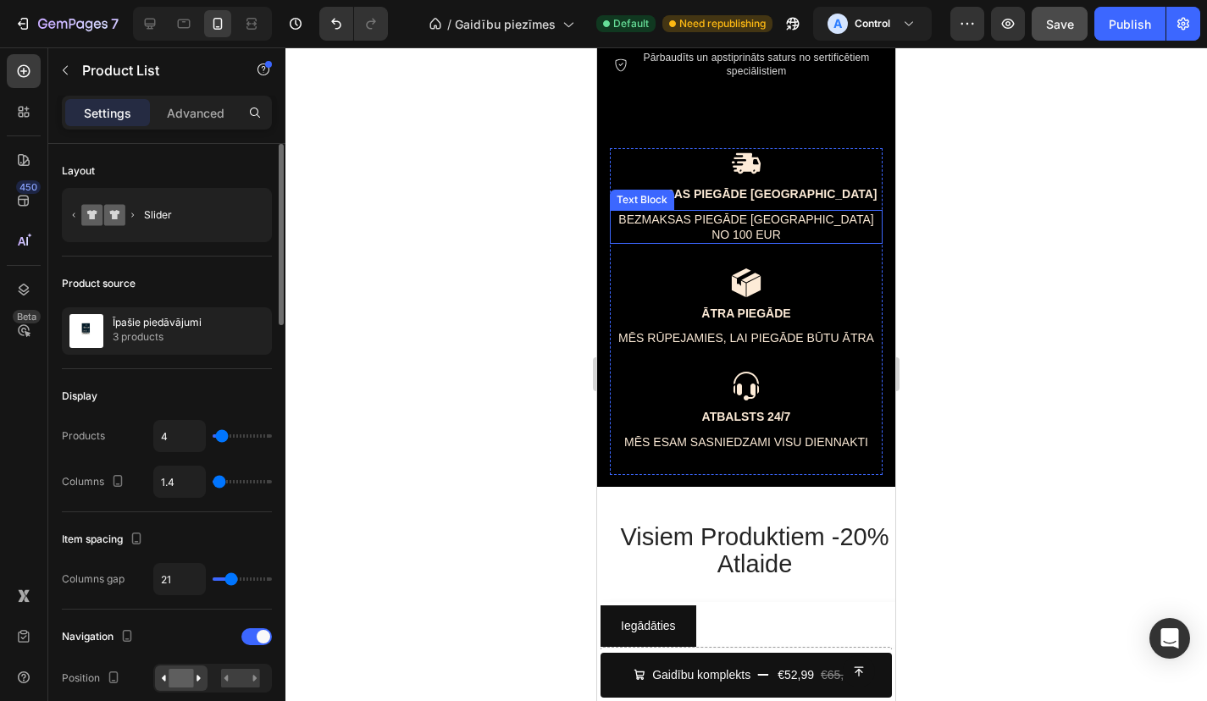
scroll to position [810, 0]
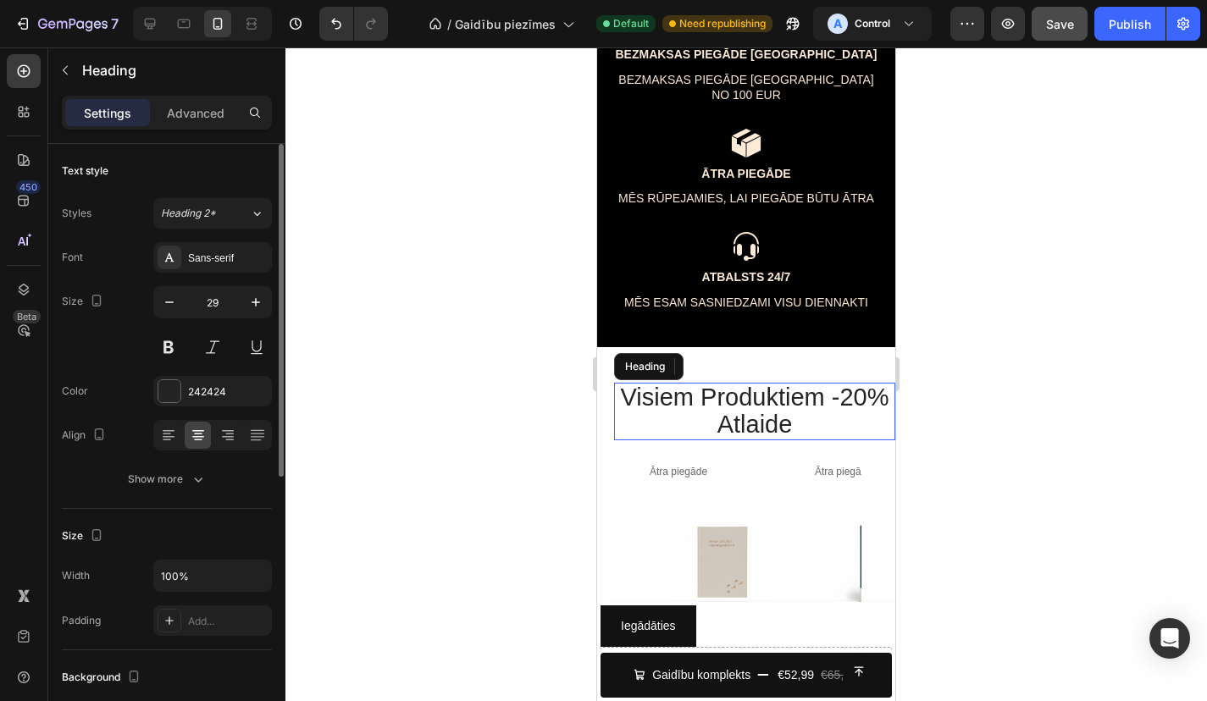
click at [806, 387] on h2 "visiem produktiem -20% atlaide" at bounding box center [754, 412] width 281 height 58
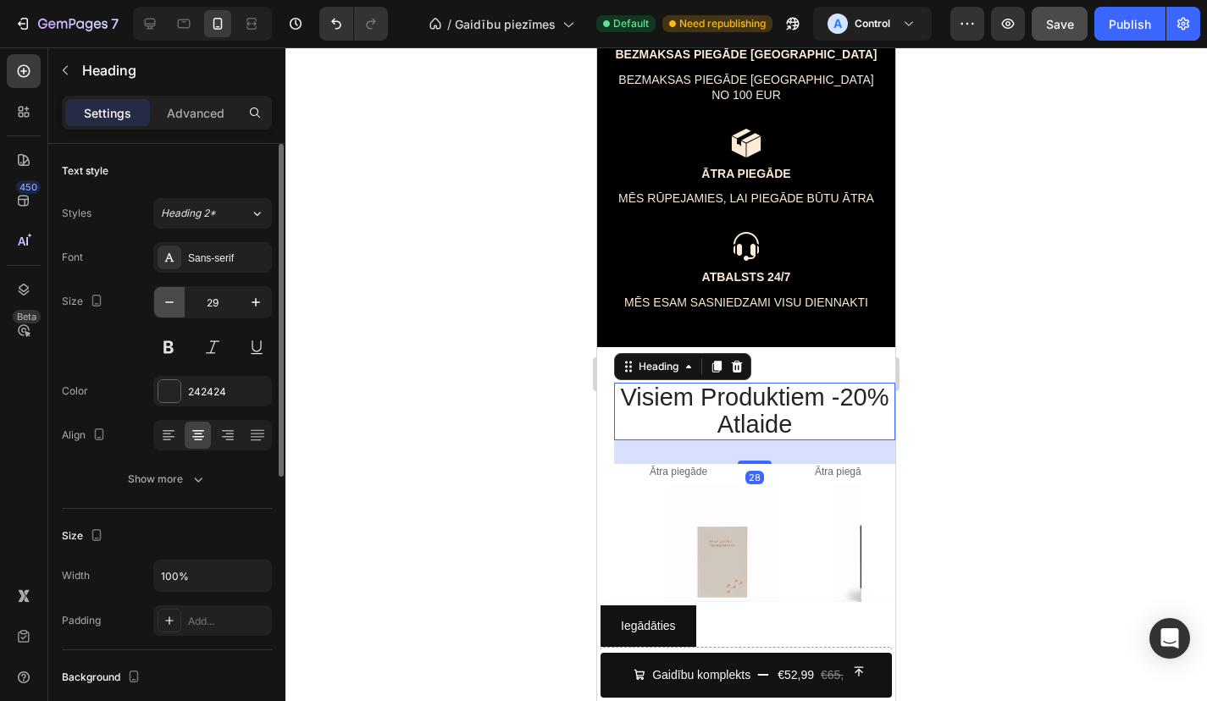
click at [173, 303] on icon "button" at bounding box center [169, 302] width 17 height 17
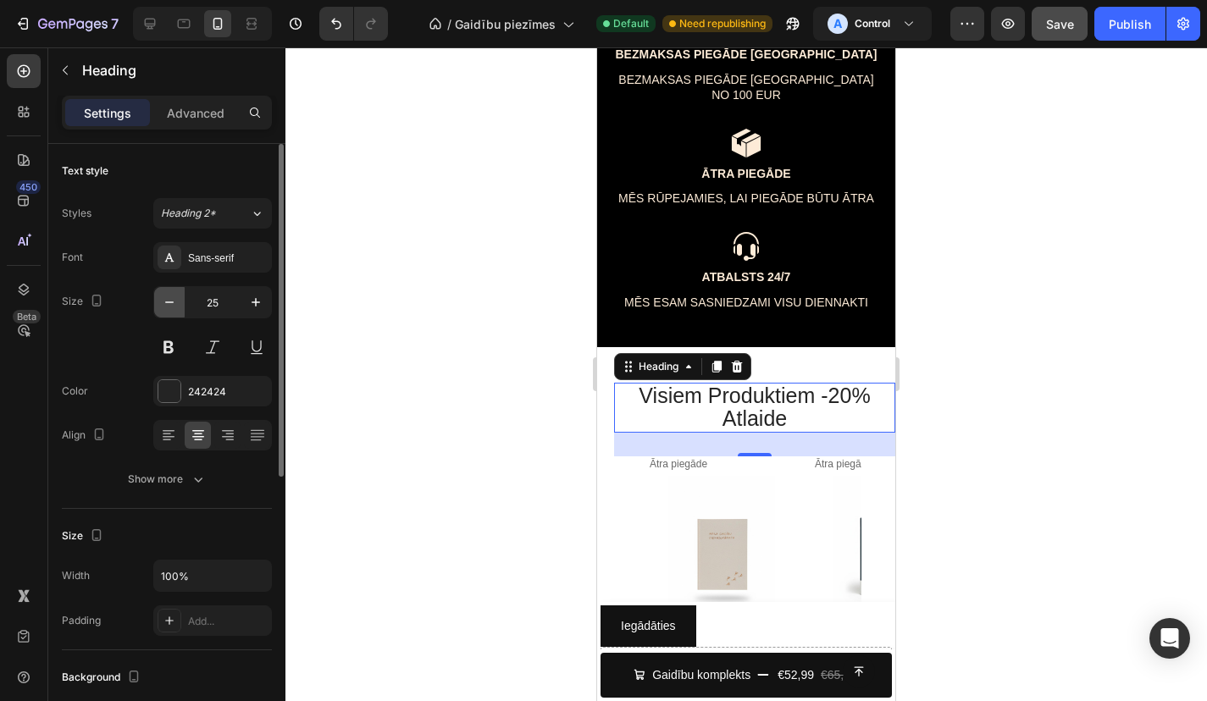
click at [173, 303] on icon "button" at bounding box center [169, 302] width 17 height 17
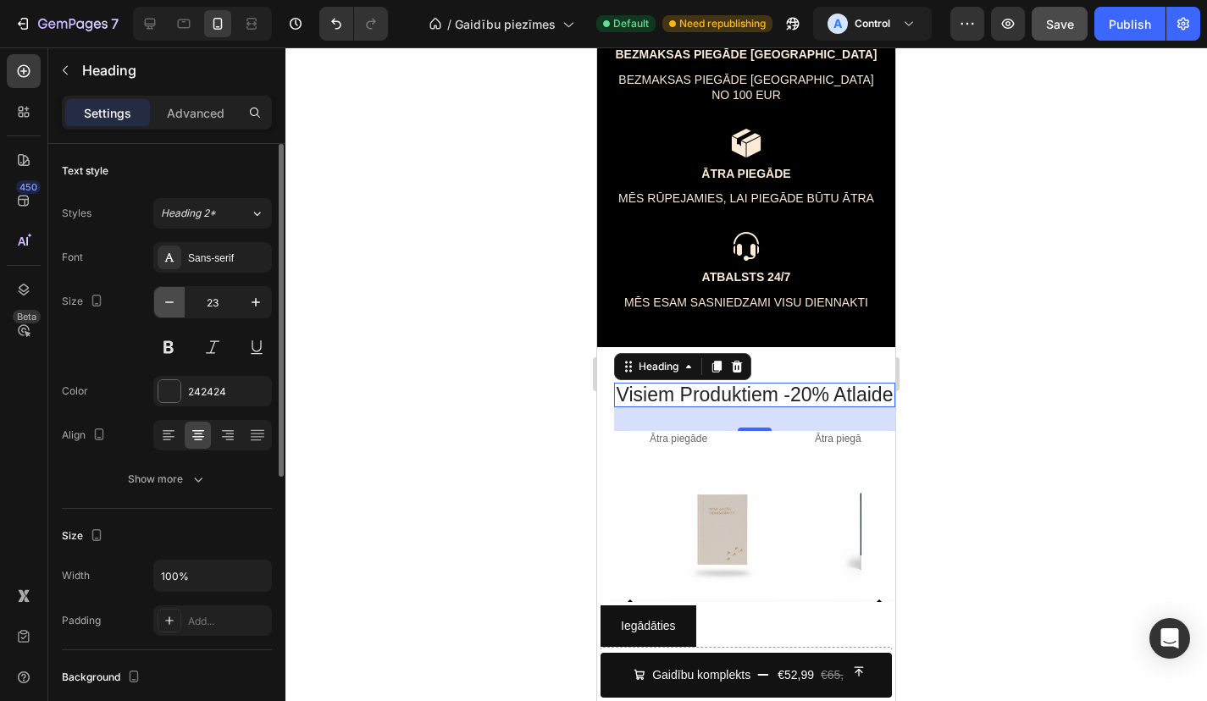
click at [173, 303] on icon "button" at bounding box center [169, 302] width 17 height 17
type input "20"
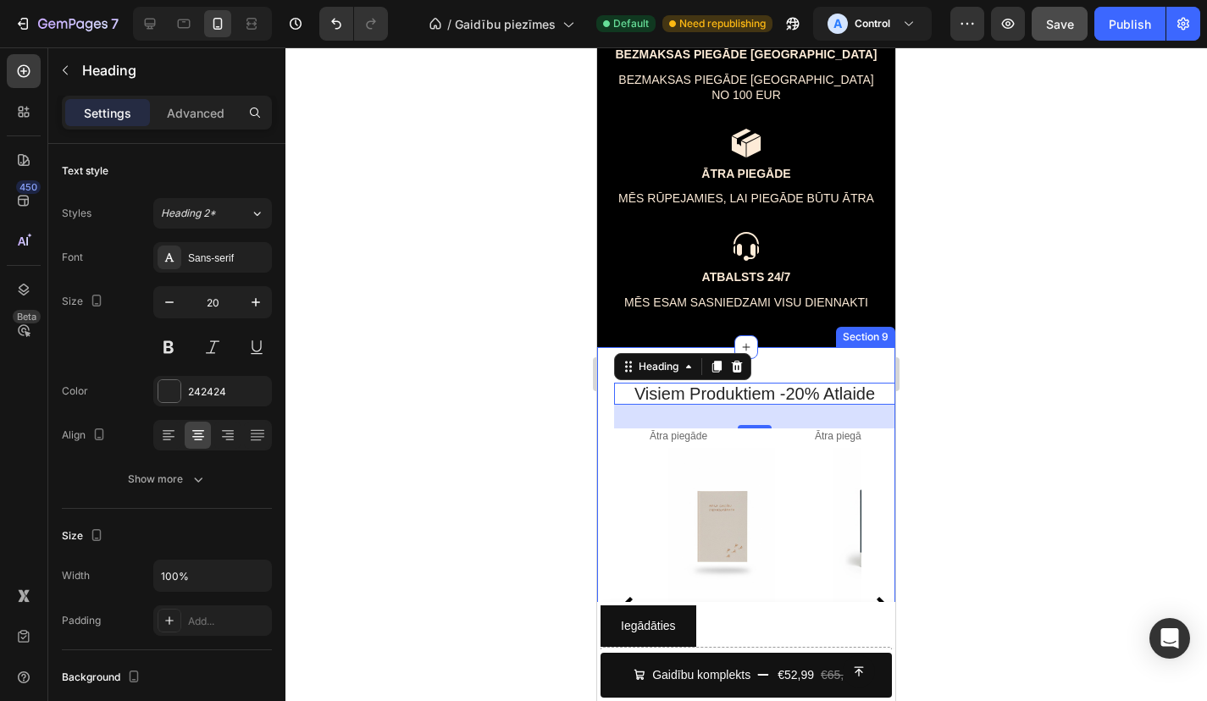
click at [973, 356] on div at bounding box center [746, 374] width 922 height 654
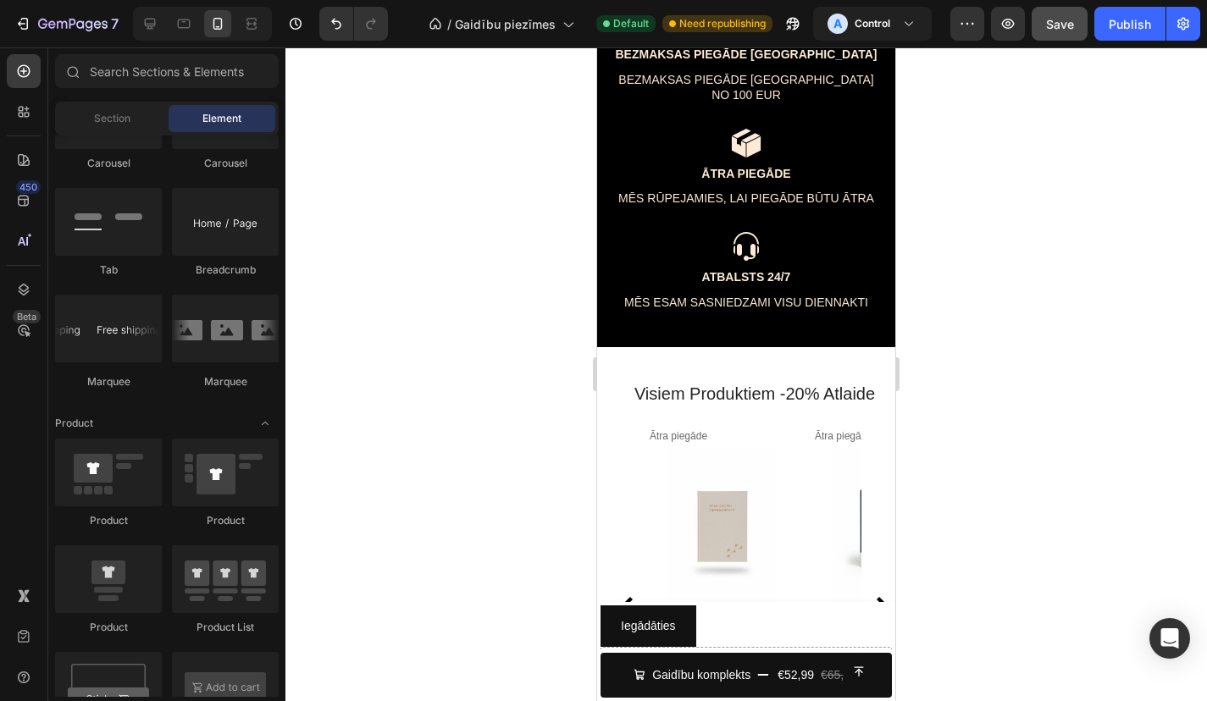
click at [1075, 507] on div at bounding box center [746, 374] width 922 height 654
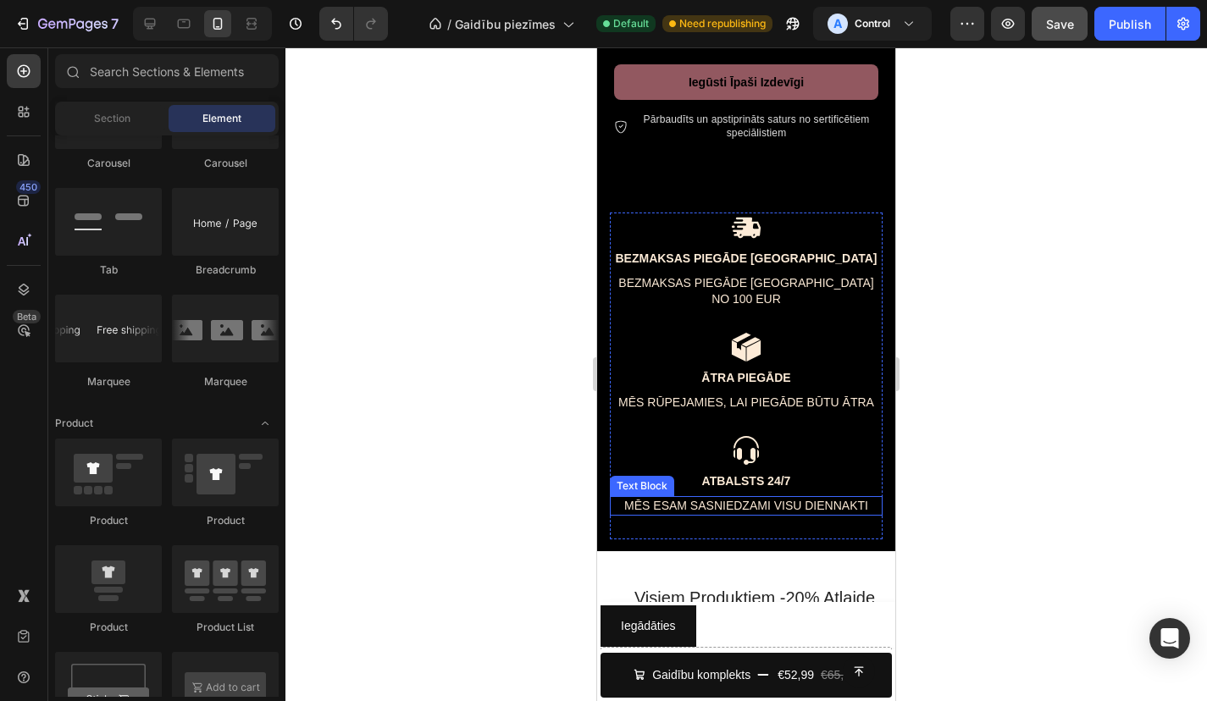
scroll to position [610, 0]
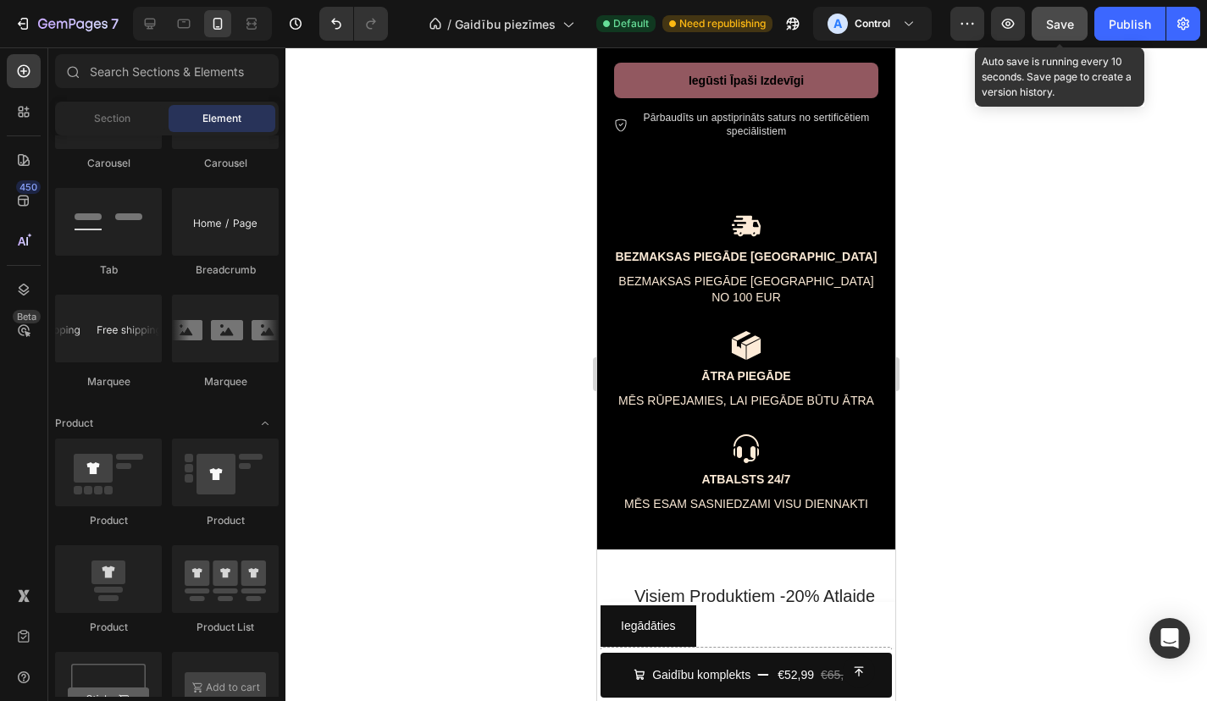
click at [1066, 23] on span "Save" at bounding box center [1060, 24] width 28 height 14
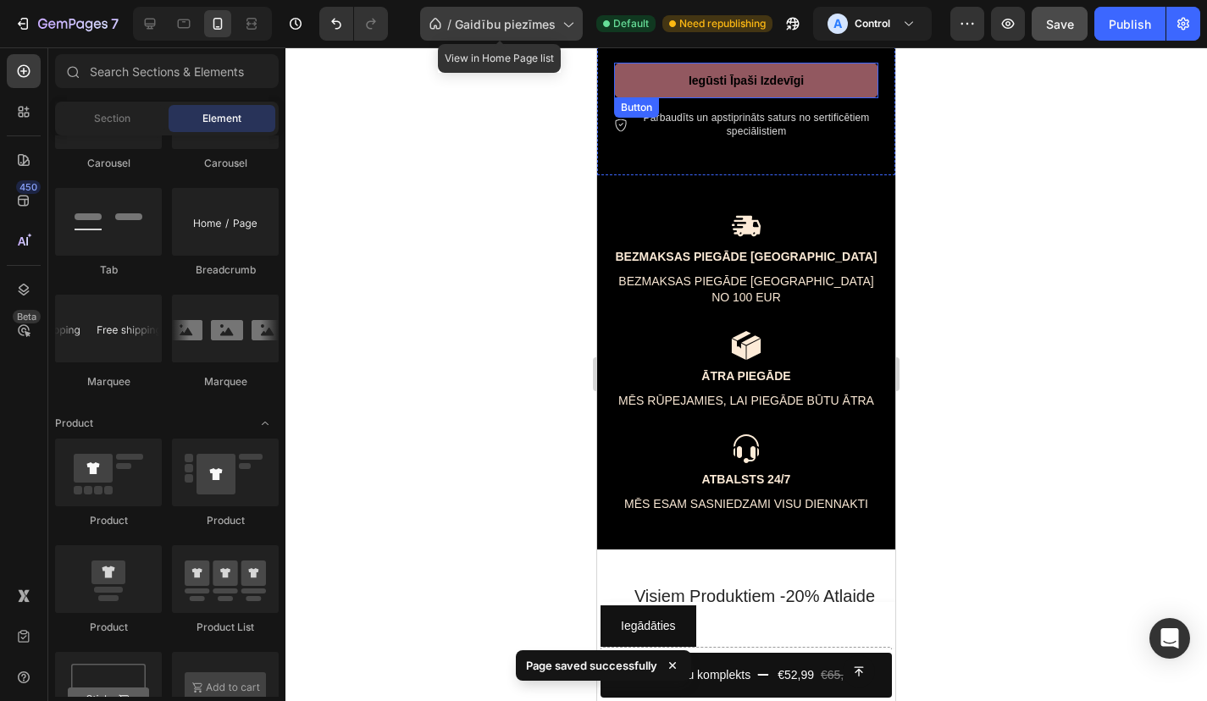
click at [532, 28] on span "Gaidību piezīmes" at bounding box center [505, 24] width 101 height 18
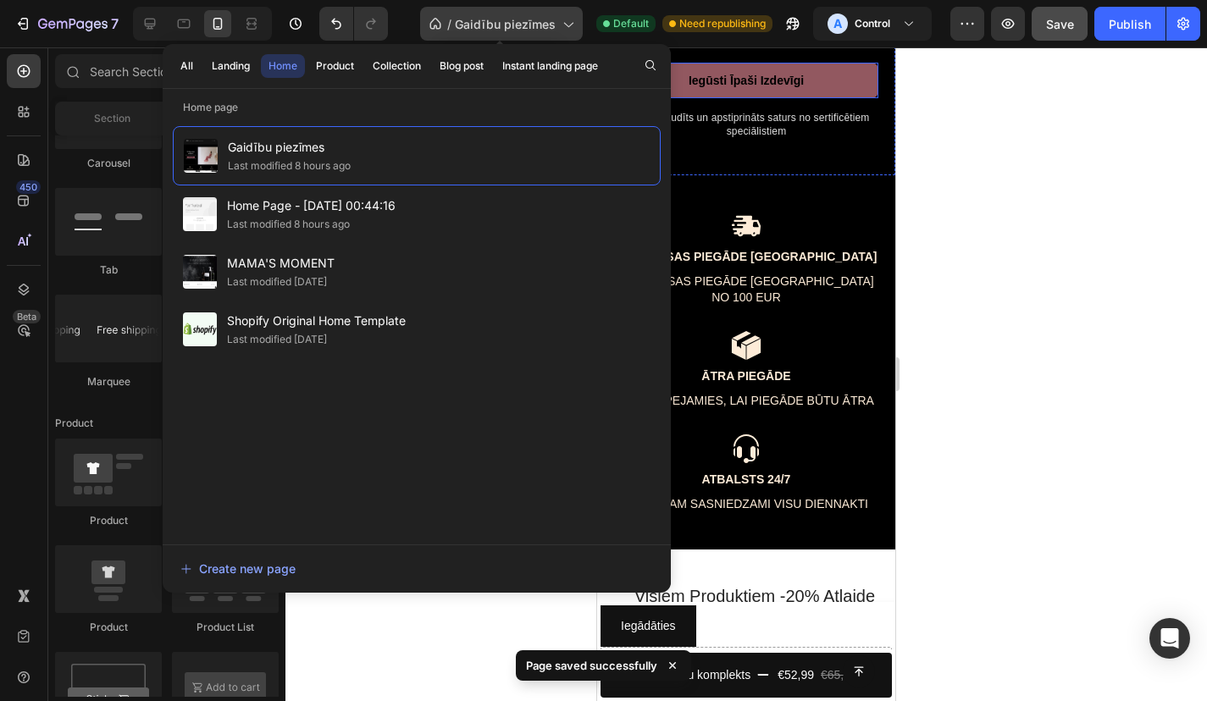
click at [532, 28] on span "Gaidību piezīmes" at bounding box center [505, 24] width 101 height 18
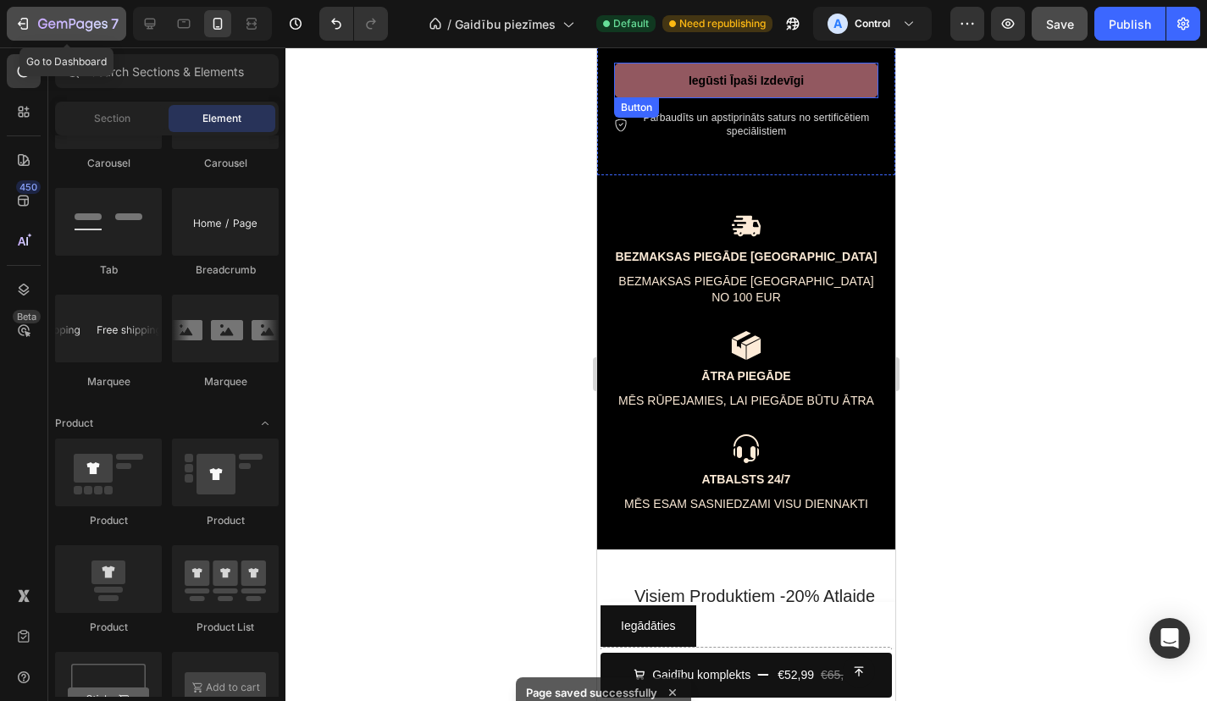
click at [74, 36] on button "7" at bounding box center [66, 24] width 119 height 34
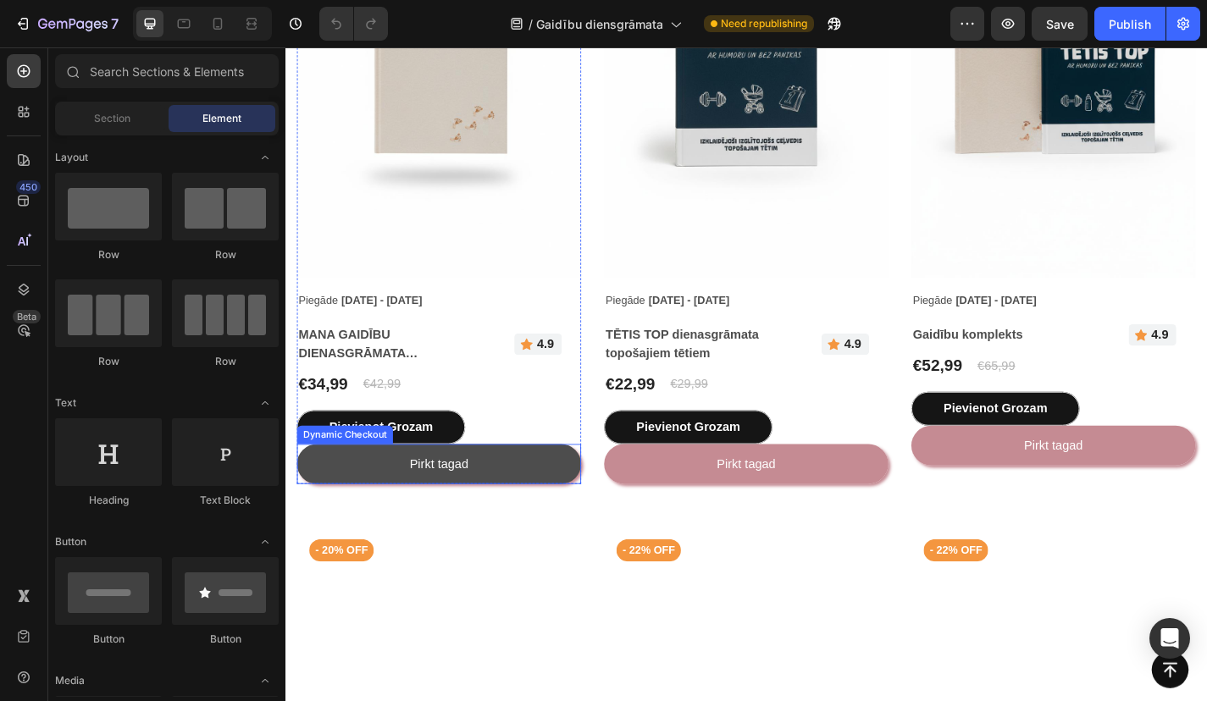
scroll to position [2516, 0]
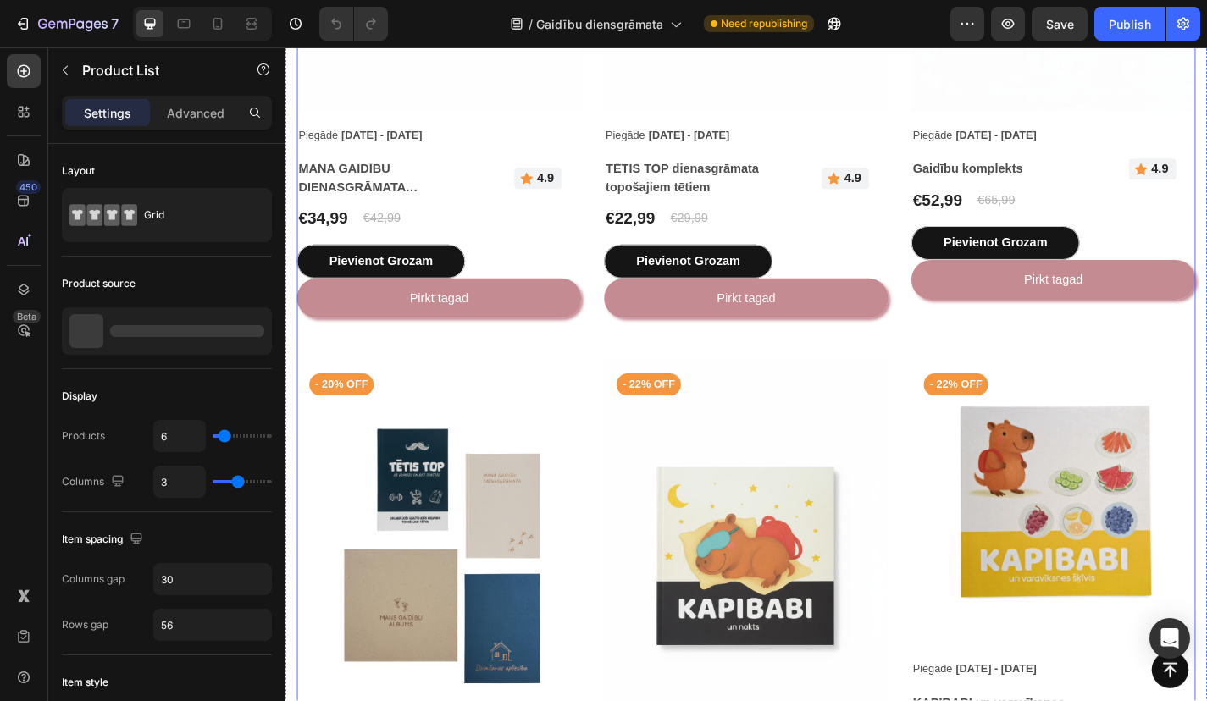
click at [401, 366] on div "Product Images Piegāde Sep 28 - Oct 01 Delivery Date - 19% off Product Badge MA…" at bounding box center [793, 339] width 991 height 1383
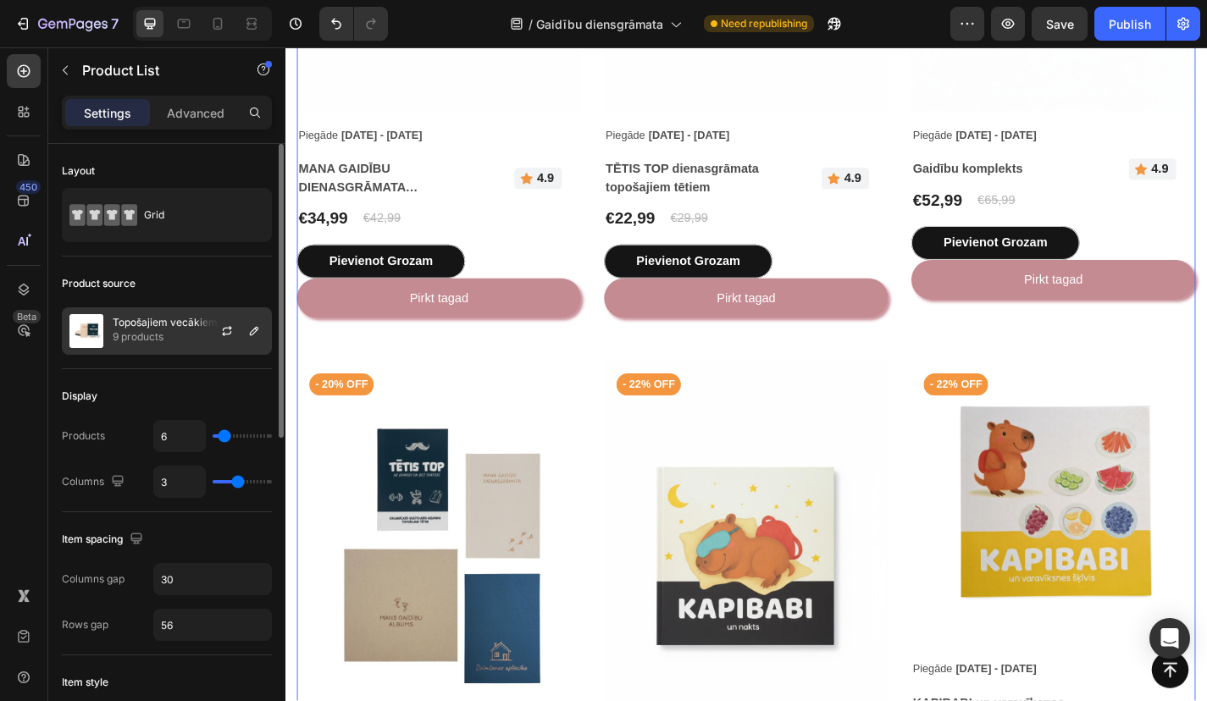
click at [191, 335] on p "9 products" at bounding box center [165, 337] width 105 height 17
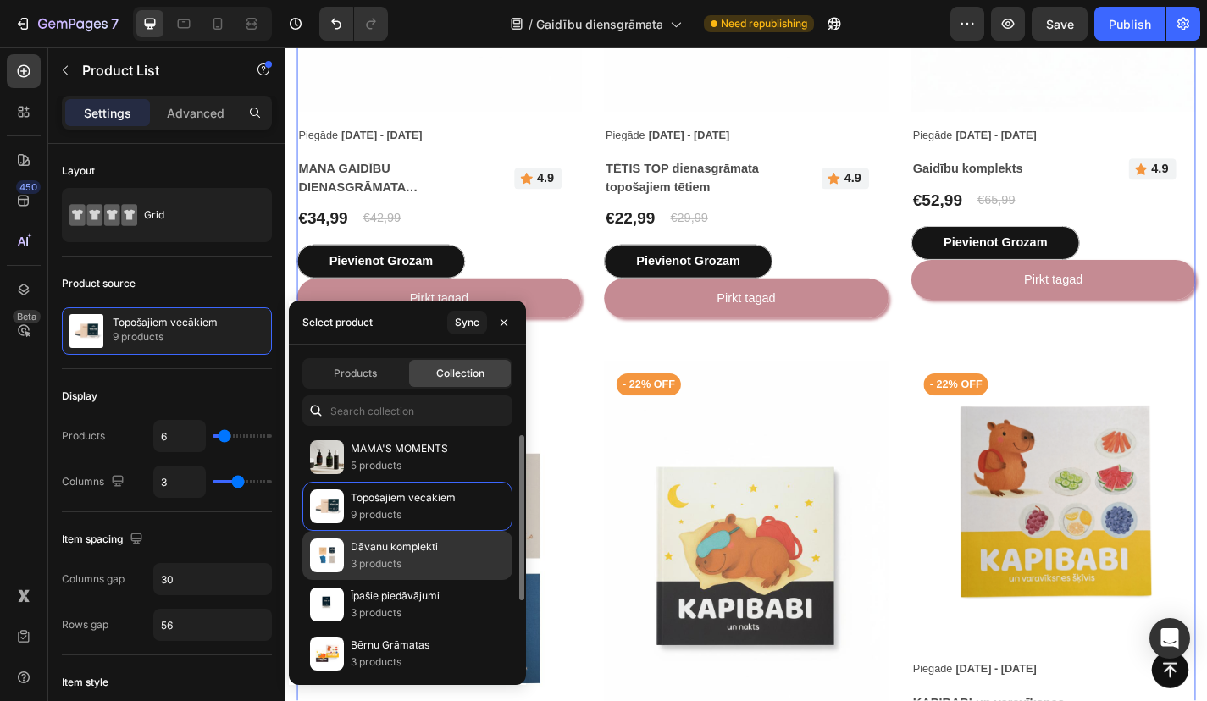
scroll to position [14, 0]
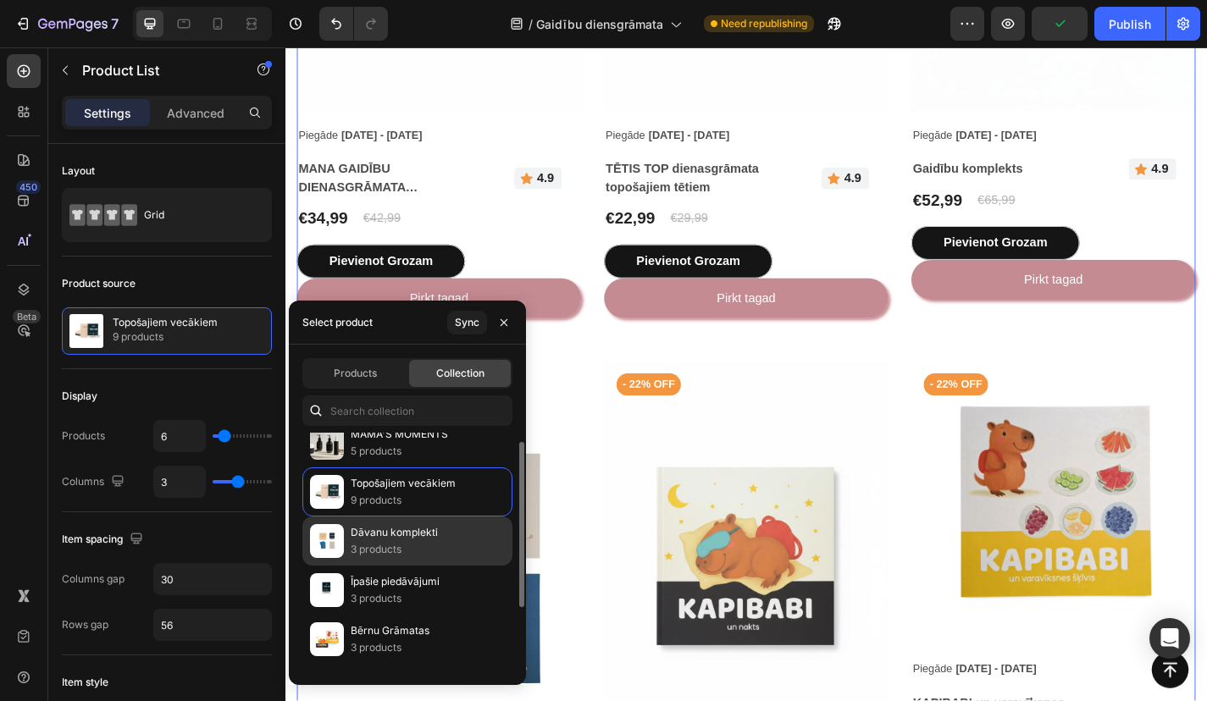
click at [406, 551] on p "3 products" at bounding box center [394, 549] width 87 height 17
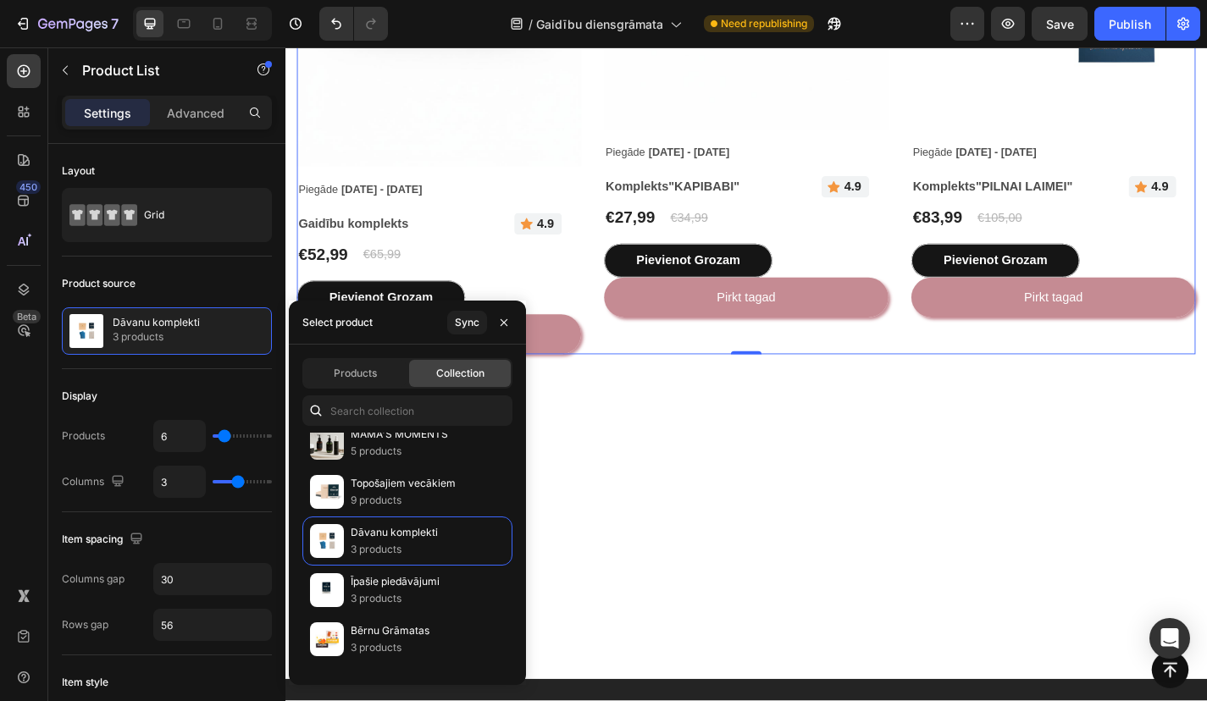
scroll to position [2268, 0]
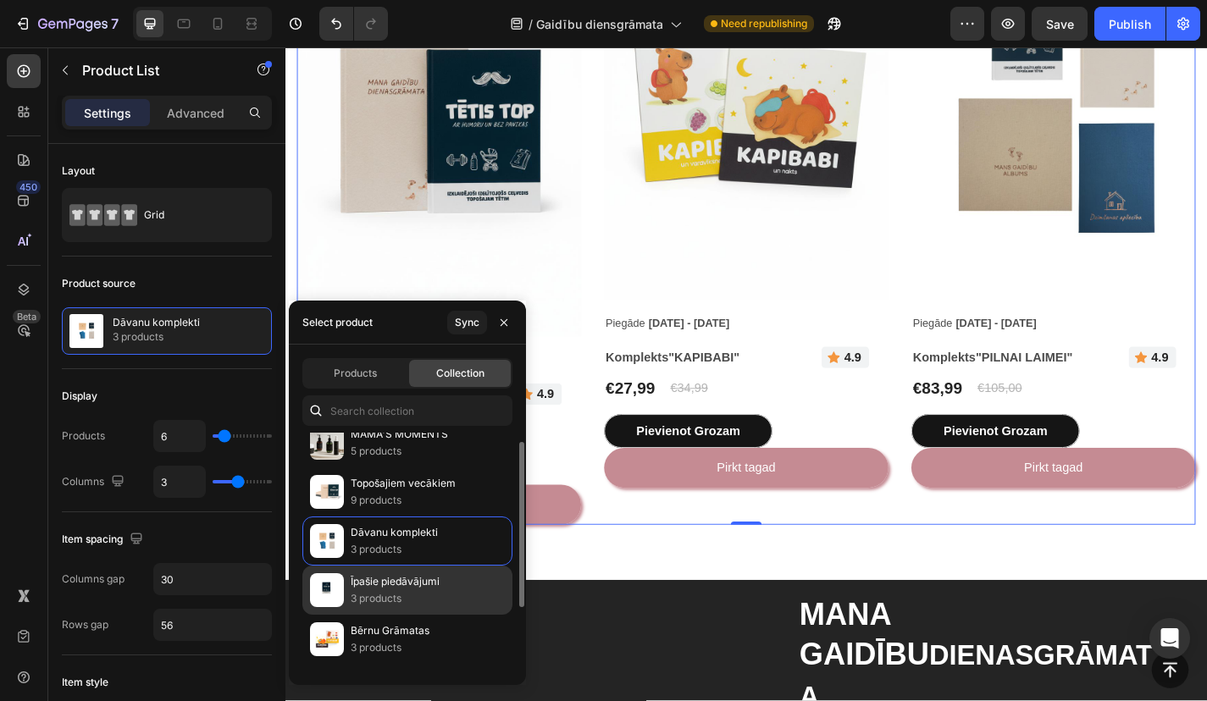
click at [390, 579] on p "Īpašie piedāvājumi" at bounding box center [395, 581] width 89 height 17
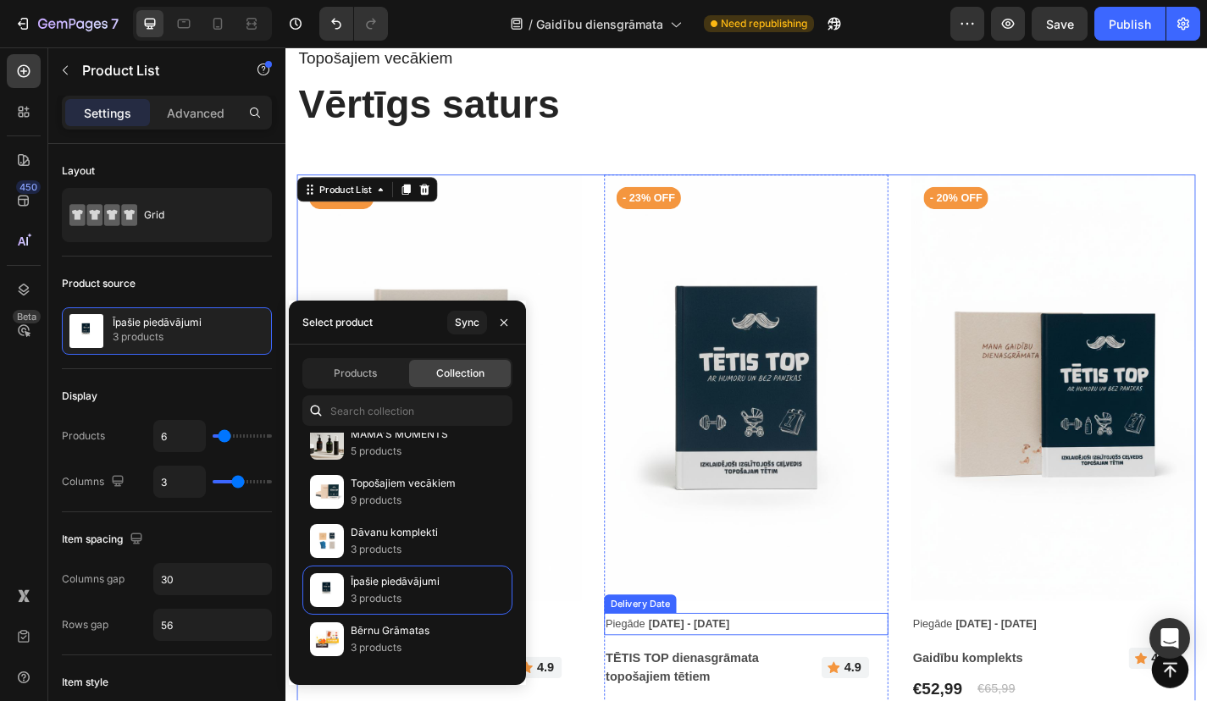
scroll to position [1873, 0]
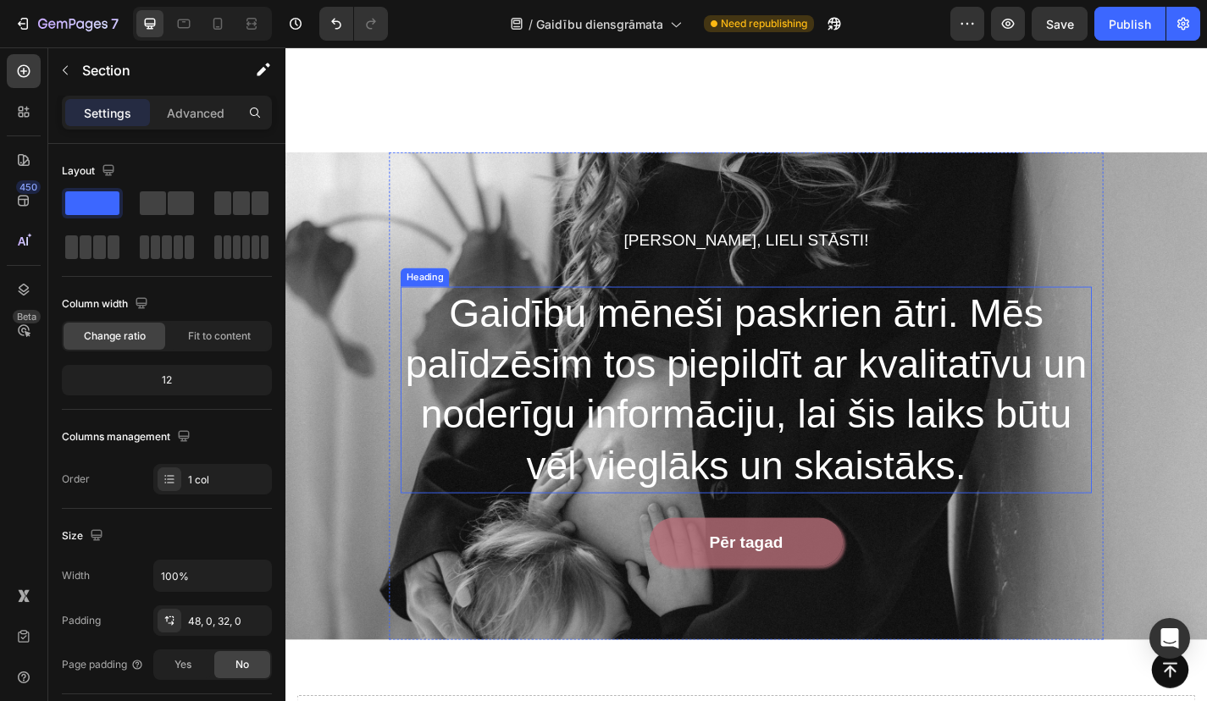
scroll to position [6546, 0]
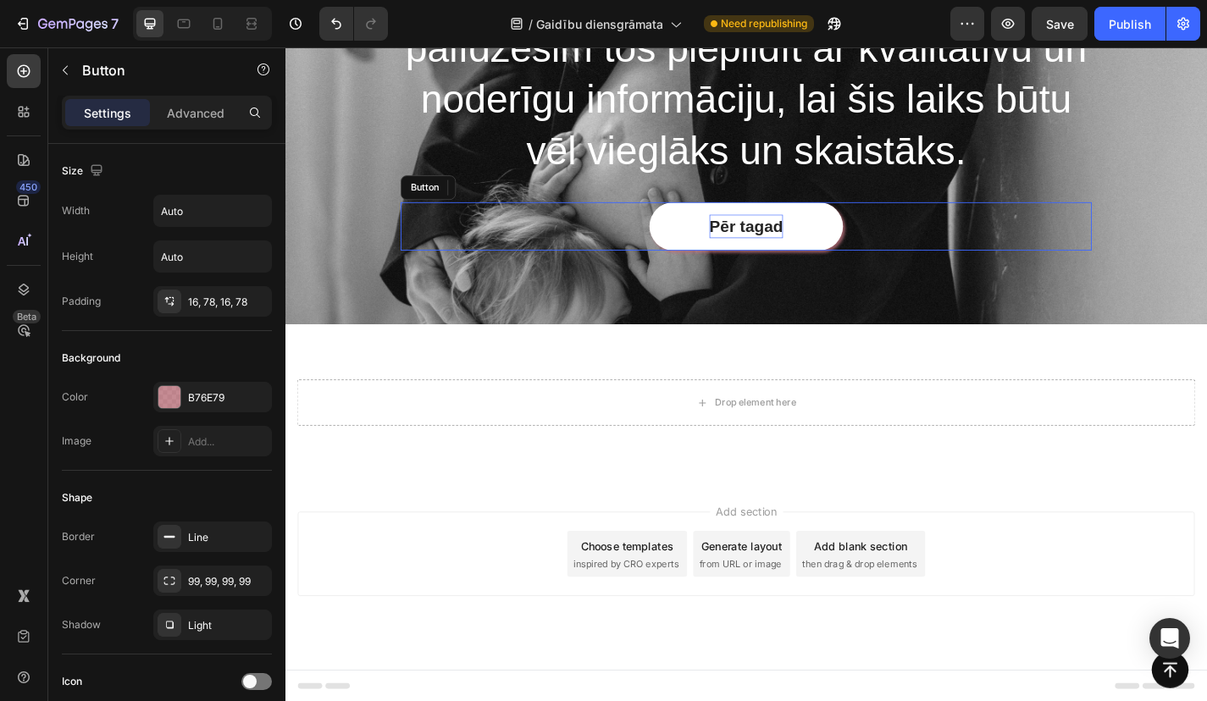
click at [778, 248] on p "Pēr tagad" at bounding box center [793, 245] width 81 height 27
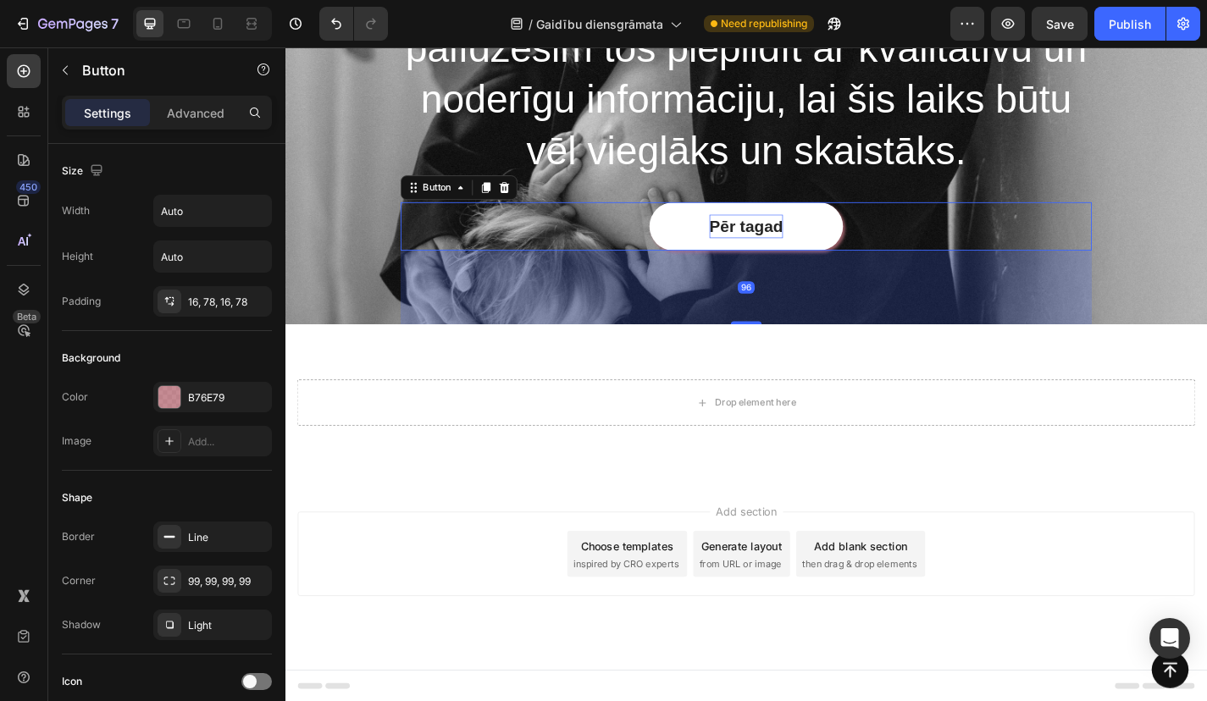
click at [778, 248] on p "Pēr tagad" at bounding box center [793, 245] width 81 height 27
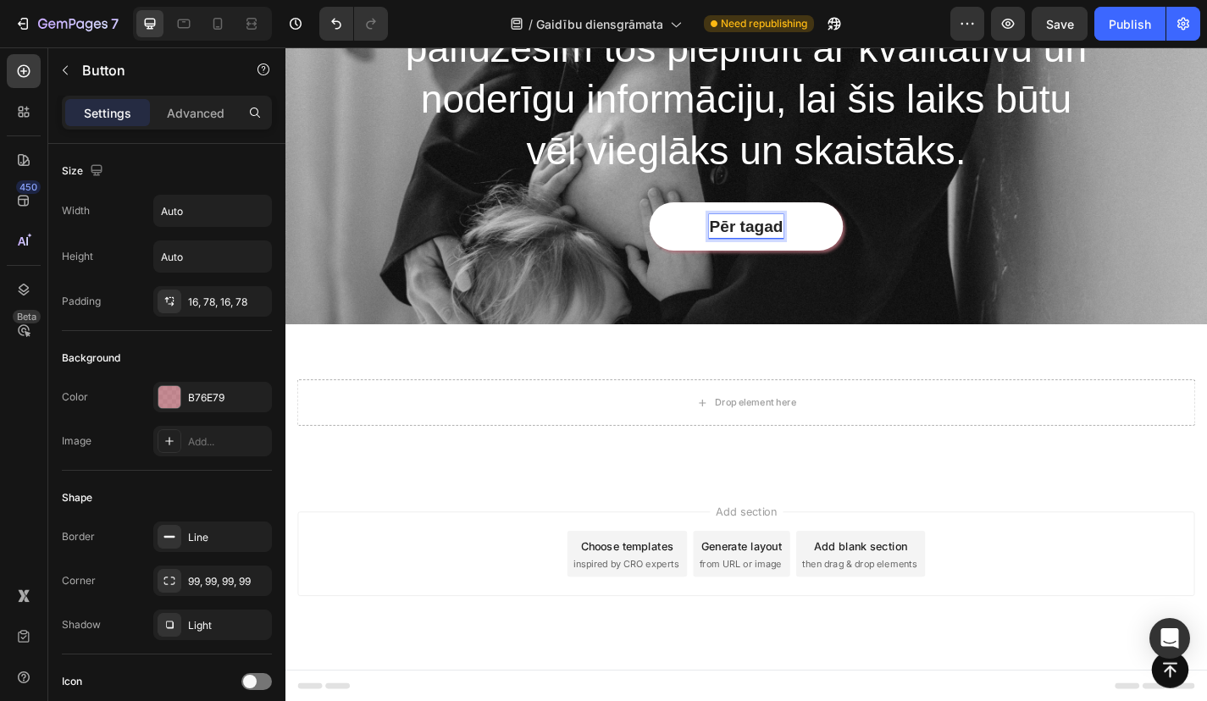
click at [782, 246] on p "Pēr tagad" at bounding box center [793, 245] width 81 height 27
click at [869, 277] on div "Pērc tagad Button 96" at bounding box center [794, 287] width 762 height 136
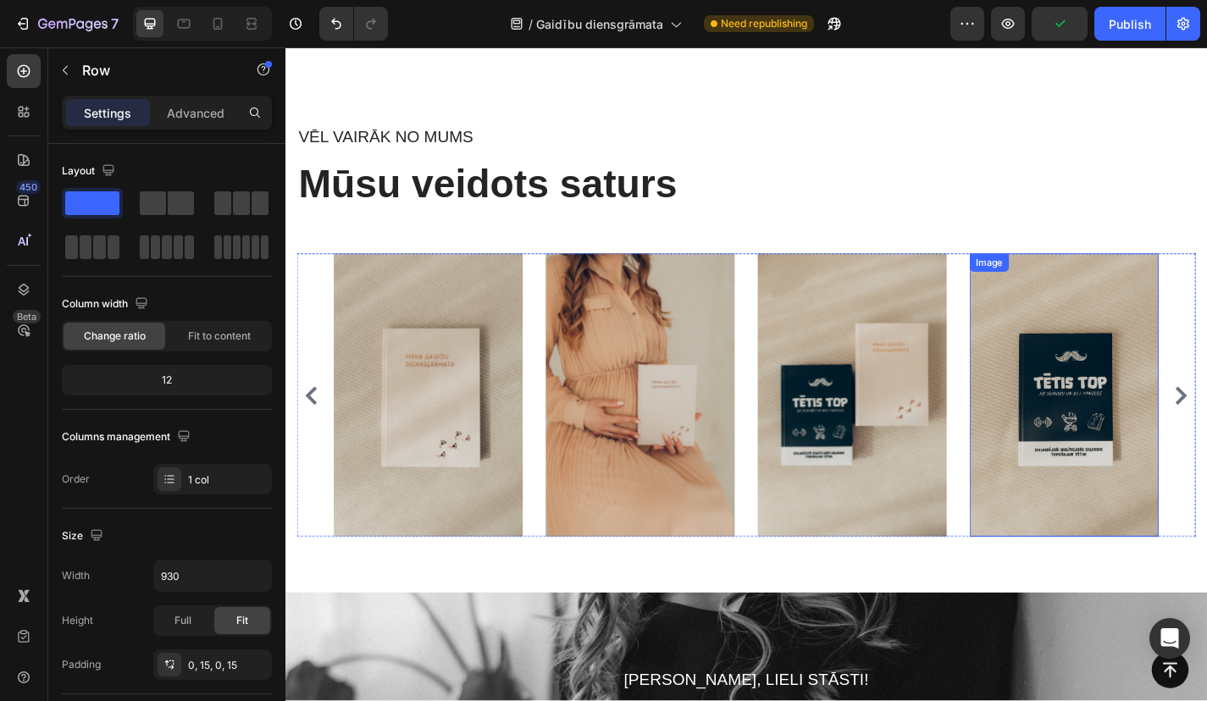
scroll to position [5723, 0]
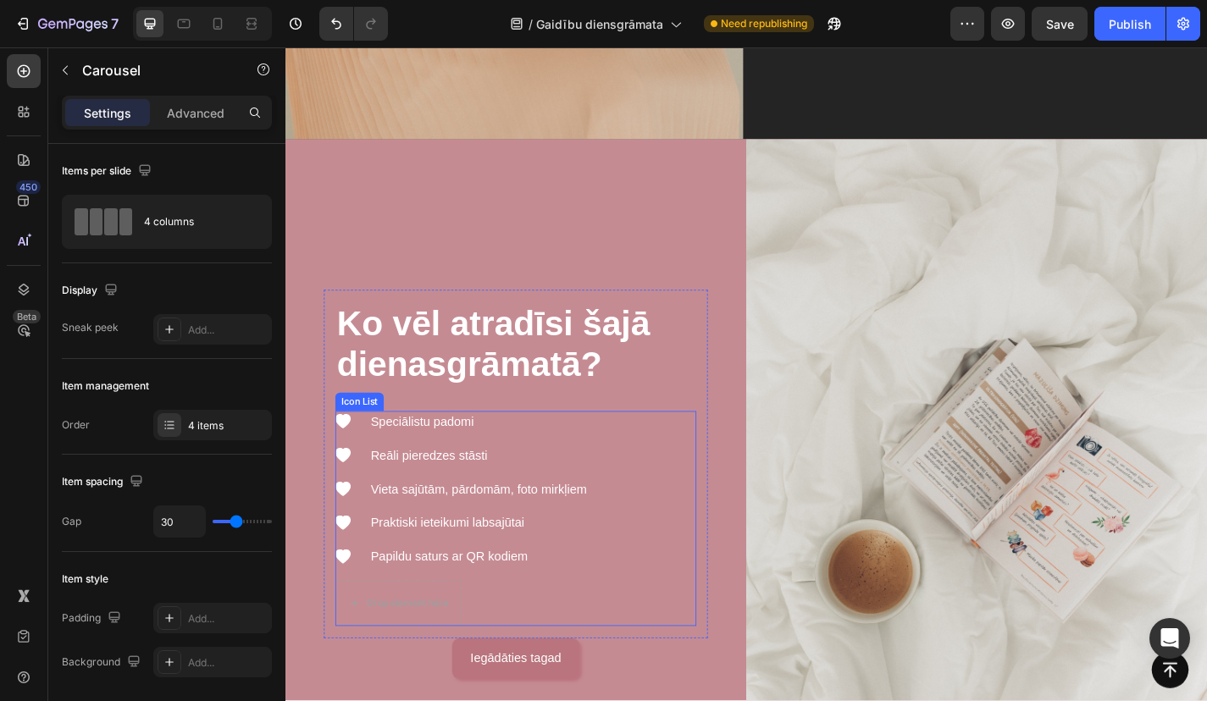
scroll to position [3330, 0]
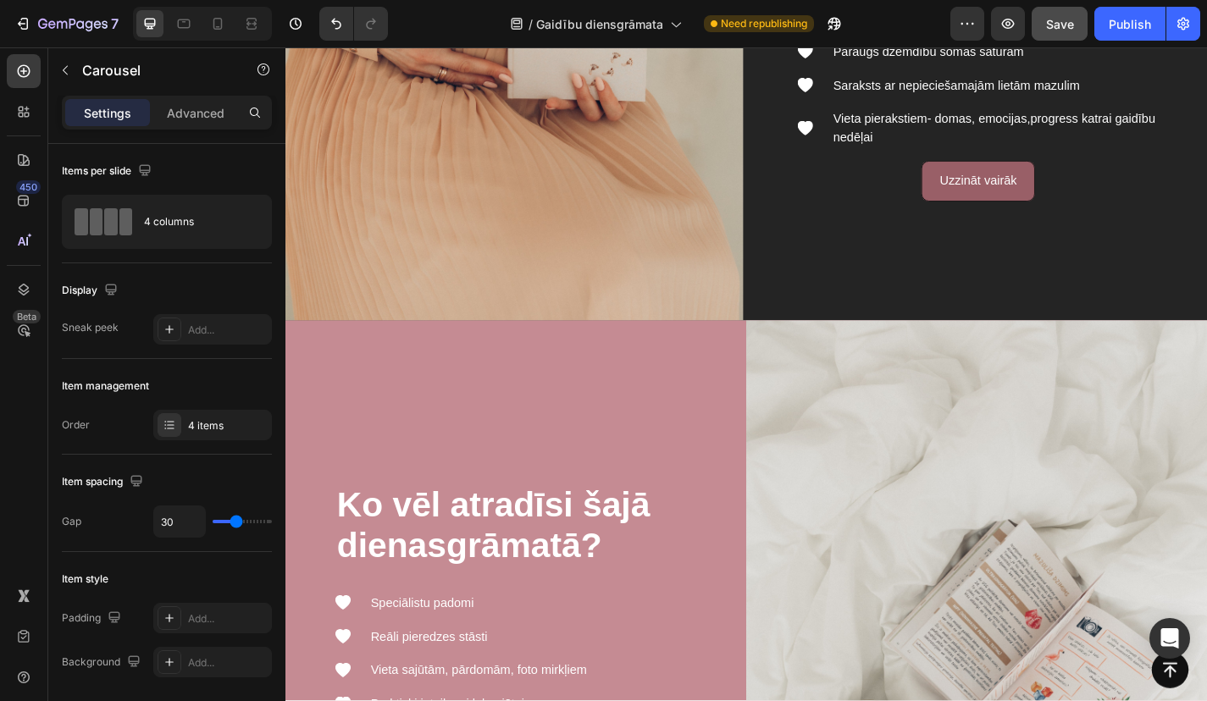
click at [1064, 15] on div "Save" at bounding box center [1060, 24] width 28 height 18
